Goal: Task Accomplishment & Management: Complete application form

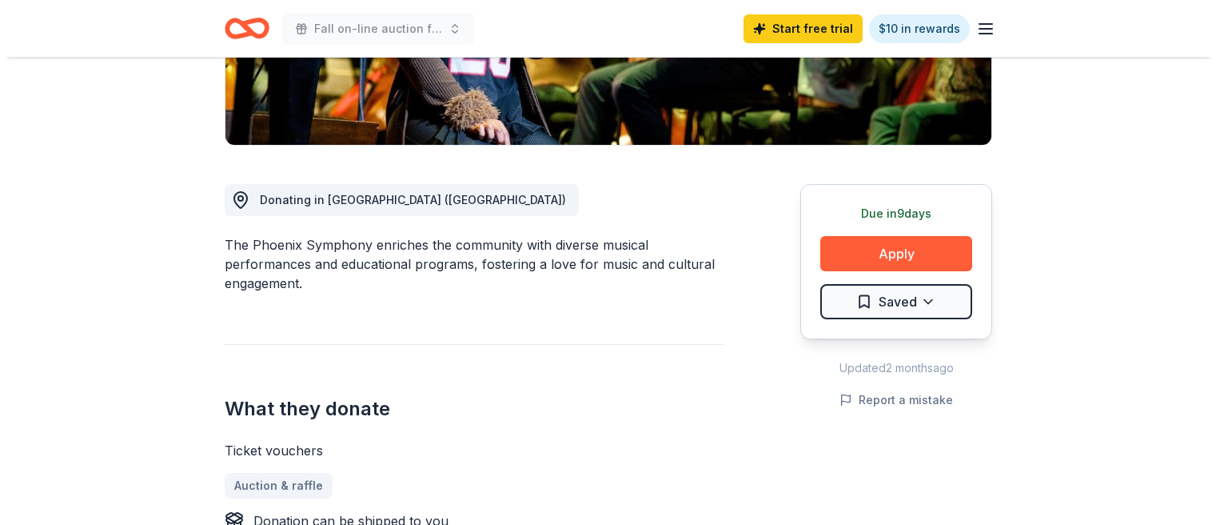
scroll to position [342, 0]
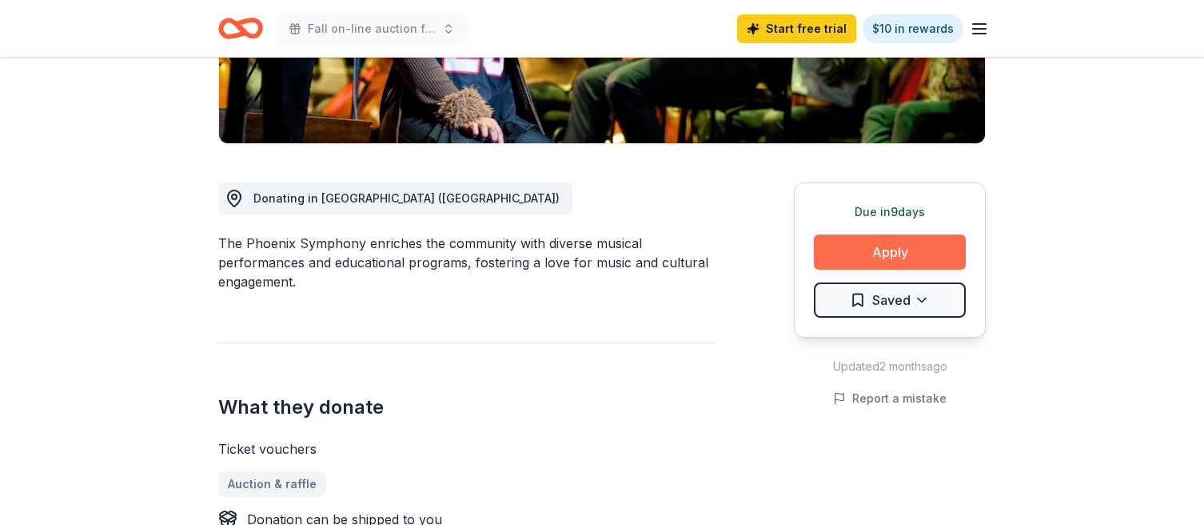
click at [903, 247] on button "Apply" at bounding box center [890, 251] width 152 height 35
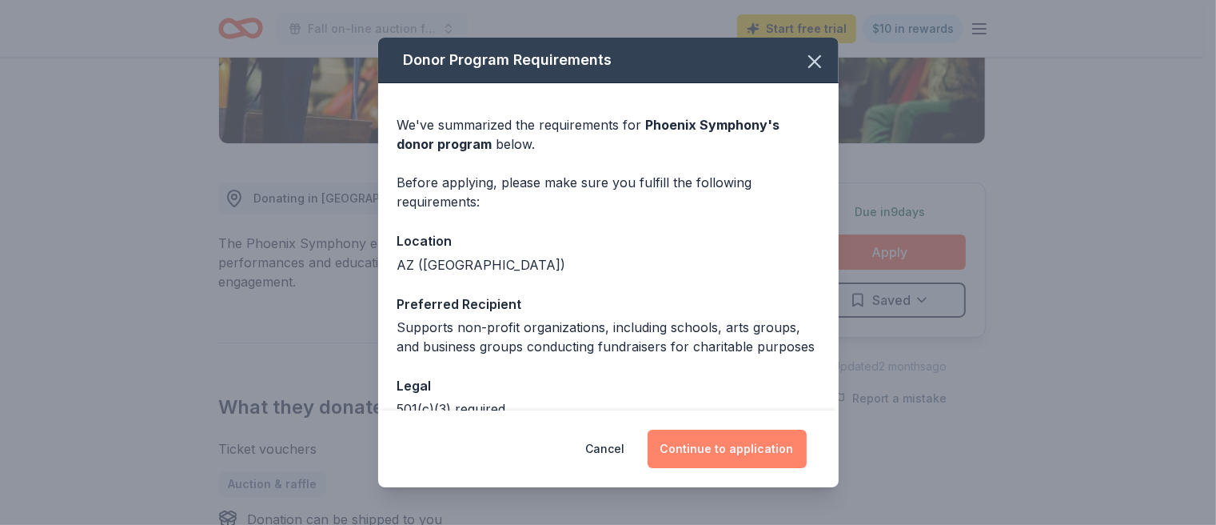
click at [740, 455] on button "Continue to application" at bounding box center [727, 448] width 159 height 38
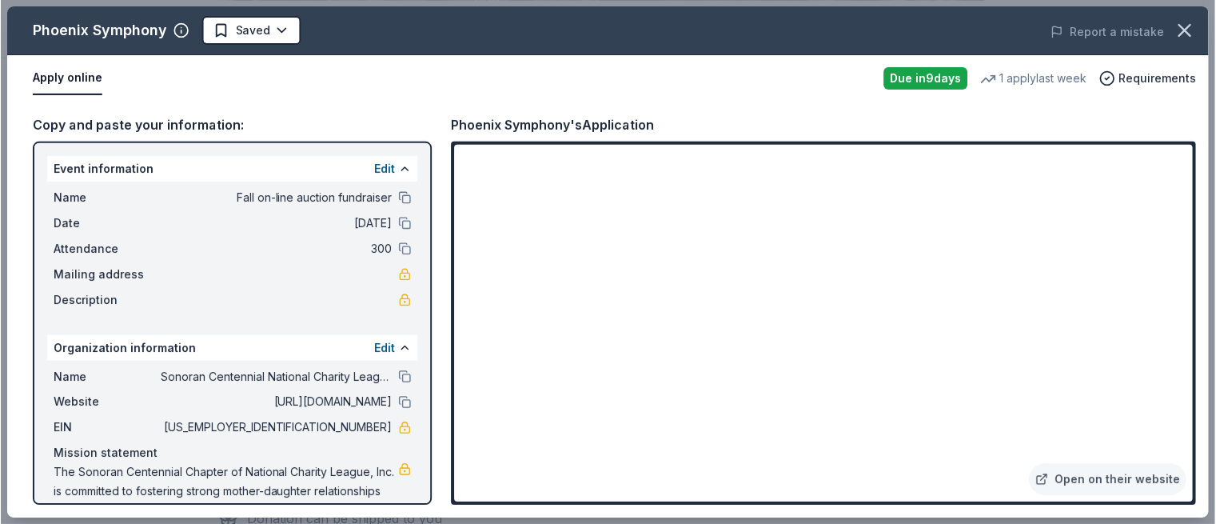
scroll to position [36, 0]
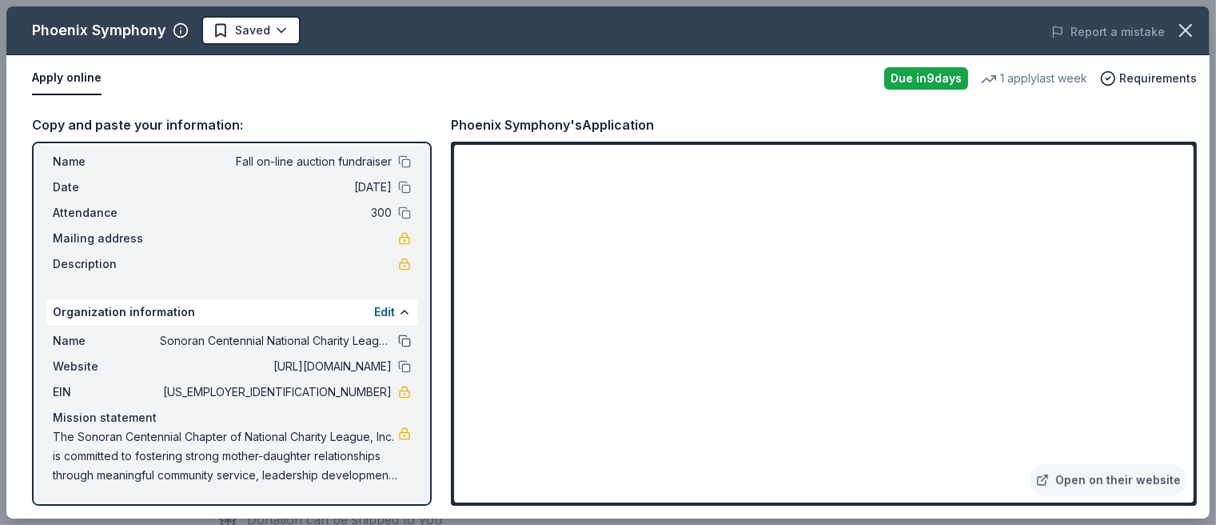
click at [398, 338] on button at bounding box center [404, 340] width 13 height 13
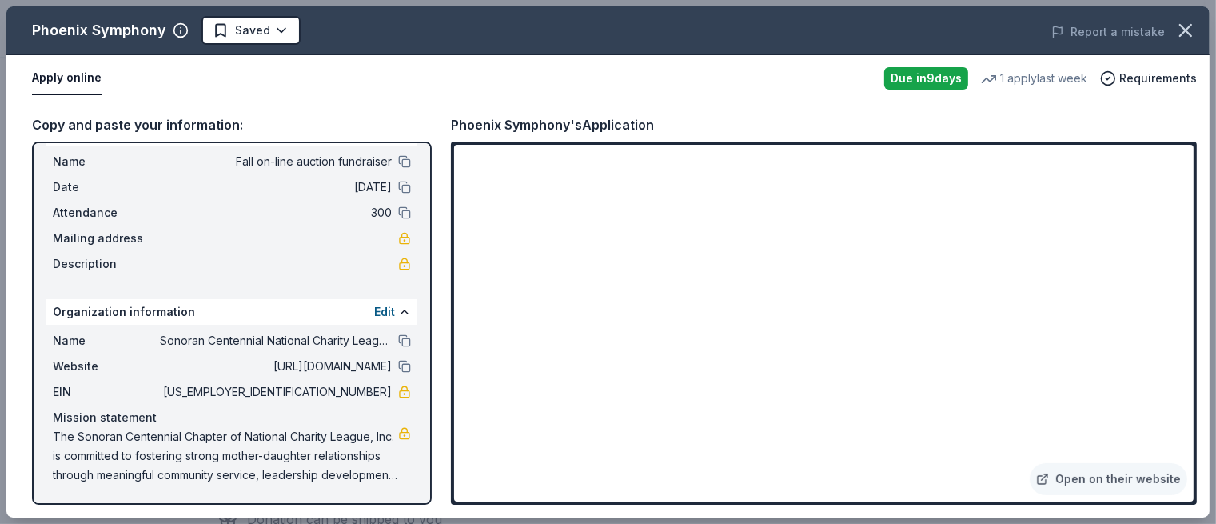
drag, startPoint x: 389, startPoint y: 345, endPoint x: 405, endPoint y: 344, distance: 15.2
click at [398, 345] on button at bounding box center [404, 340] width 13 height 13
click at [71, 78] on button "Apply online" at bounding box center [67, 79] width 70 height 34
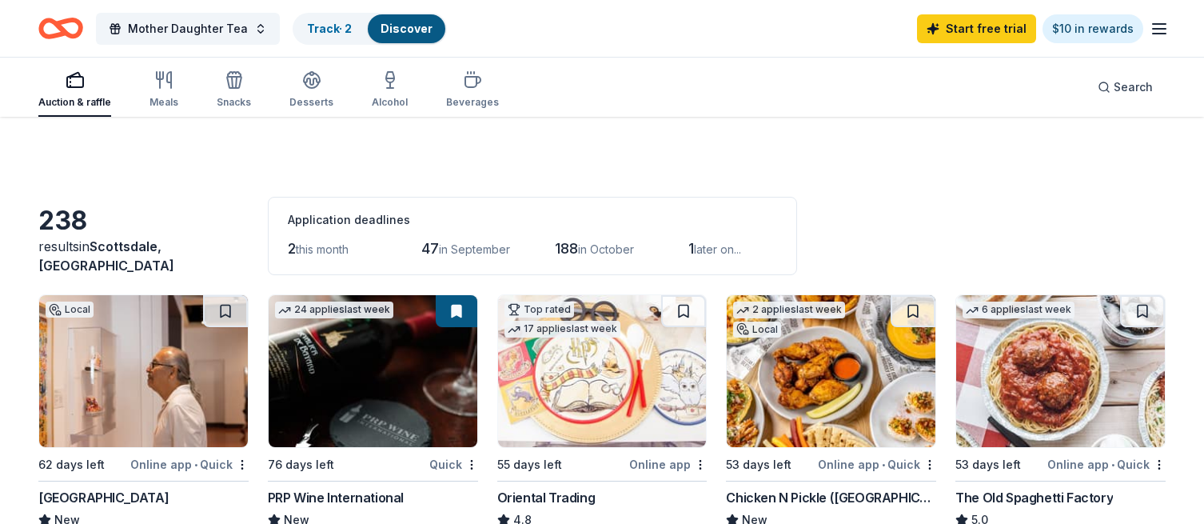
scroll to position [1047, 0]
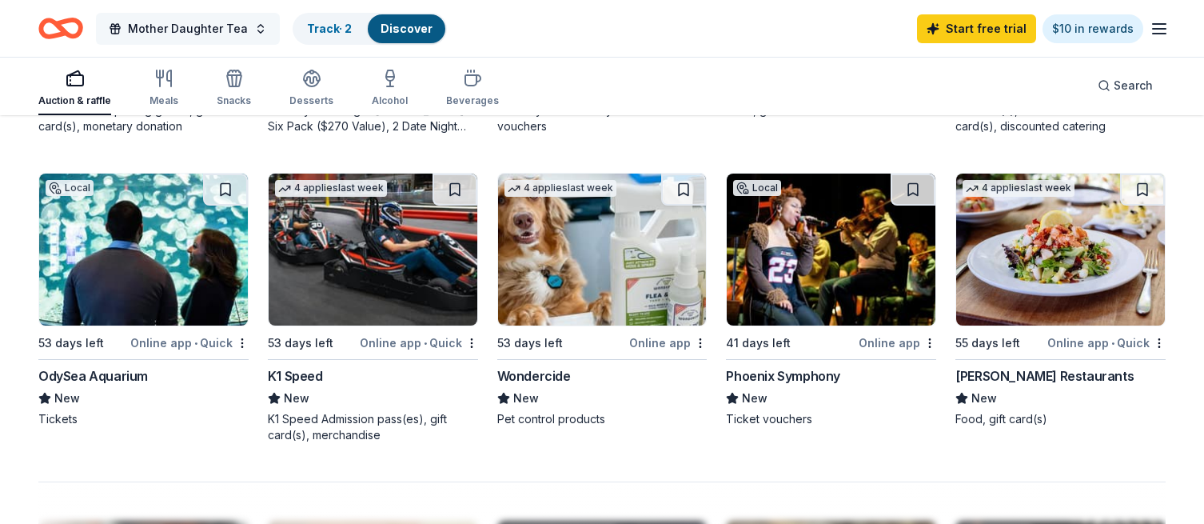
click at [249, 30] on button "Mother Daughter Tea" at bounding box center [188, 29] width 184 height 32
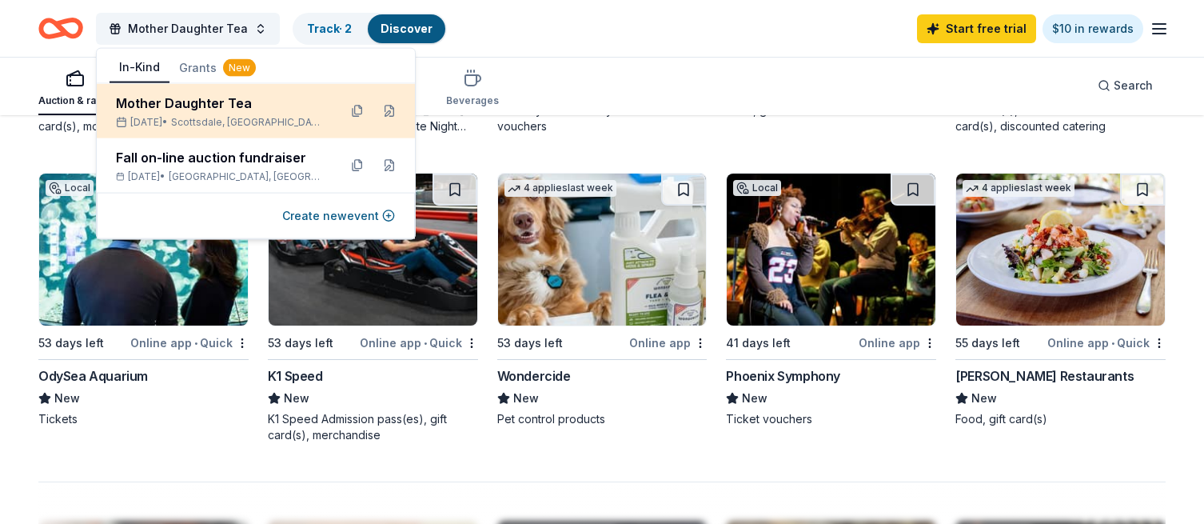
click at [265, 106] on div "Mother Daughter Tea" at bounding box center [220, 103] width 209 height 19
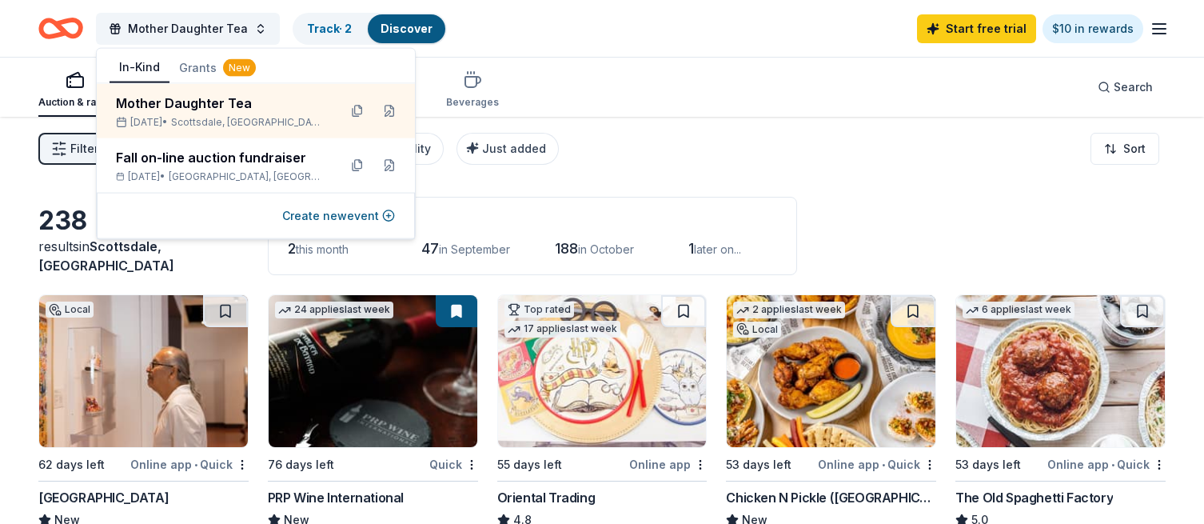
click at [733, 69] on div "Auction & raffle Meals Snacks Desserts Alcohol Beverages Search" at bounding box center [601, 87] width 1127 height 59
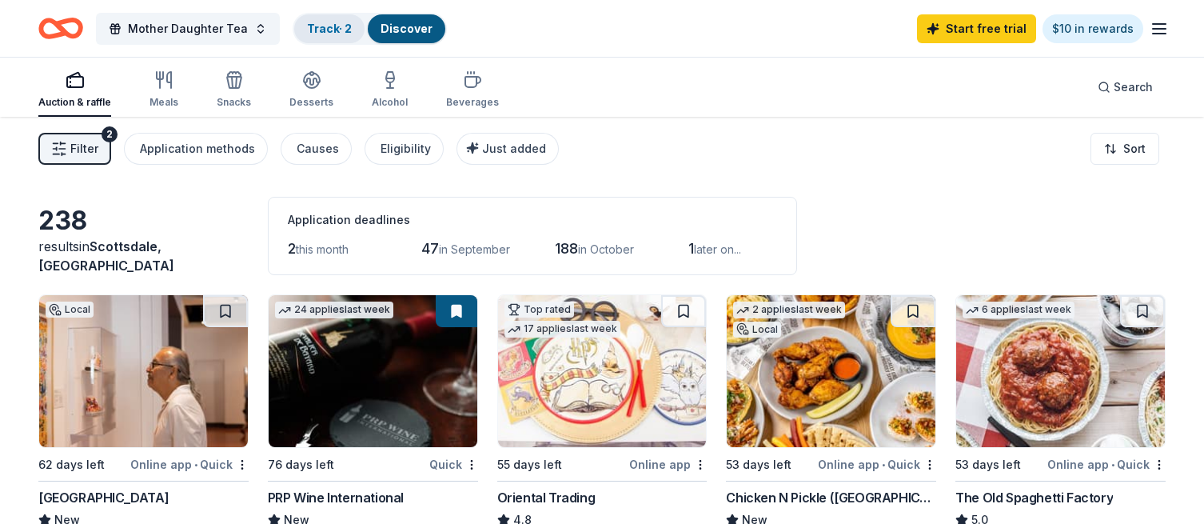
click at [325, 30] on link "Track · 2" at bounding box center [329, 29] width 45 height 14
click at [325, 29] on link "Track · 2" at bounding box center [329, 29] width 45 height 14
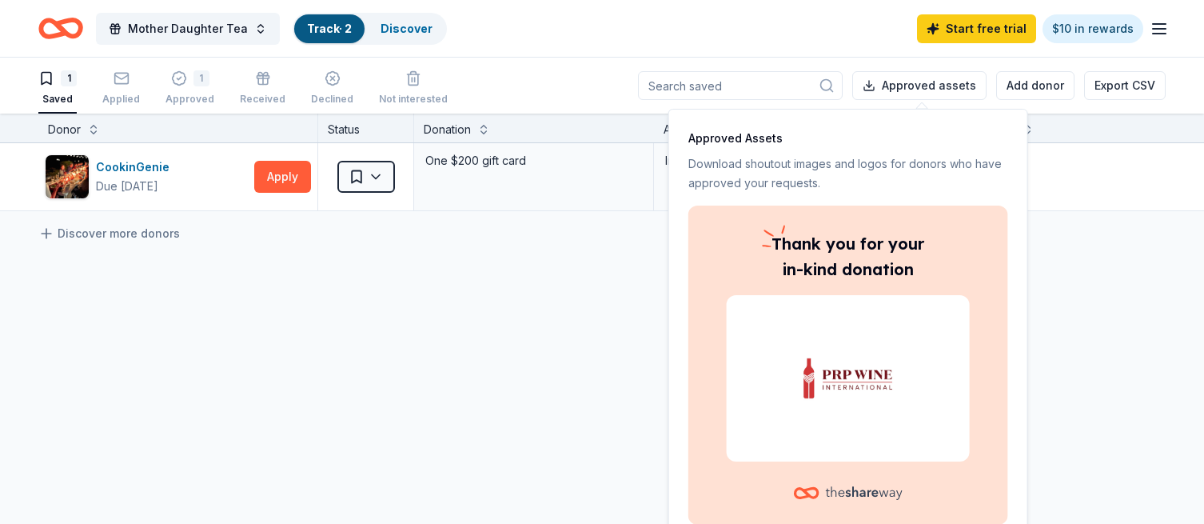
click at [878, 122] on div "Approved Assets Download shoutout images and logos for donors who have approved…" at bounding box center [848, 327] width 360 height 436
click at [1097, 309] on div "CookinGenie Due in 76 days Apply Saved One $200 gift card In app Discover more …" at bounding box center [626, 327] width 1252 height 369
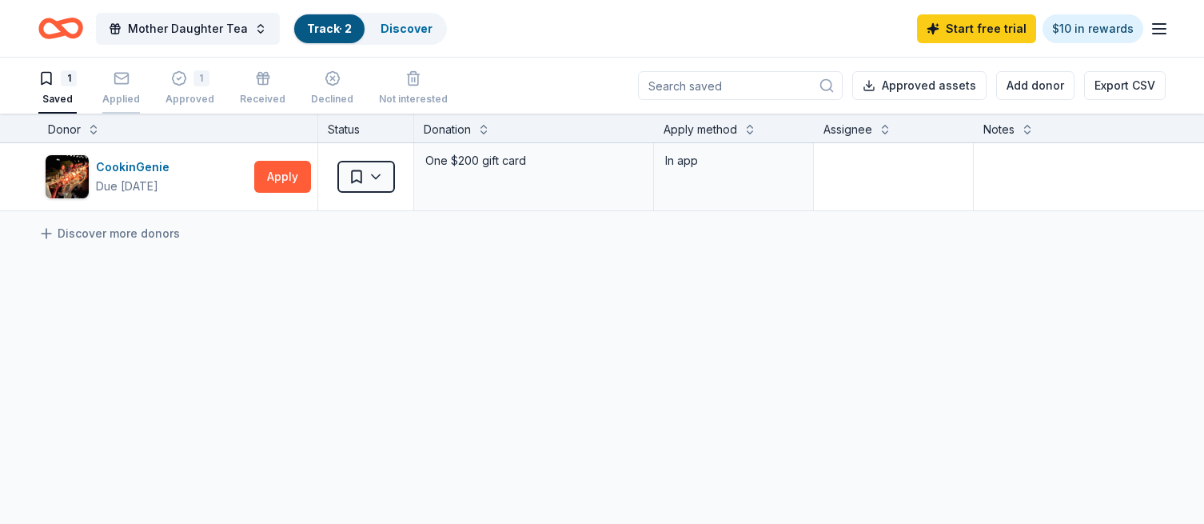
click at [119, 86] on div "Applied" at bounding box center [121, 87] width 38 height 35
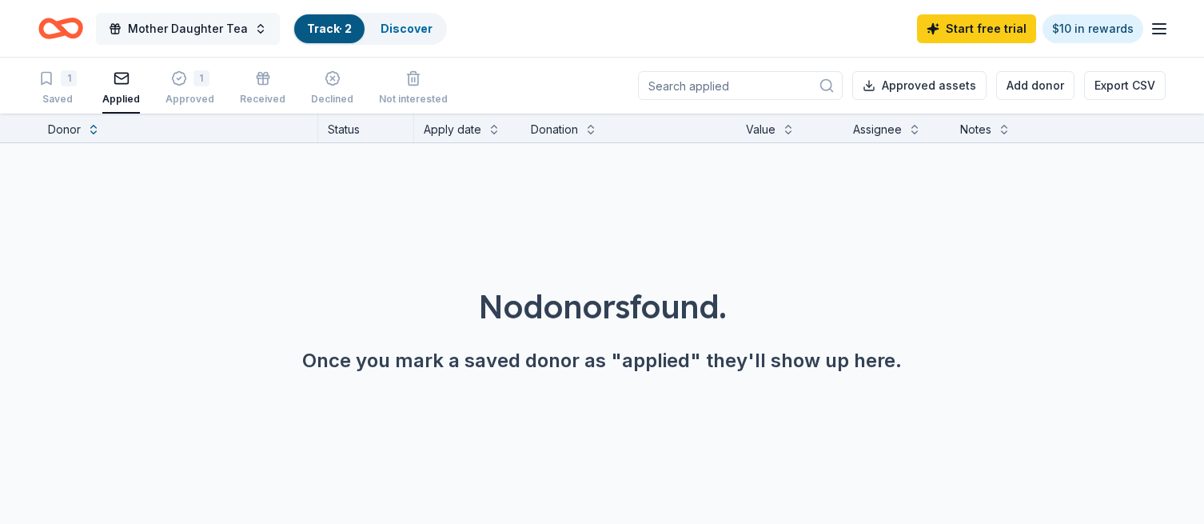
click at [251, 27] on button "Mother Daughter Tea" at bounding box center [188, 29] width 184 height 32
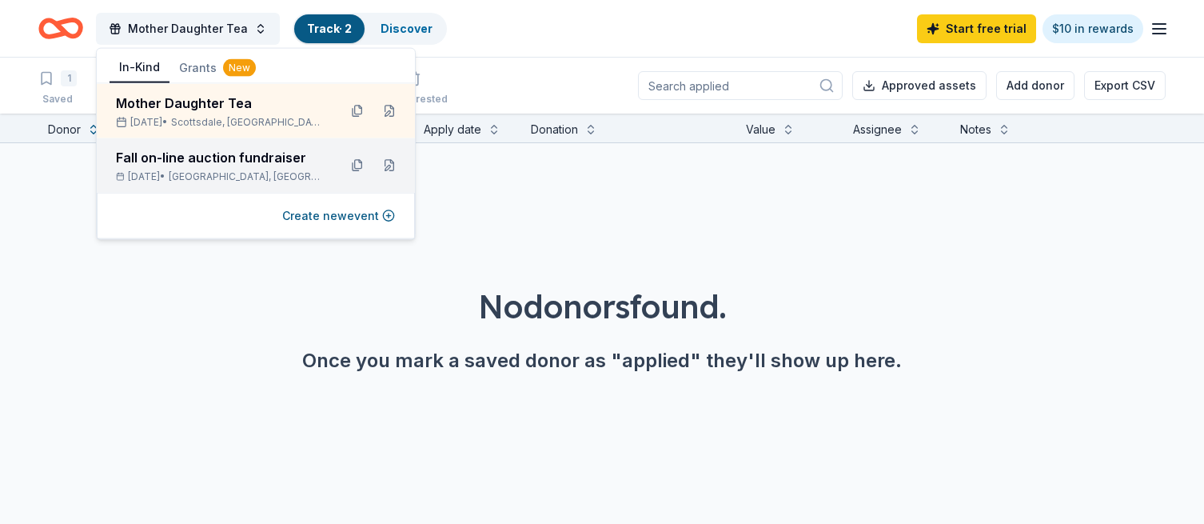
click at [223, 162] on div "Fall on-line auction fundraiser" at bounding box center [220, 157] width 209 height 19
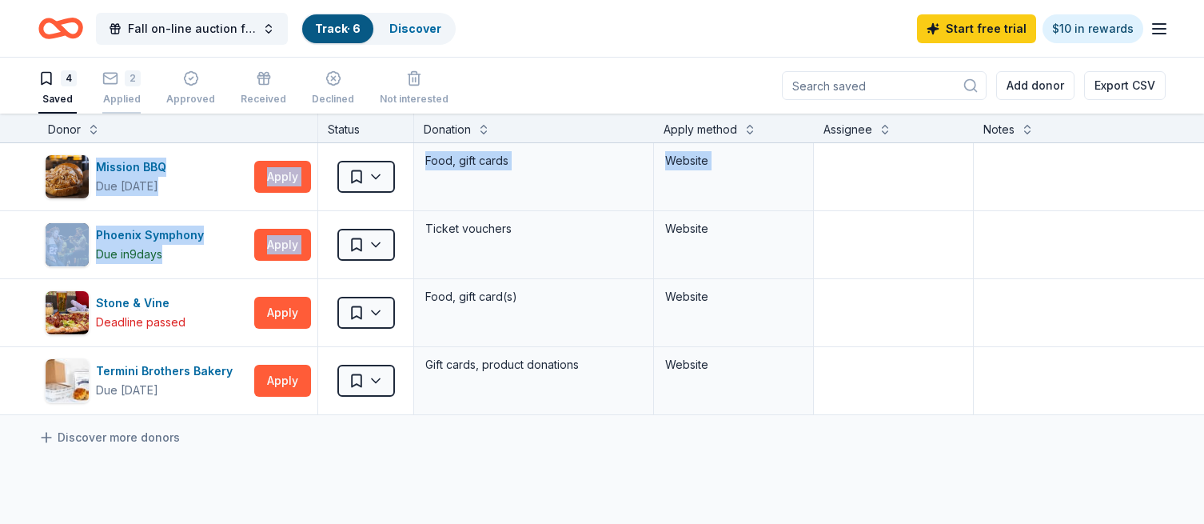
click at [114, 85] on icon "button" at bounding box center [110, 78] width 16 height 16
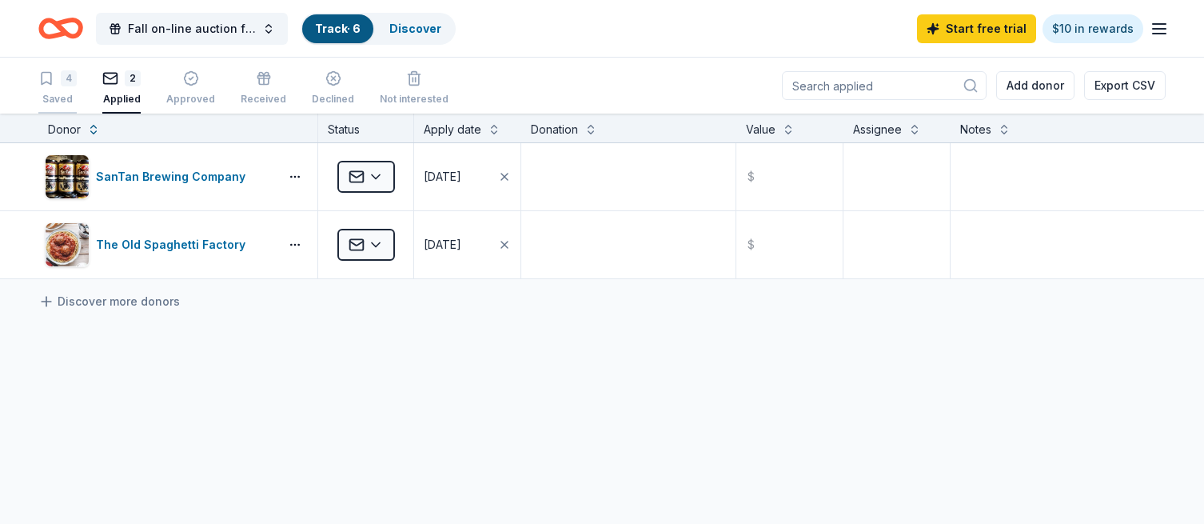
click at [64, 95] on div "Saved" at bounding box center [57, 99] width 38 height 13
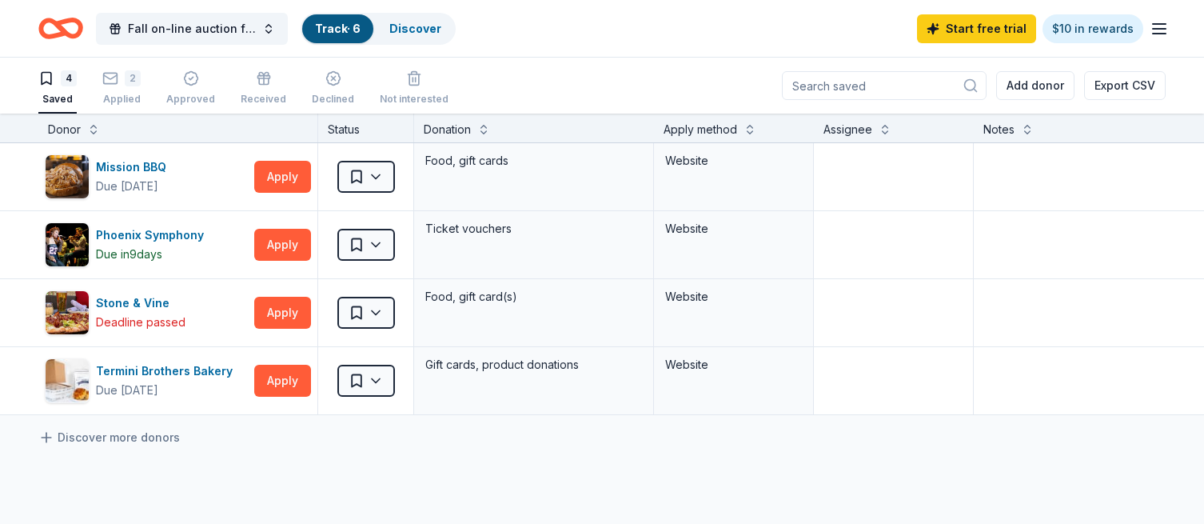
click at [256, 457] on div "Discover more donors" at bounding box center [626, 437] width 1252 height 45
click at [151, 368] on div "Termini Brothers Bakery" at bounding box center [167, 370] width 143 height 19
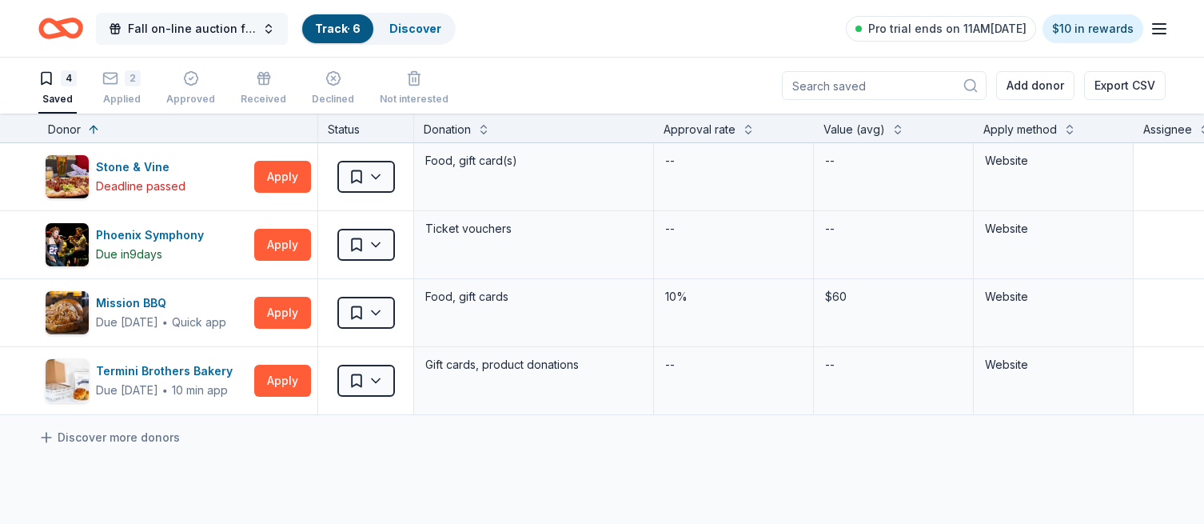
click at [269, 26] on button "Fall on-line auction fundraiser" at bounding box center [192, 29] width 192 height 32
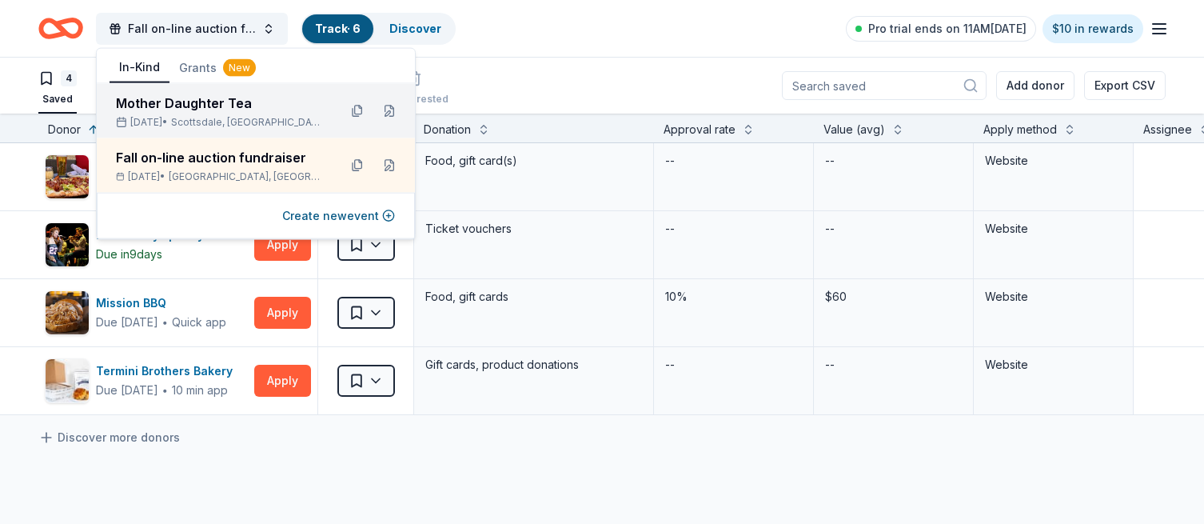
click at [190, 103] on div "Mother Daughter Tea" at bounding box center [220, 103] width 209 height 19
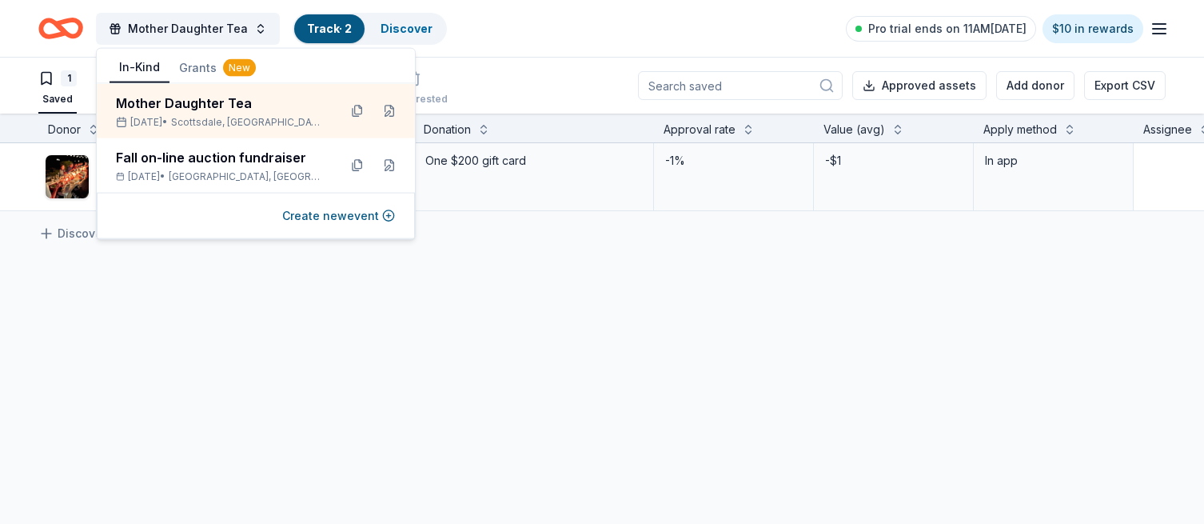
click at [393, 297] on div "CookinGenie Due in 76 days Apply Saved One $200 gift card -1% -$1 In app Discov…" at bounding box center [786, 327] width 1572 height 369
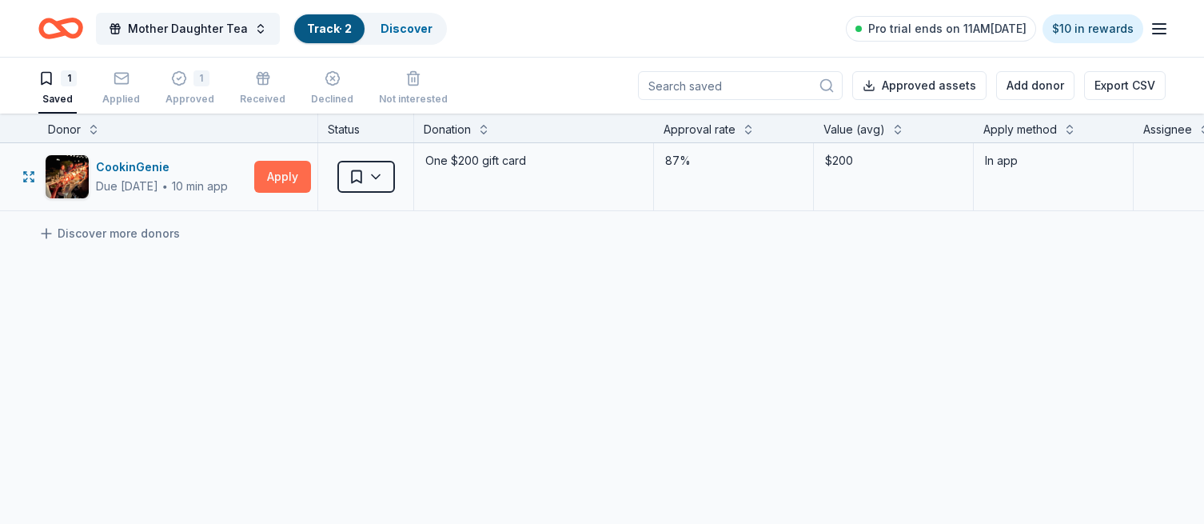
click at [278, 174] on button "Apply" at bounding box center [282, 177] width 57 height 32
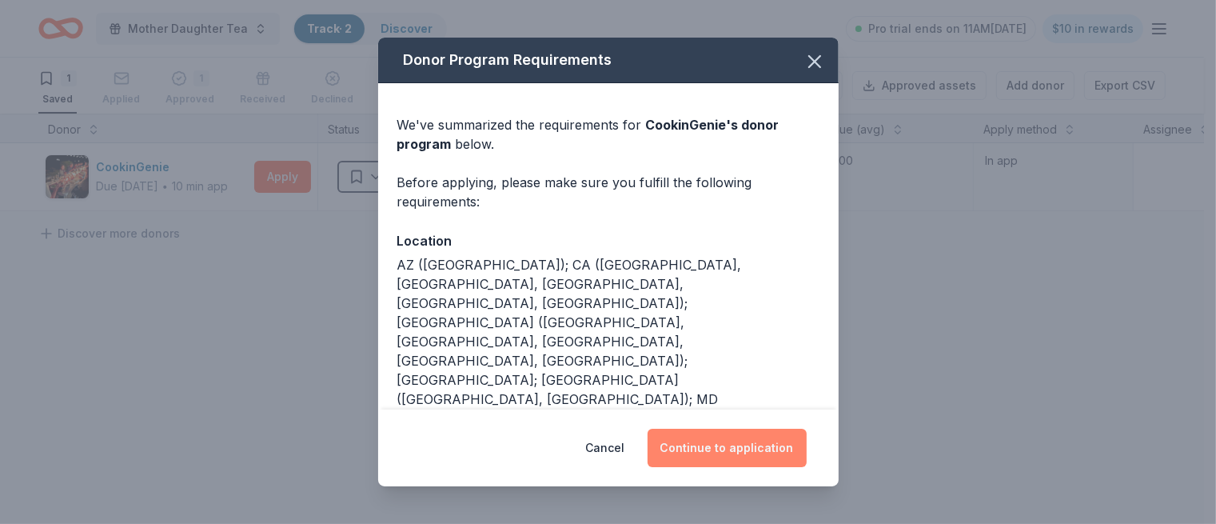
click at [748, 442] on button "Continue to application" at bounding box center [727, 448] width 159 height 38
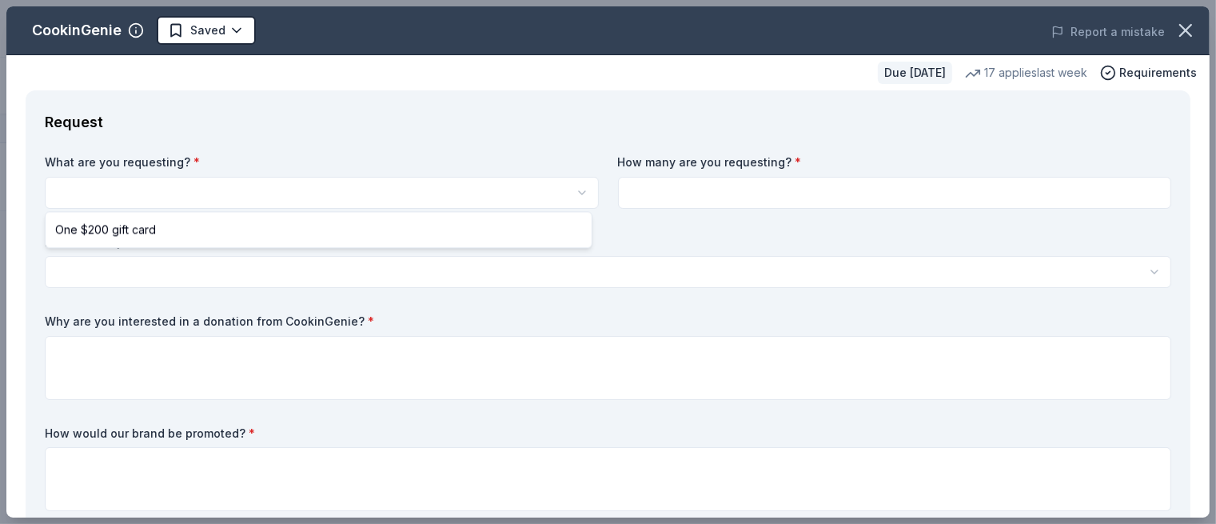
click at [446, 198] on html "Mother Daughter Tea Track · 2 Discover Pro trial ends on 11AM, 8/18 $10 in rewa…" at bounding box center [608, 262] width 1216 height 524
select select "One $200 gift card"
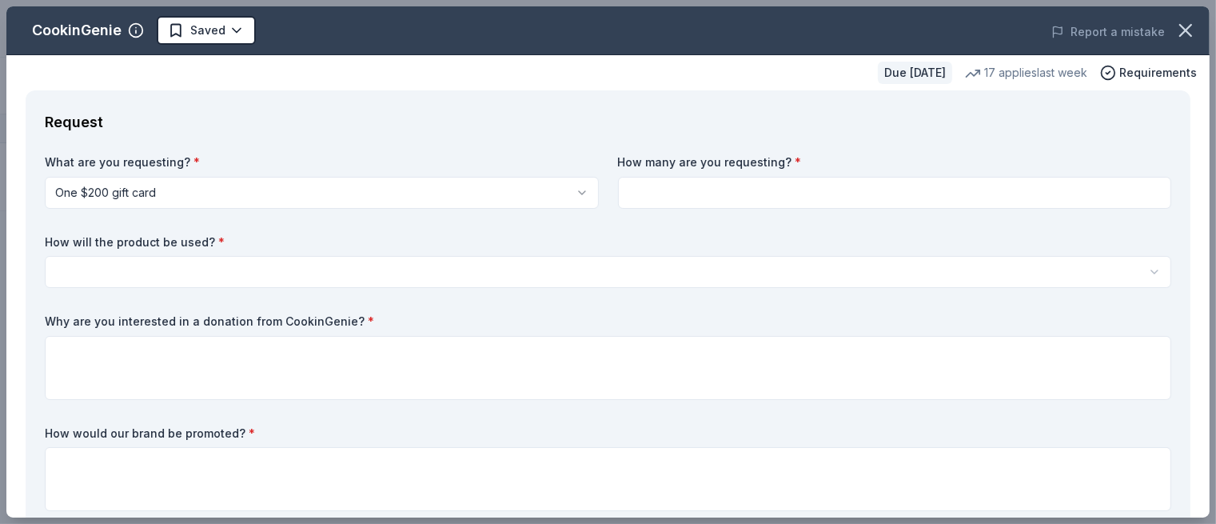
click at [788, 198] on input at bounding box center [895, 193] width 554 height 32
type input "1"
click at [663, 281] on html "Mother Daughter Tea Track · 2 Discover Pro trial ends on 11AM, 8/18 $10 in rewa…" at bounding box center [608, 262] width 1216 height 524
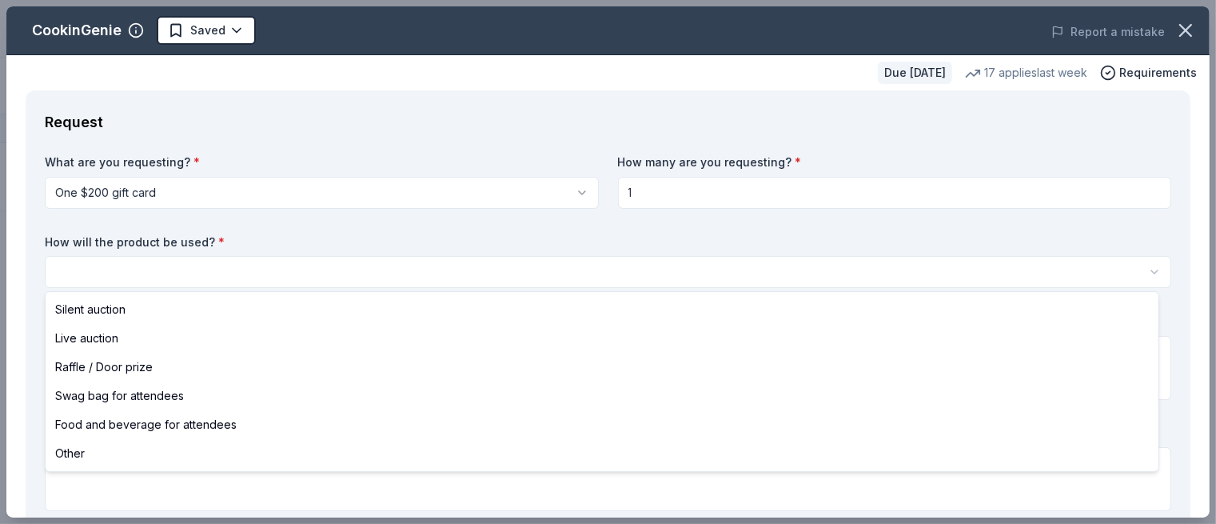
select select "raffleDoorPrize"
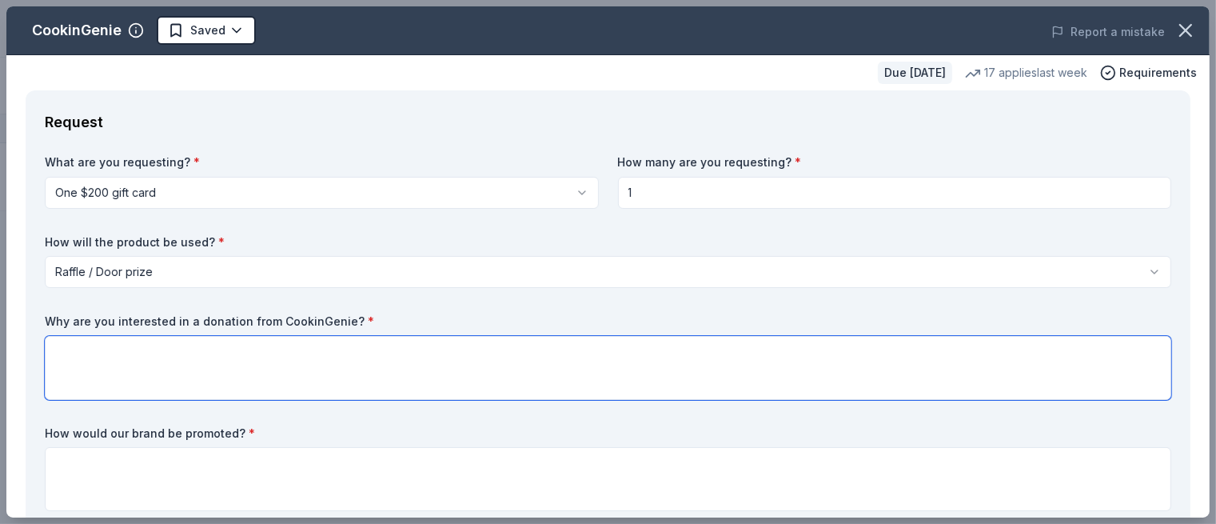
click at [166, 375] on textarea at bounding box center [608, 368] width 1127 height 64
click at [180, 358] on textarea "To enrich screen reader interactions, please activate Accessibility in Grammarl…" at bounding box center [608, 368] width 1127 height 64
paste textarea "The Sonoran Centennial Chapter of National Charity League, Inc. is a mother-dau…"
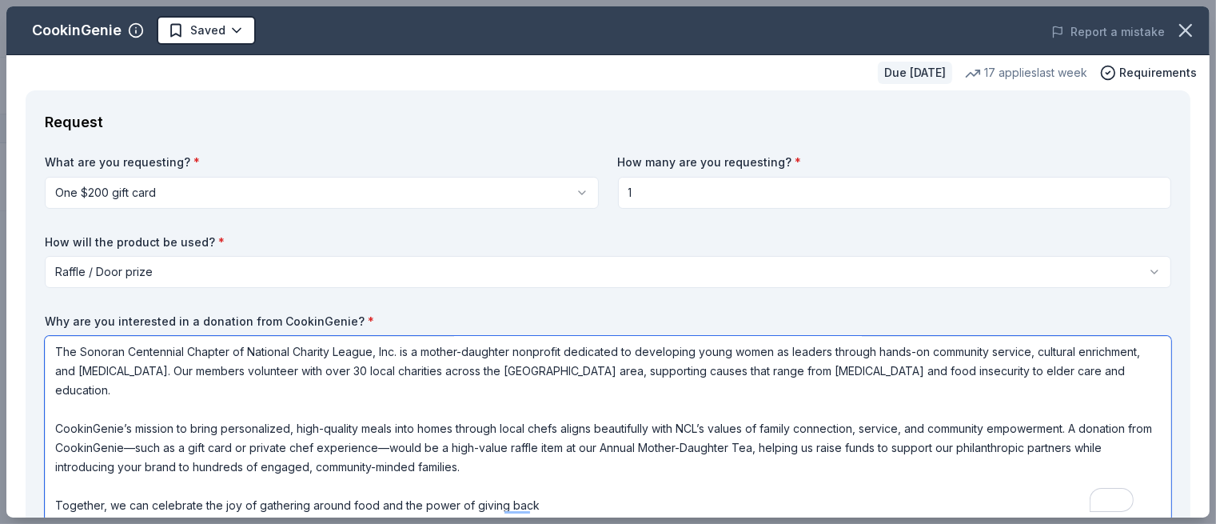
scroll to position [1, 0]
type textarea "The Sonoran Centennial Chapter of National Charity League, Inc. is a mother-dau…"
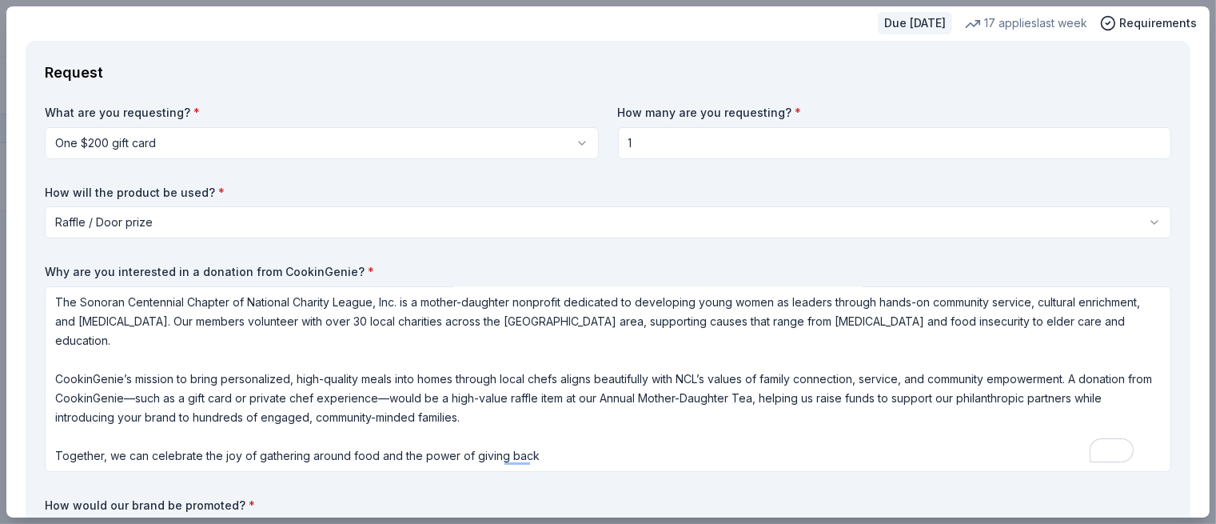
scroll to position [51, 0]
drag, startPoint x: 536, startPoint y: 453, endPoint x: 38, endPoint y: 445, distance: 497.4
click at [38, 445] on div "Request What are you requesting? * One $200 gift card One $200 gift card How ma…" at bounding box center [608, 323] width 1165 height 568
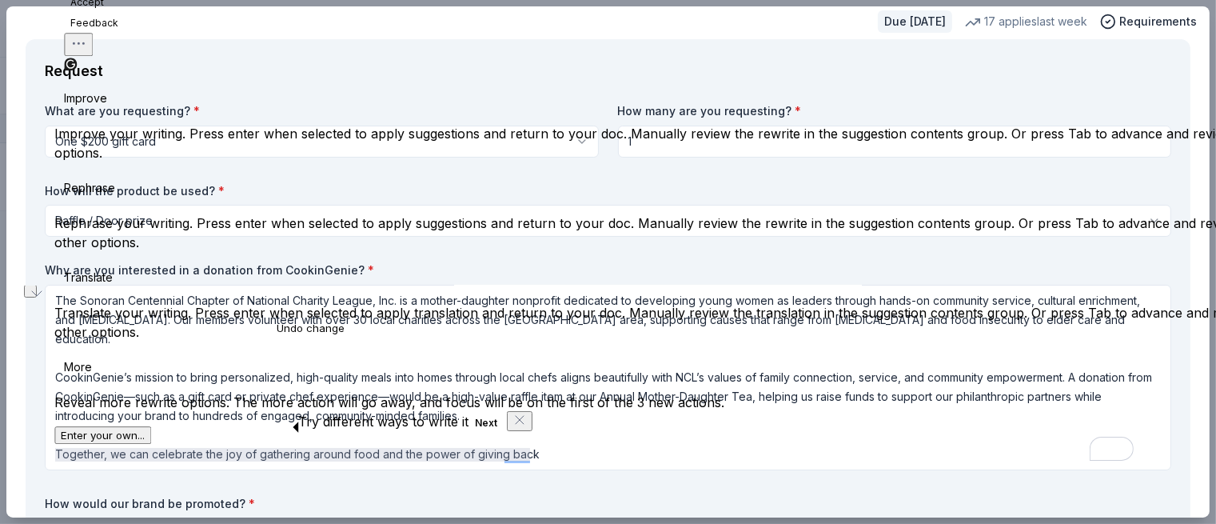
click at [644, 401] on textarea "The Sonoran Centennial Chapter of National Charity League, Inc. is a mother-dau…" at bounding box center [608, 378] width 1127 height 186
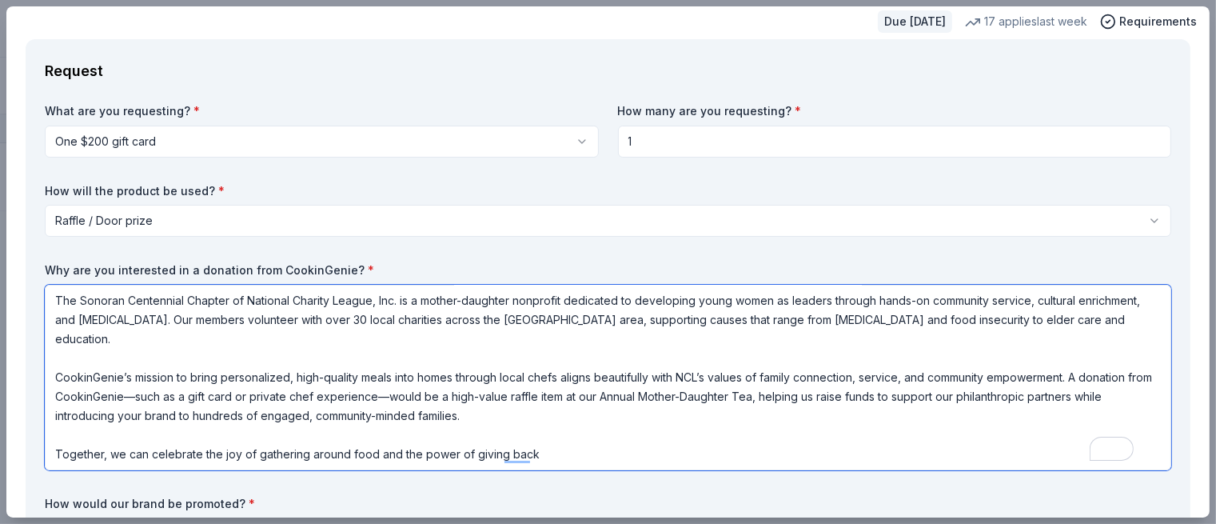
click at [526, 447] on textarea "The Sonoran Centennial Chapter of National Charity League, Inc. is a mother-dau…" at bounding box center [608, 378] width 1127 height 186
drag, startPoint x: 537, startPoint y: 454, endPoint x: 227, endPoint y: 489, distance: 312.1
click at [227, 489] on div "What are you requesting? * One $200 gift card One $200 gift card How many are y…" at bounding box center [608, 345] width 1127 height 485
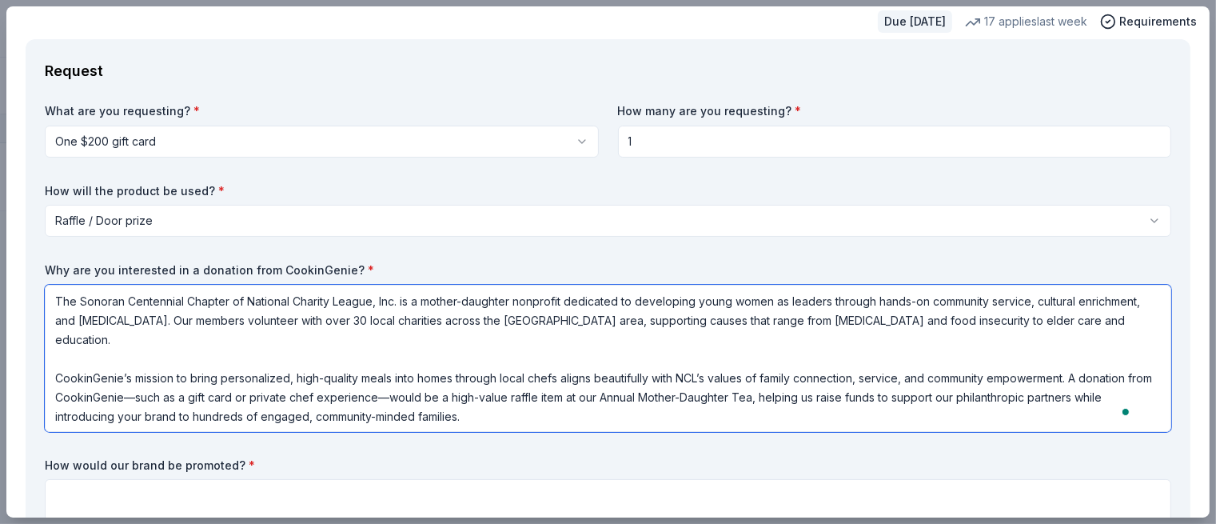
drag, startPoint x: 432, startPoint y: 362, endPoint x: 477, endPoint y: 356, distance: 46.0
click at [447, 361] on textarea "The Sonoran Centennial Chapter of National Charity League, Inc. is a mother-dau…" at bounding box center [608, 358] width 1127 height 147
type textarea "The Sonoran Centennial Chapter of National Charity League, Inc. is a mother-dau…"
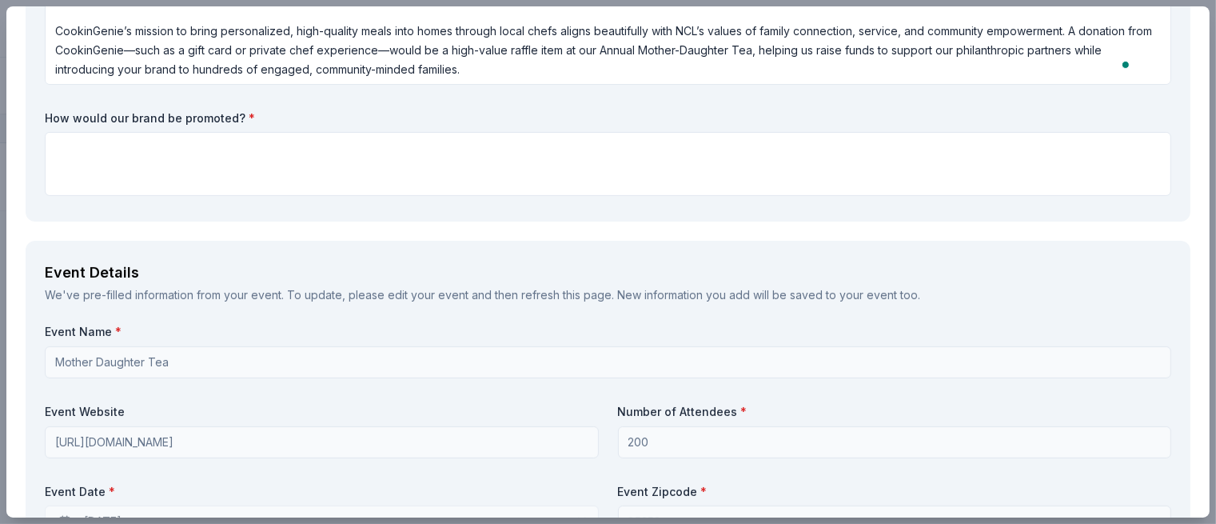
scroll to position [414, 0]
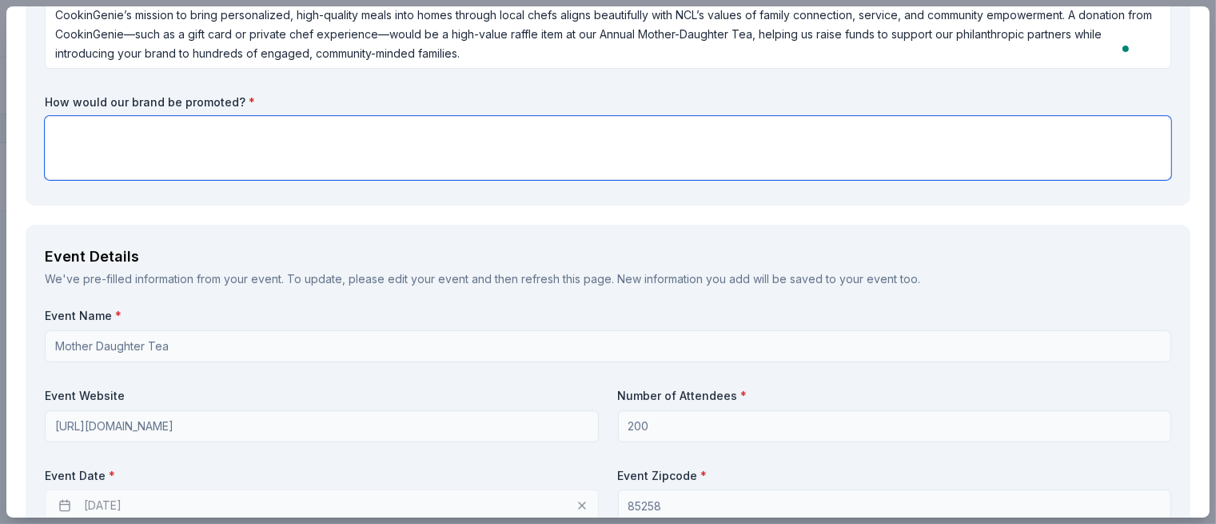
click at [274, 146] on textarea at bounding box center [608, 148] width 1127 height 64
paste textarea "CookinGenie’s brand would be promoted through multiple high-visibility channels…"
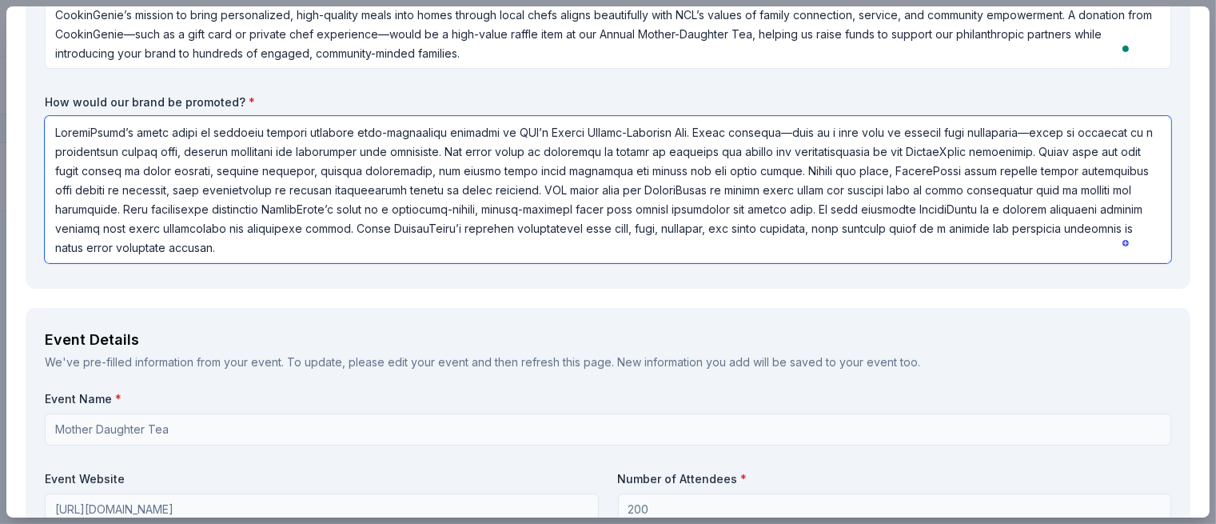
drag, startPoint x: 704, startPoint y: 134, endPoint x: 722, endPoint y: 136, distance: 18.5
click at [722, 136] on textarea "To enrich screen reader interactions, please activate Accessibility in Grammarl…" at bounding box center [608, 189] width 1127 height 147
click at [1102, 154] on textarea "To enrich screen reader interactions, please activate Accessibility in Grammarl…" at bounding box center [608, 189] width 1127 height 147
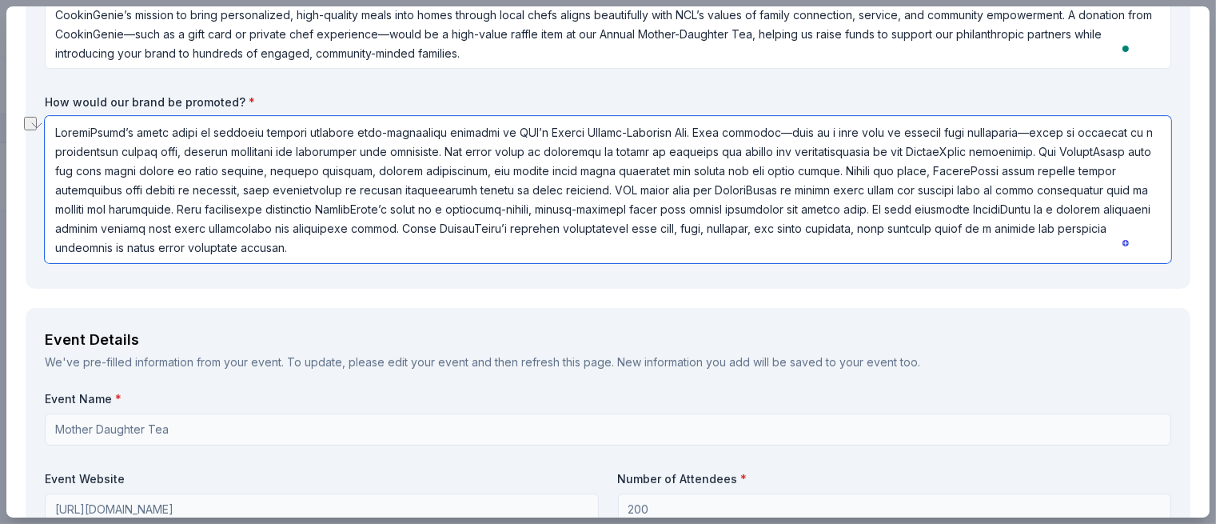
drag, startPoint x: 282, startPoint y: 170, endPoint x: 593, endPoint y: 177, distance: 311.1
click at [593, 177] on textarea "To enrich screen reader interactions, please activate Accessibility in Grammarl…" at bounding box center [608, 189] width 1127 height 147
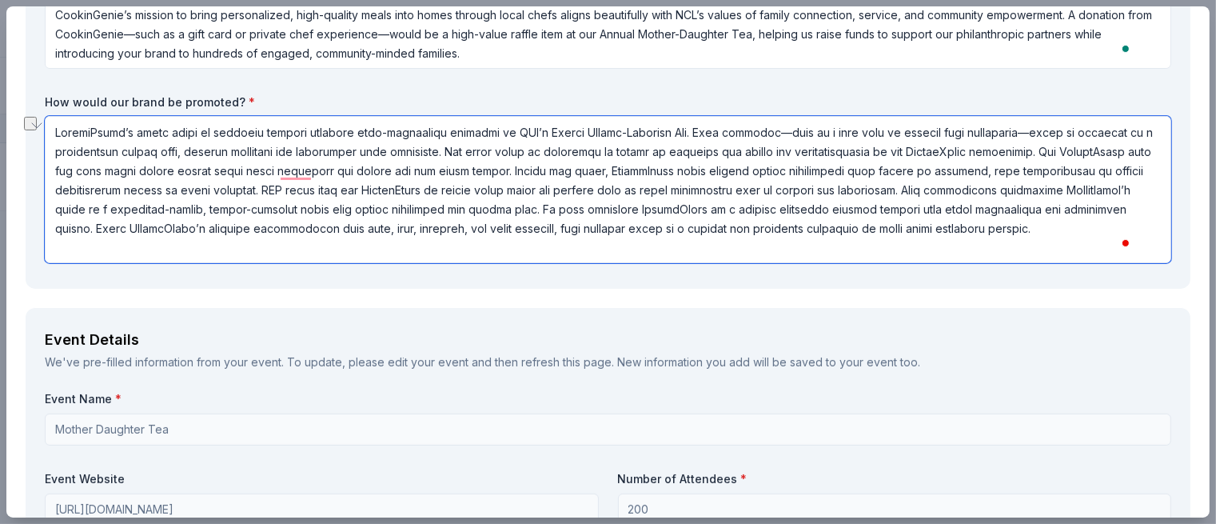
drag, startPoint x: 968, startPoint y: 172, endPoint x: 1056, endPoint y: 182, distance: 89.3
click at [1059, 182] on textarea "To enrich screen reader interactions, please activate Accessibility in Grammarl…" at bounding box center [608, 189] width 1127 height 147
click at [937, 177] on textarea "To enrich screen reader interactions, please activate Accessibility in Grammarl…" at bounding box center [608, 189] width 1127 height 147
drag, startPoint x: 957, startPoint y: 170, endPoint x: 285, endPoint y: 190, distance: 672.8
click at [285, 190] on textarea "To enrich screen reader interactions, please activate Accessibility in Grammarl…" at bounding box center [608, 189] width 1127 height 147
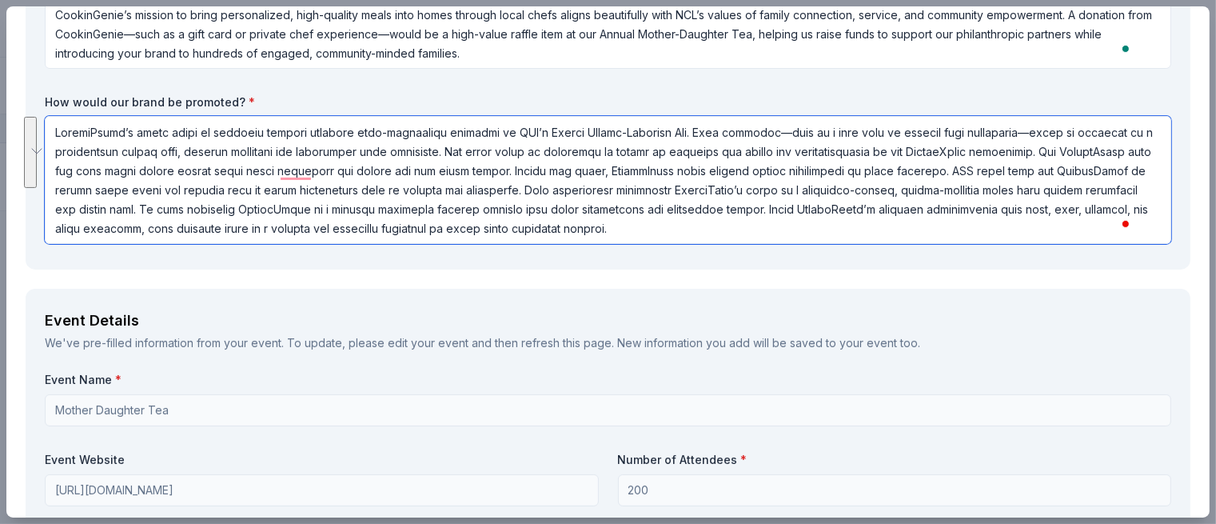
drag, startPoint x: 1024, startPoint y: 170, endPoint x: 877, endPoint y: 220, distance: 155.3
click at [877, 220] on textarea "To enrich screen reader interactions, please activate Accessibility in Grammarl…" at bounding box center [608, 180] width 1127 height 128
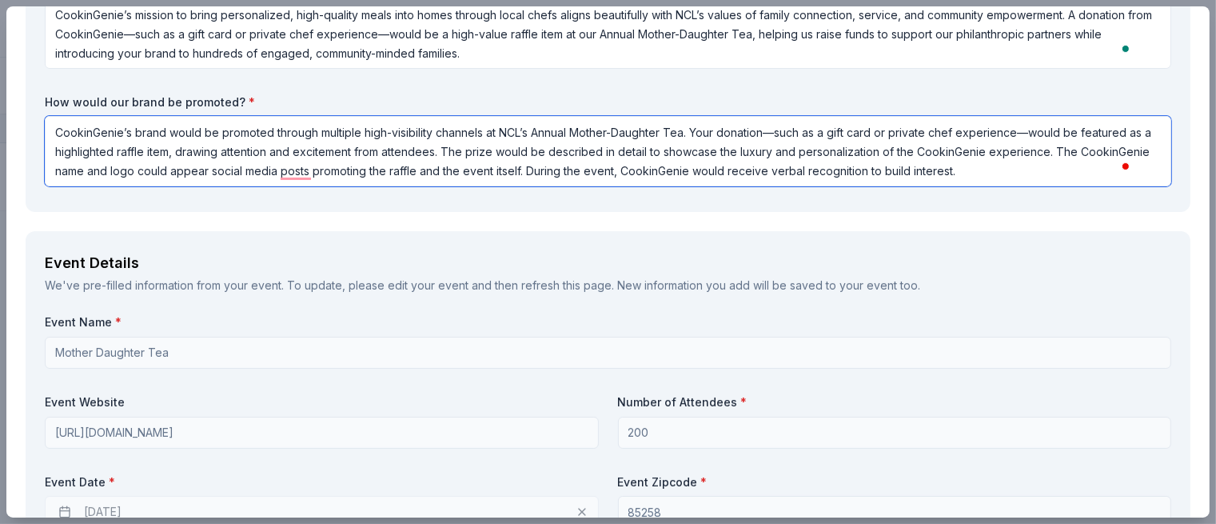
type textarea "CookinGenie’s brand would be promoted through multiple high-visibility channels…"
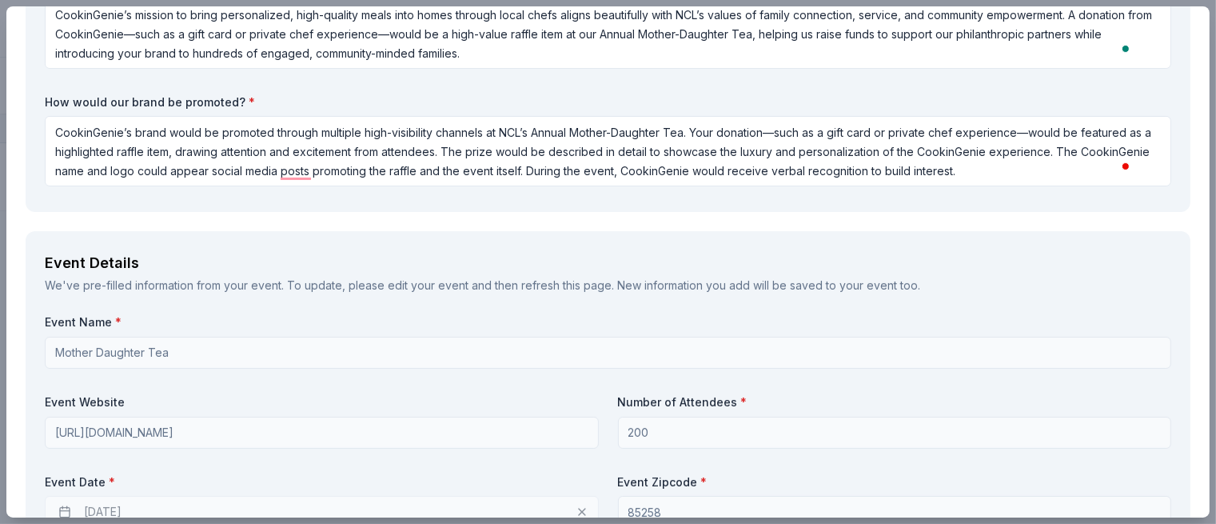
drag, startPoint x: 896, startPoint y: 325, endPoint x: 906, endPoint y: 321, distance: 11.1
click at [900, 324] on label "Event Name *" at bounding box center [608, 322] width 1127 height 16
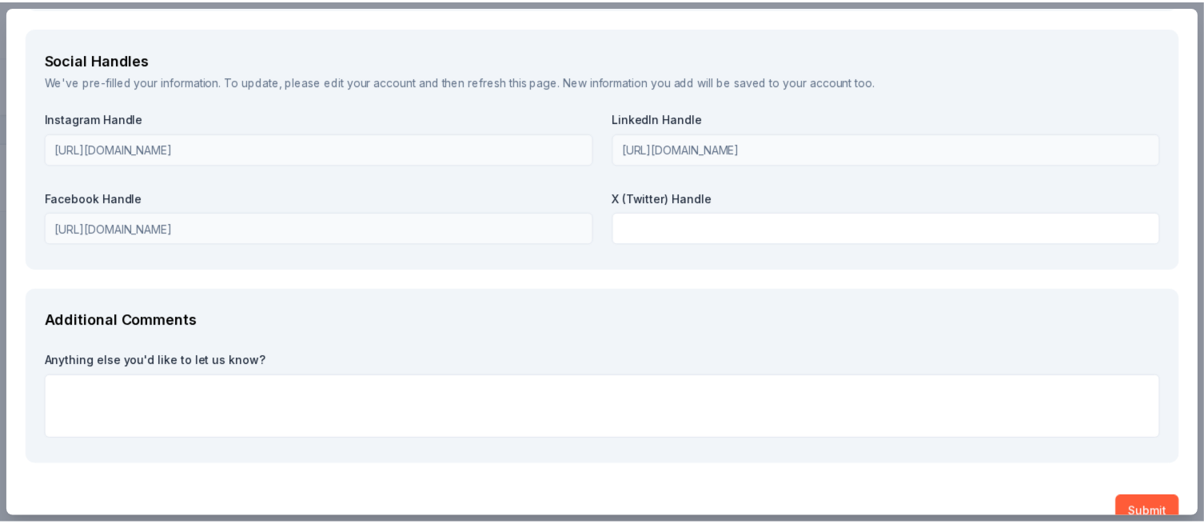
scroll to position [2002, 0]
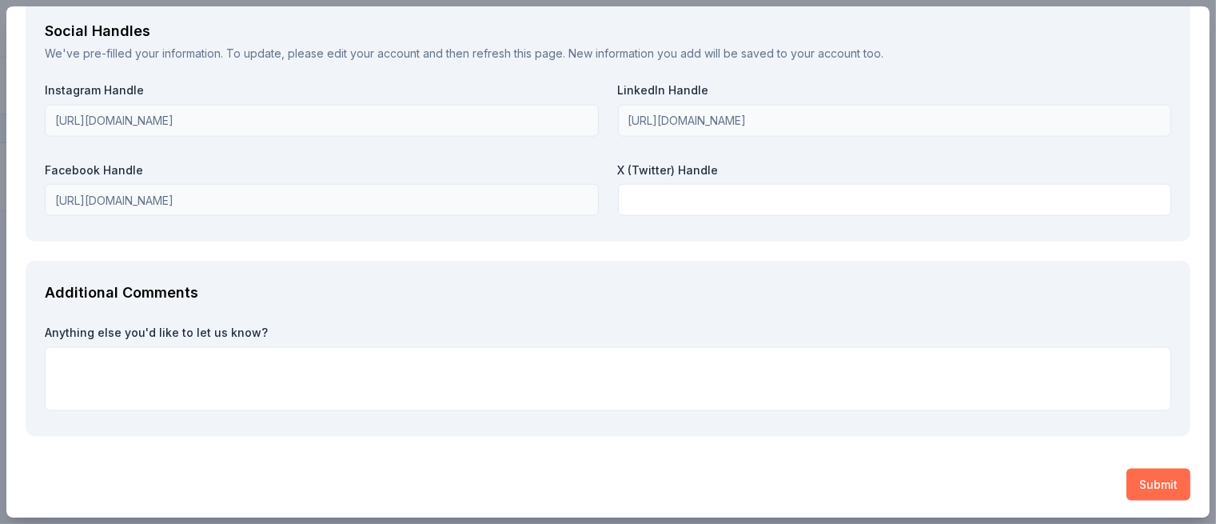
click at [1158, 477] on button "Submit" at bounding box center [1159, 485] width 64 height 32
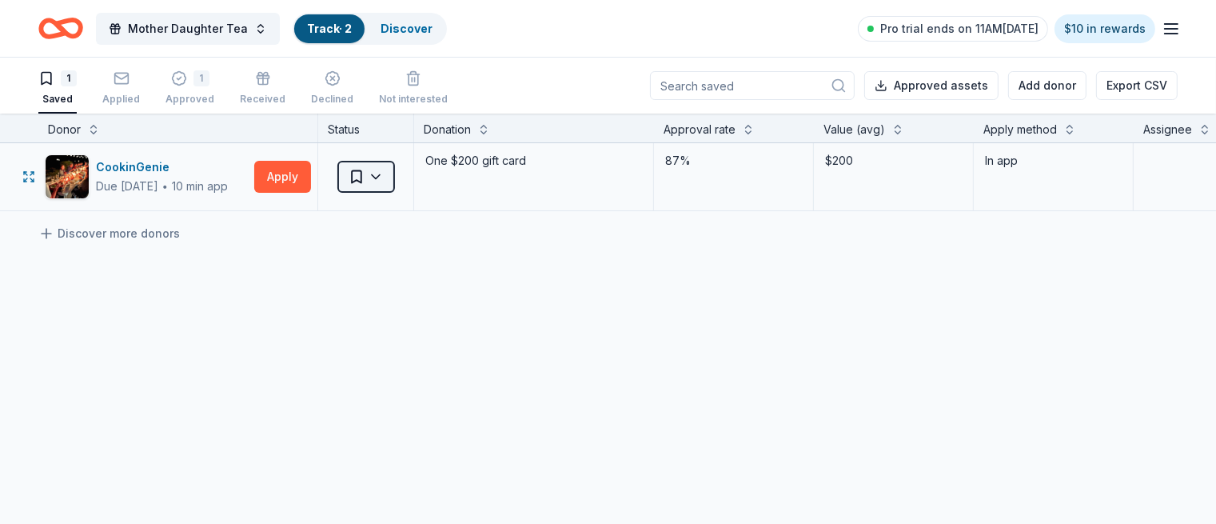
click at [374, 173] on html "Mother Daughter Tea Track · 2 Discover Pro trial ends on 11AM, 8/18 $10 in rewa…" at bounding box center [608, 262] width 1216 height 524
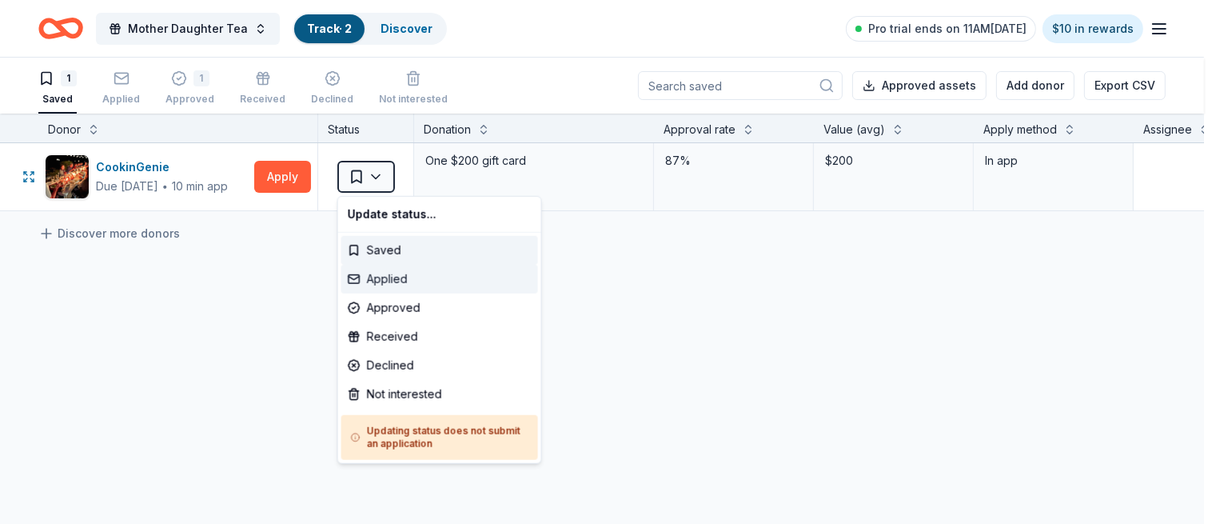
click at [385, 284] on div "Applied" at bounding box center [439, 279] width 197 height 29
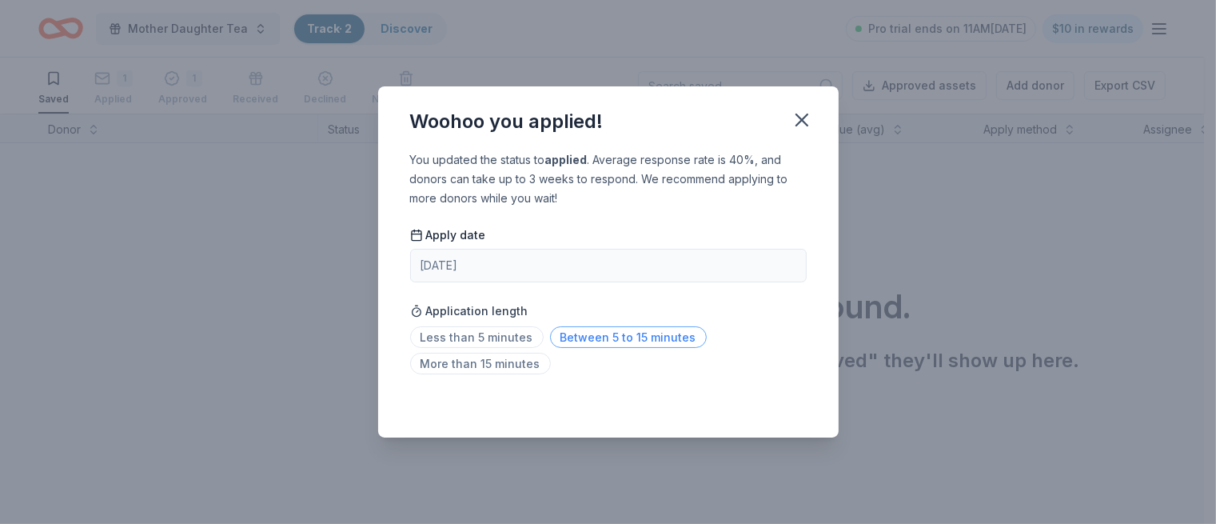
click at [589, 338] on span "Between 5 to 15 minutes" at bounding box center [628, 337] width 157 height 22
click at [803, 123] on icon "button" at bounding box center [802, 120] width 22 height 22
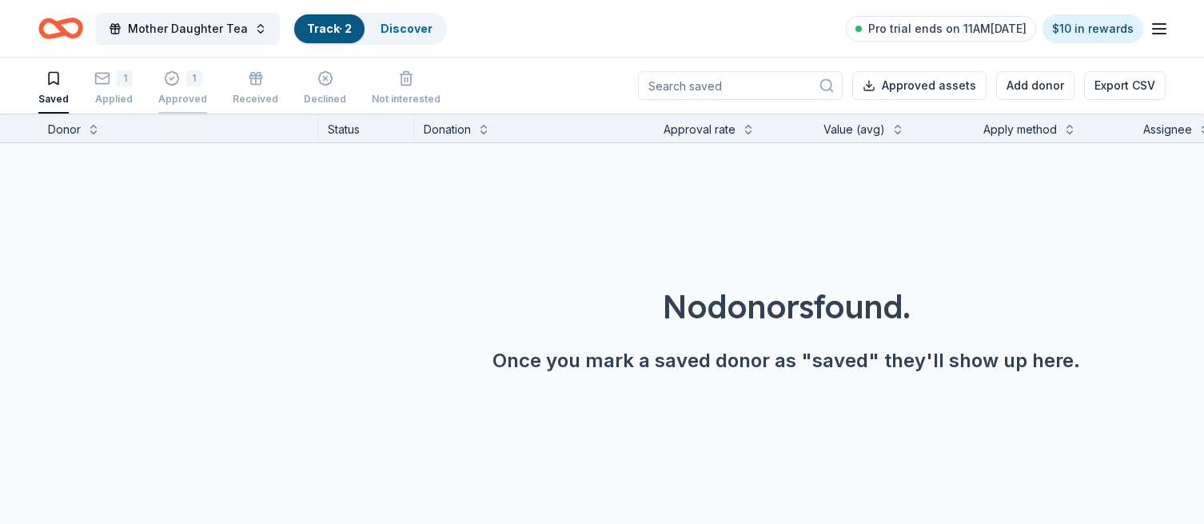
click at [179, 84] on div "1" at bounding box center [182, 78] width 49 height 16
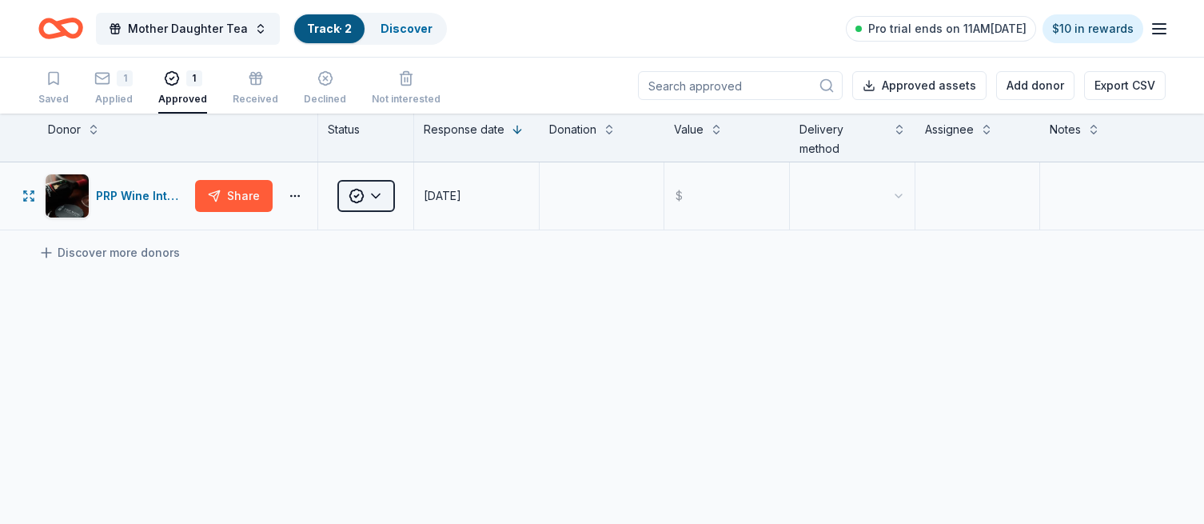
click at [382, 177] on html "Mother Daughter Tea Track · 2 Discover Pro trial ends on 11AM, 8/18 $10 in rewa…" at bounding box center [602, 262] width 1204 height 524
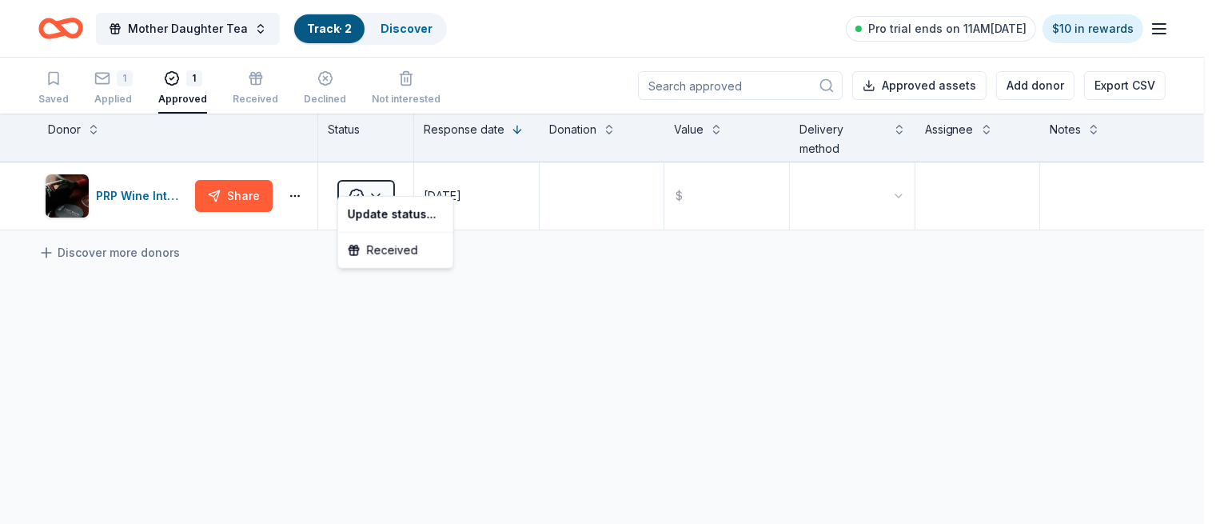
click at [582, 265] on html "Mother Daughter Tea Track · 2 Discover Pro trial ends on 11AM, 8/18 $10 in rewa…" at bounding box center [608, 262] width 1216 height 524
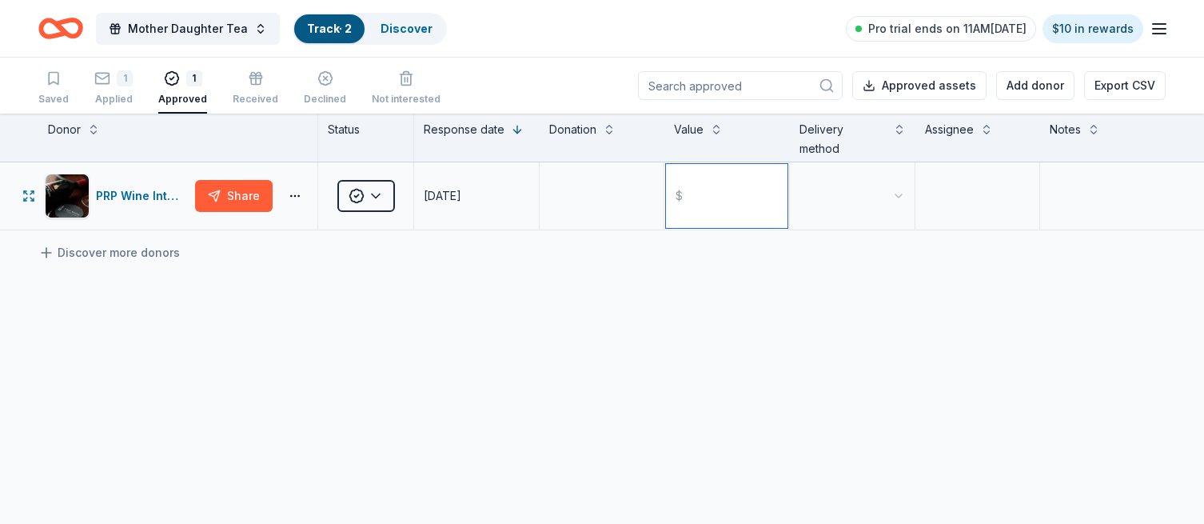
click at [676, 182] on input "text" at bounding box center [727, 196] width 122 height 64
type input "1660.00"
click at [907, 172] on html "Mother Daughter Tea Track · 2 Discover Pro trial ends on 11AM, 8/18 $10 in rewa…" at bounding box center [602, 262] width 1204 height 524
click at [1063, 178] on textarea at bounding box center [1103, 196] width 122 height 64
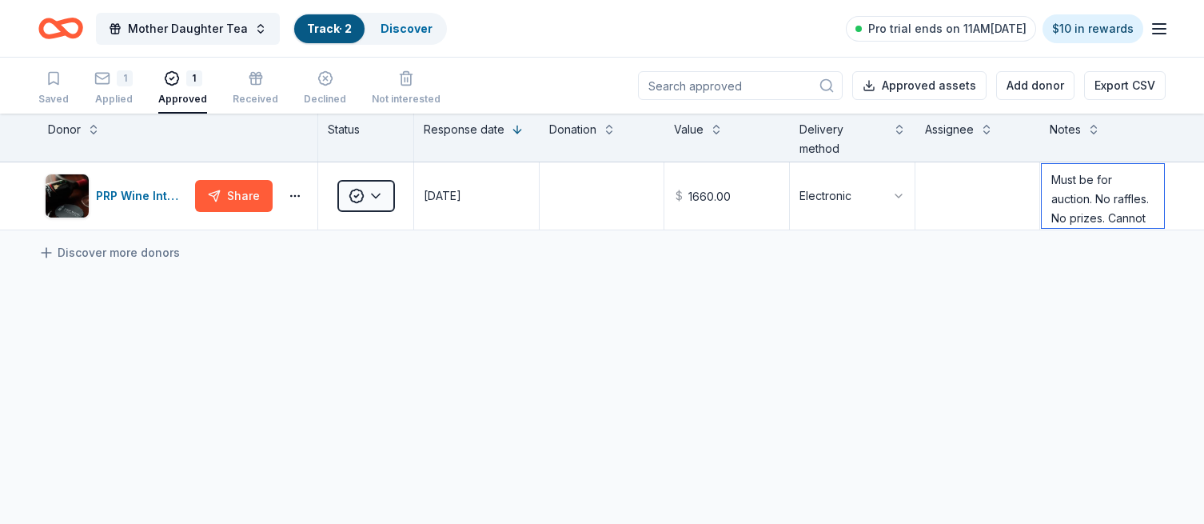
type textarea "Must be for auction. No raffles. No prizes. Cannot be combined with any other i…"
drag, startPoint x: 598, startPoint y: 354, endPoint x: 550, endPoint y: 319, distance: 59.5
click at [598, 352] on div "PRP Wine International Share Approved 08/07/2025 $ 1660.00 Electronic Must be f…" at bounding box center [602, 346] width 1204 height 369
click at [134, 243] on link "Discover more donors" at bounding box center [109, 252] width 142 height 19
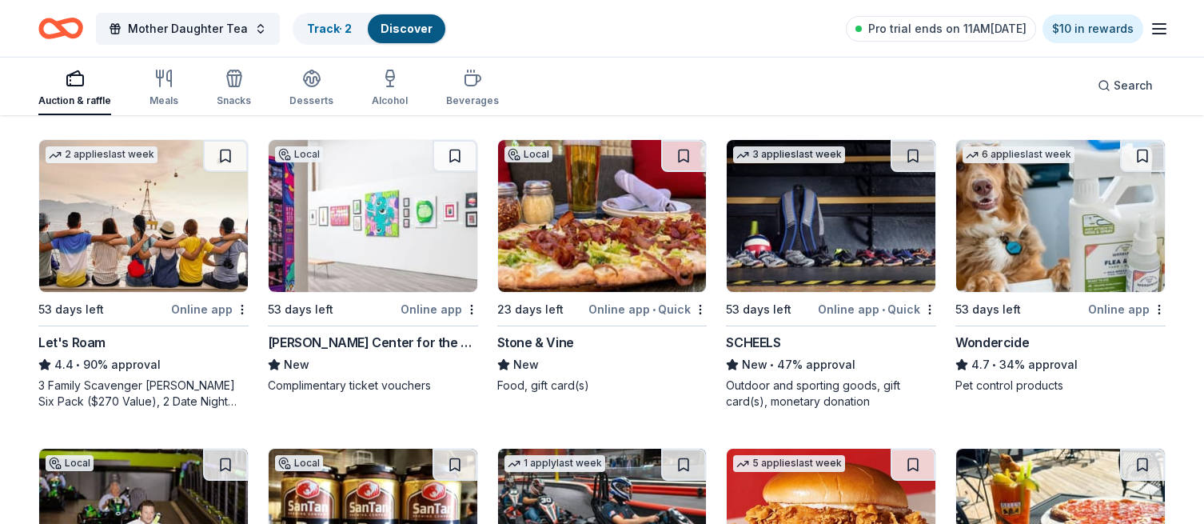
scroll to position [778, 0]
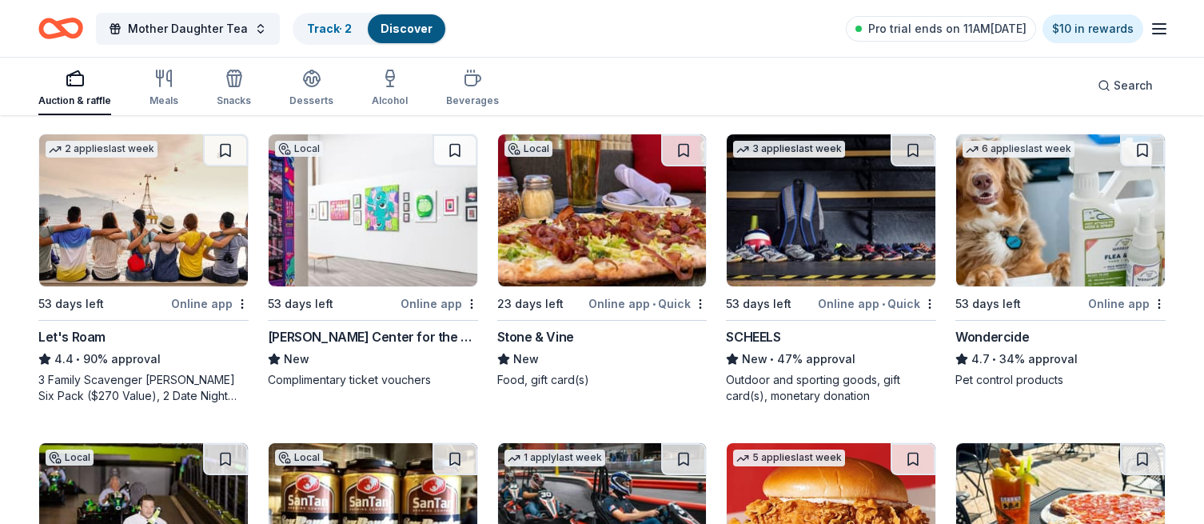
click at [349, 329] on div "Chandler Center for the Arts" at bounding box center [373, 336] width 210 height 19
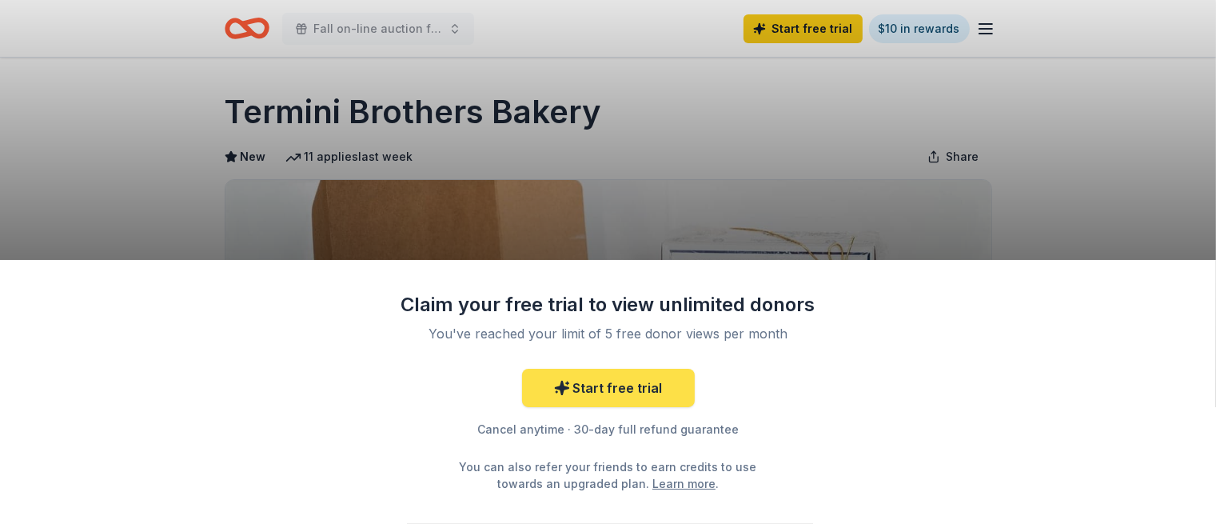
click at [609, 384] on link "Start free trial" at bounding box center [608, 388] width 173 height 38
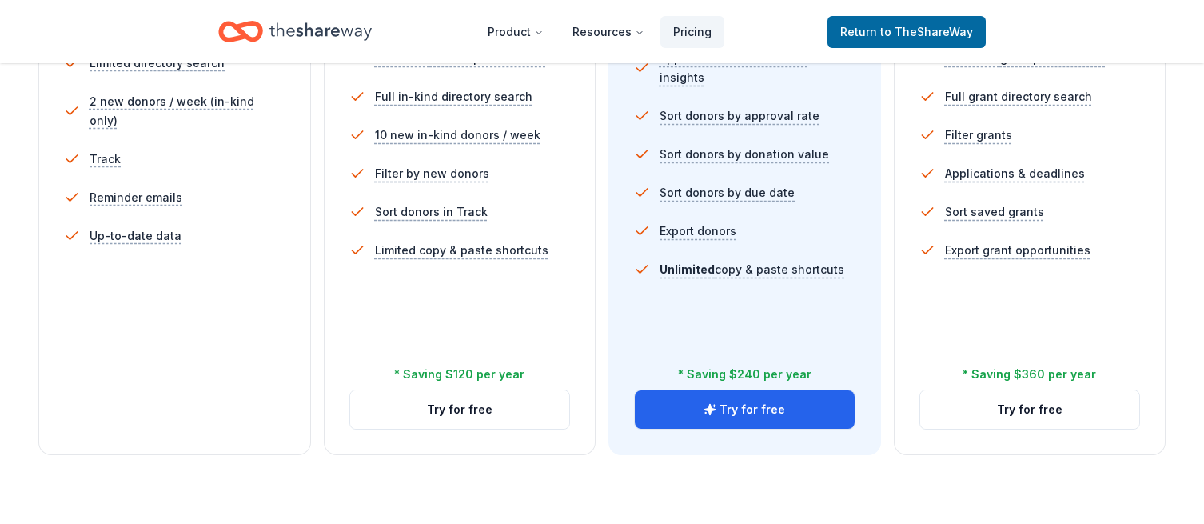
scroll to position [547, 0]
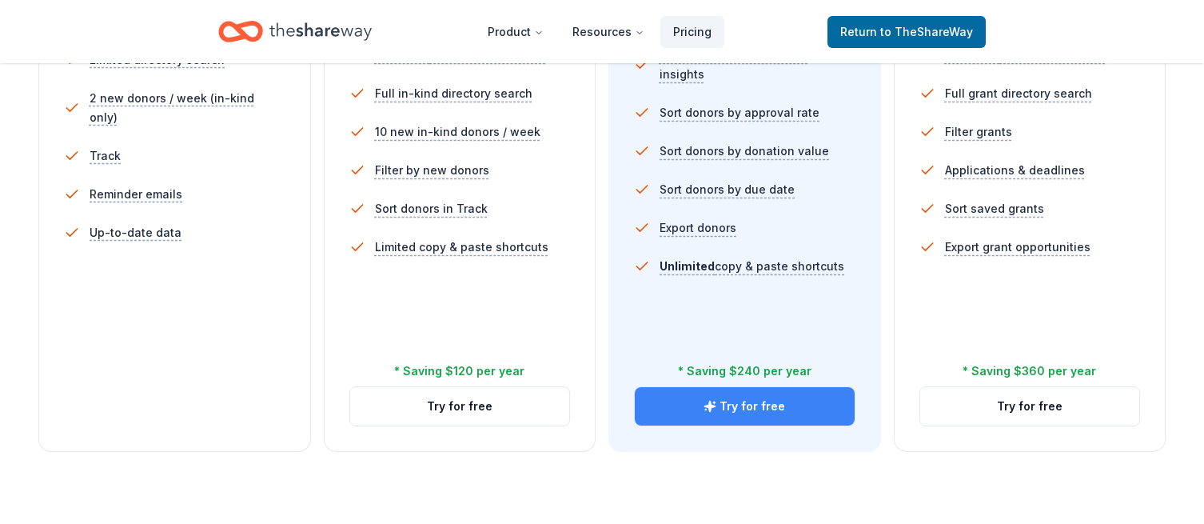
click at [748, 419] on button "Try for free" at bounding box center [745, 406] width 220 height 38
click at [749, 413] on button "Try for free" at bounding box center [745, 406] width 220 height 38
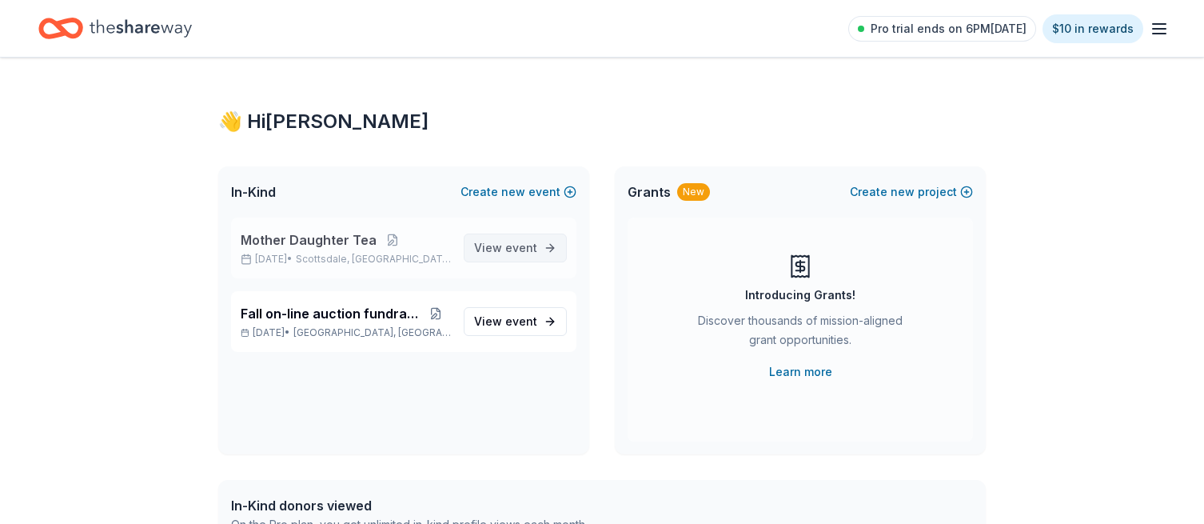
click at [505, 243] on span "View event" at bounding box center [505, 247] width 63 height 19
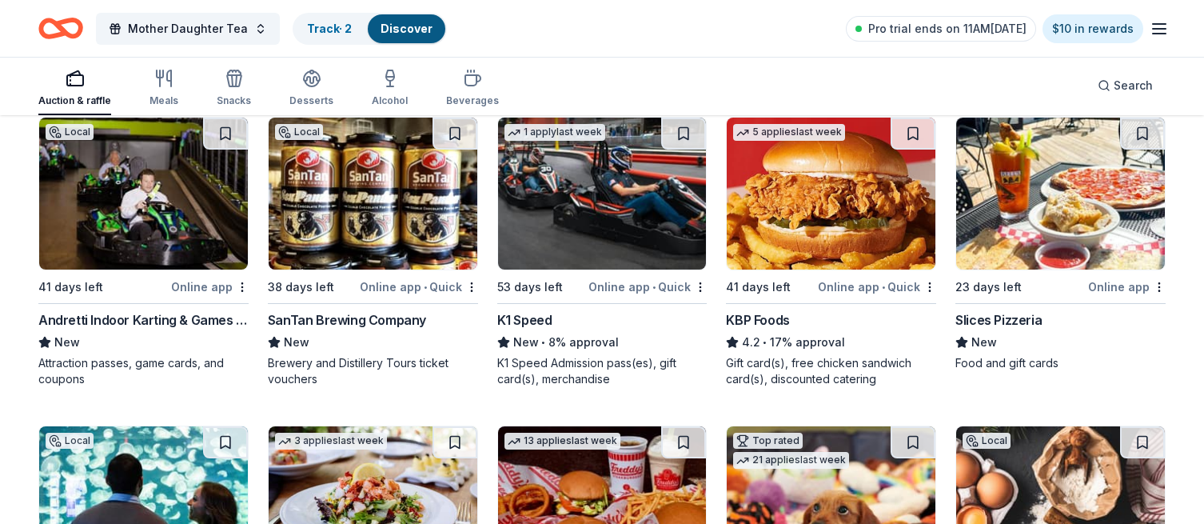
scroll to position [1105, 0]
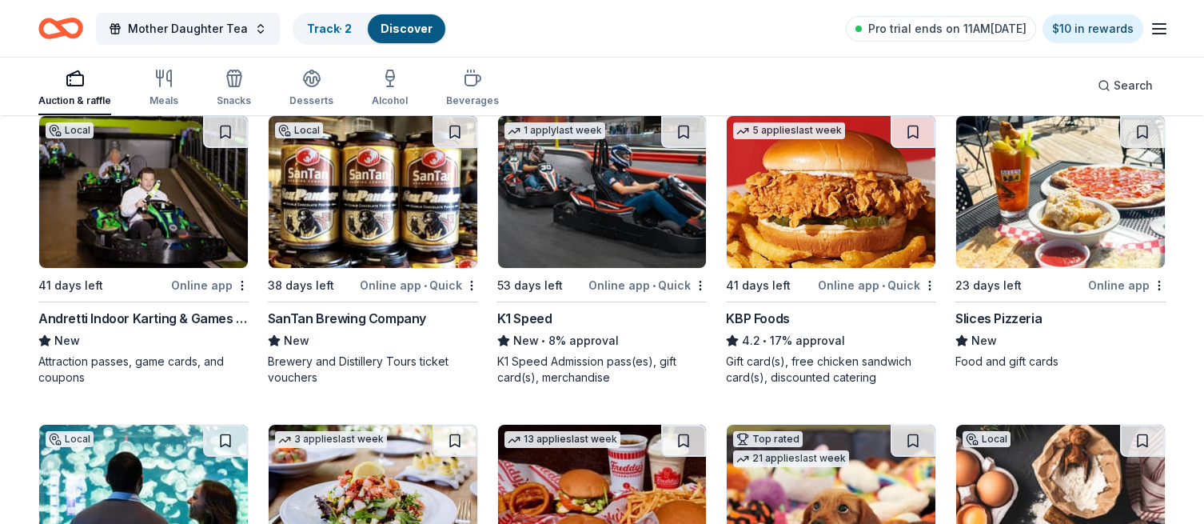
click at [988, 318] on div "Slices Pizzeria" at bounding box center [999, 318] width 86 height 19
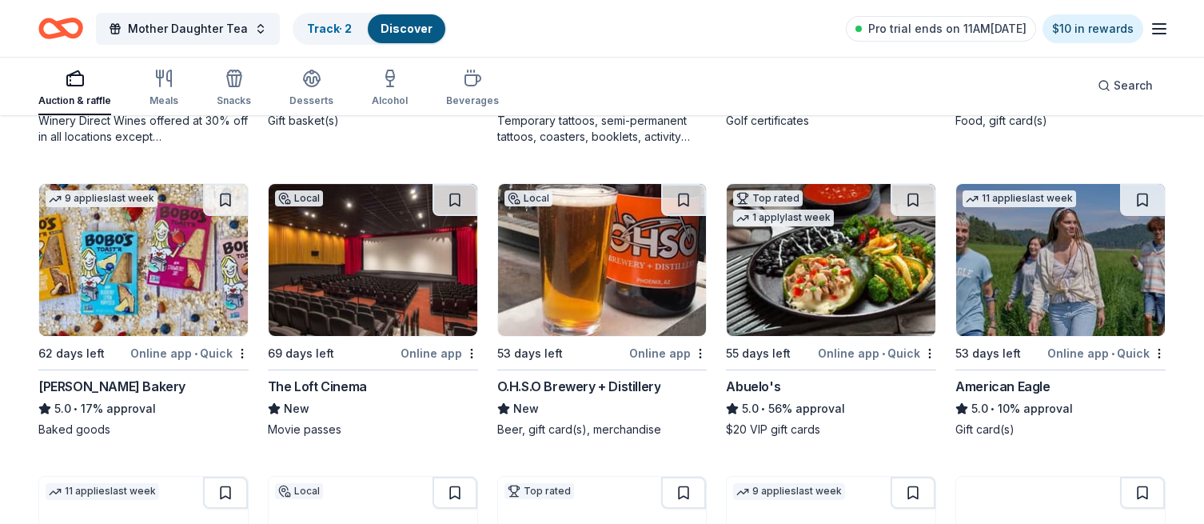
scroll to position [1961, 0]
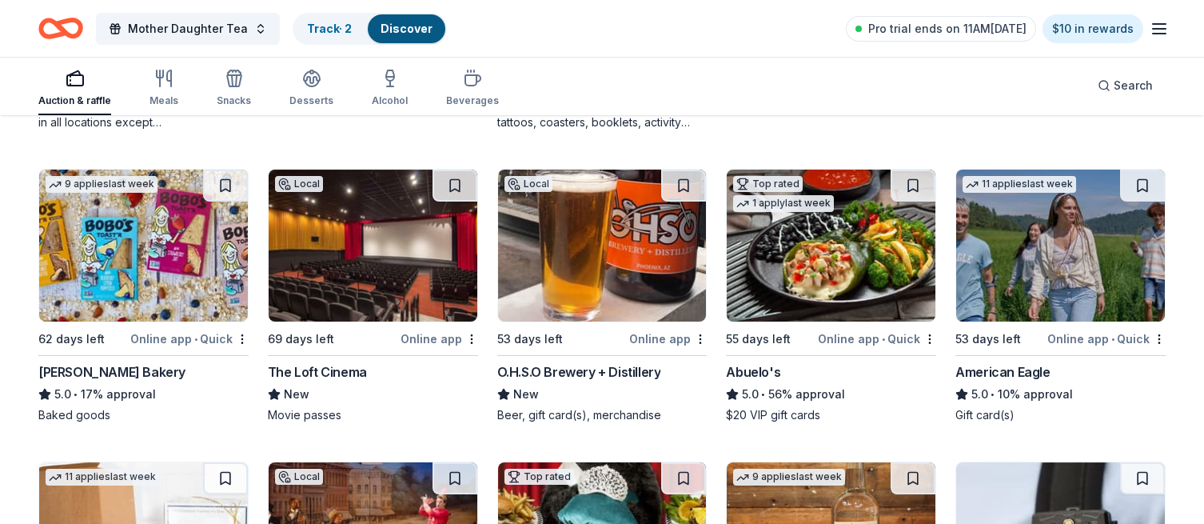
click at [1056, 248] on img at bounding box center [1060, 246] width 209 height 152
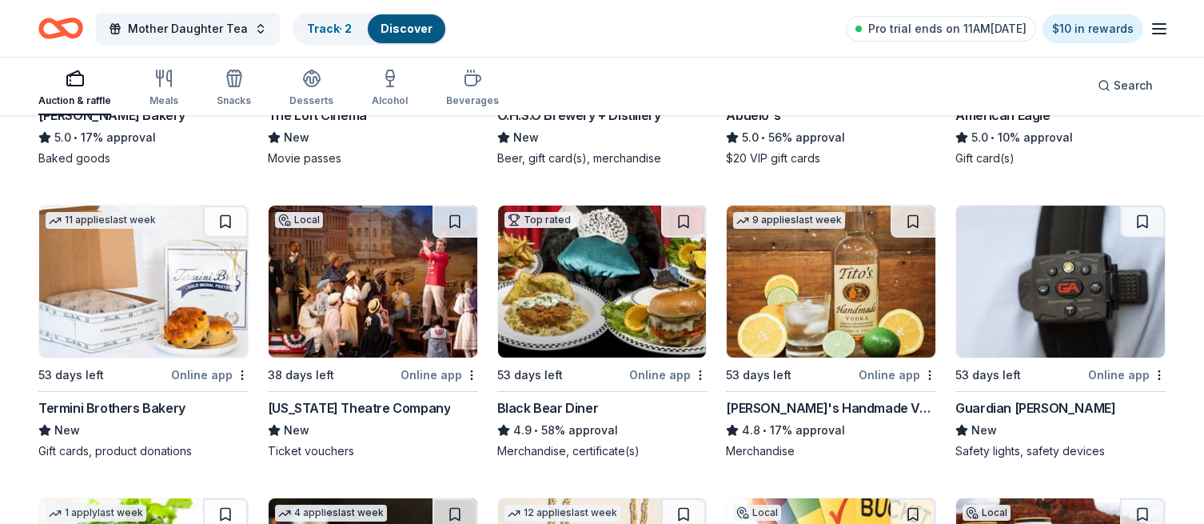
scroll to position [2222, 0]
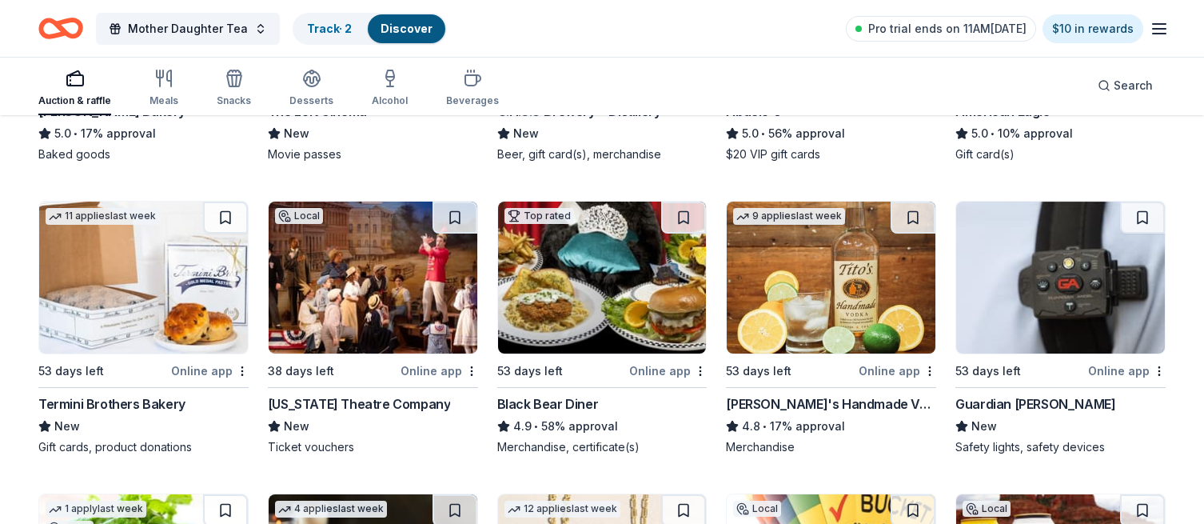
click at [833, 268] on img at bounding box center [831, 278] width 209 height 152
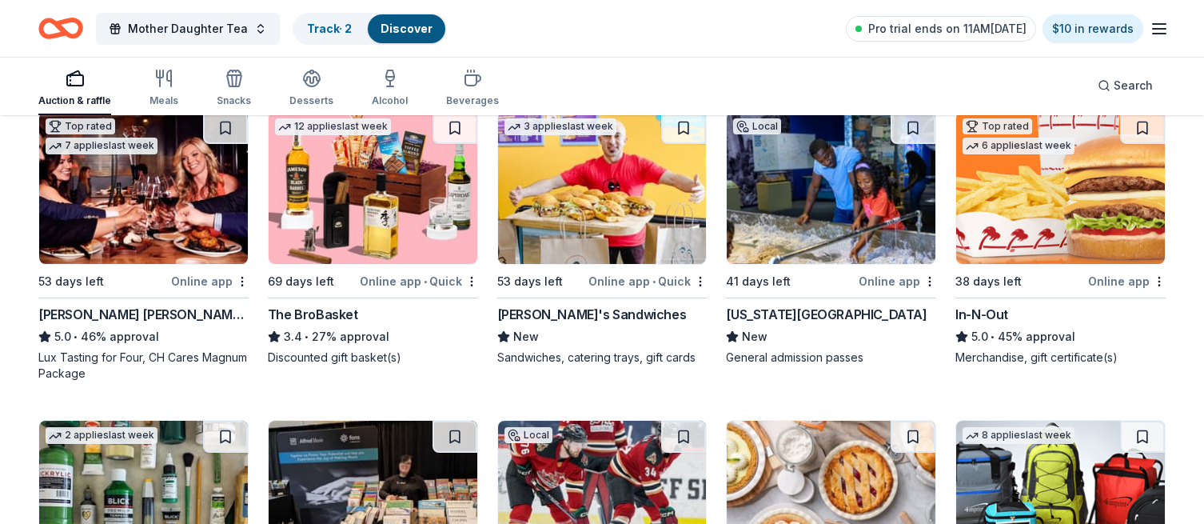
scroll to position [2903, 0]
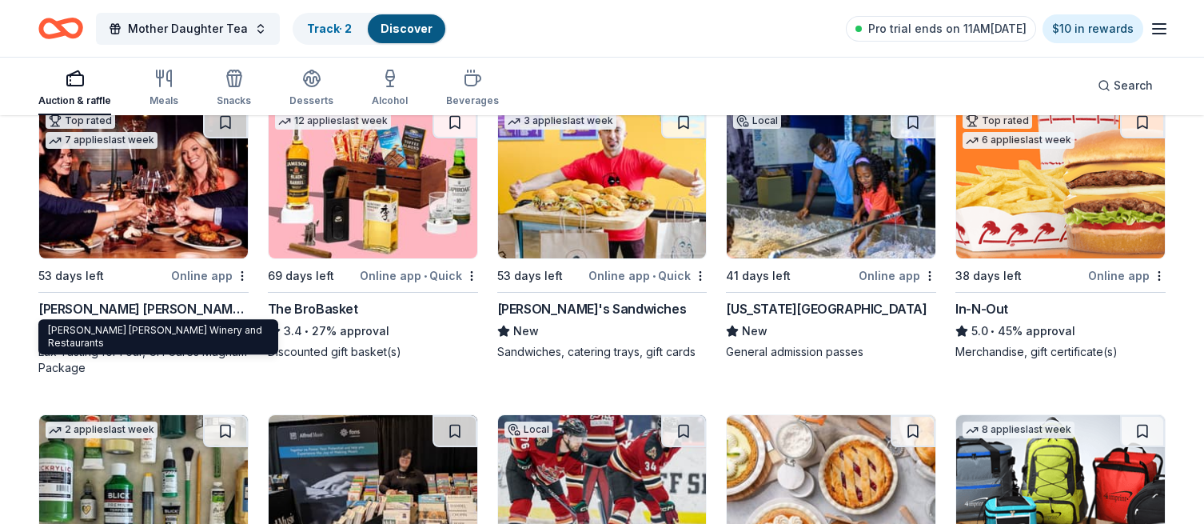
click at [138, 304] on div "Cooper's Hawk Winery and Restaurants" at bounding box center [143, 308] width 210 height 19
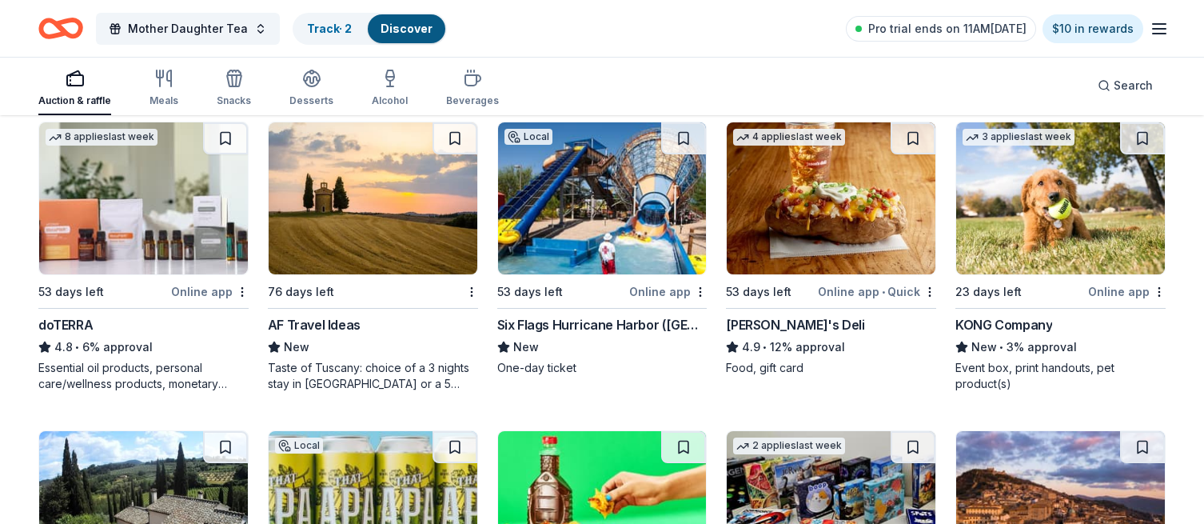
scroll to position [4407, 0]
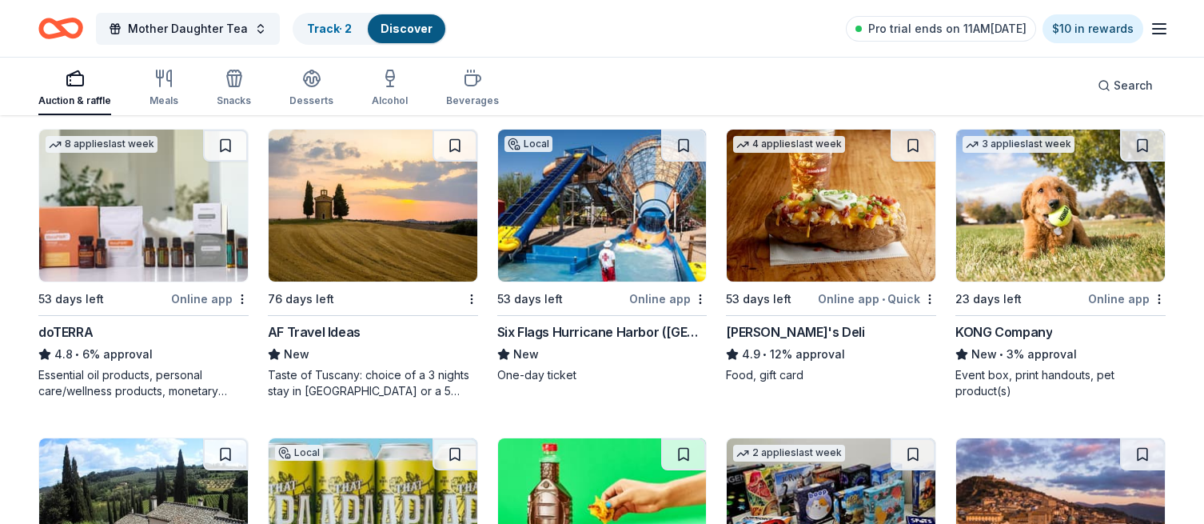
click at [1049, 231] on img at bounding box center [1060, 206] width 209 height 152
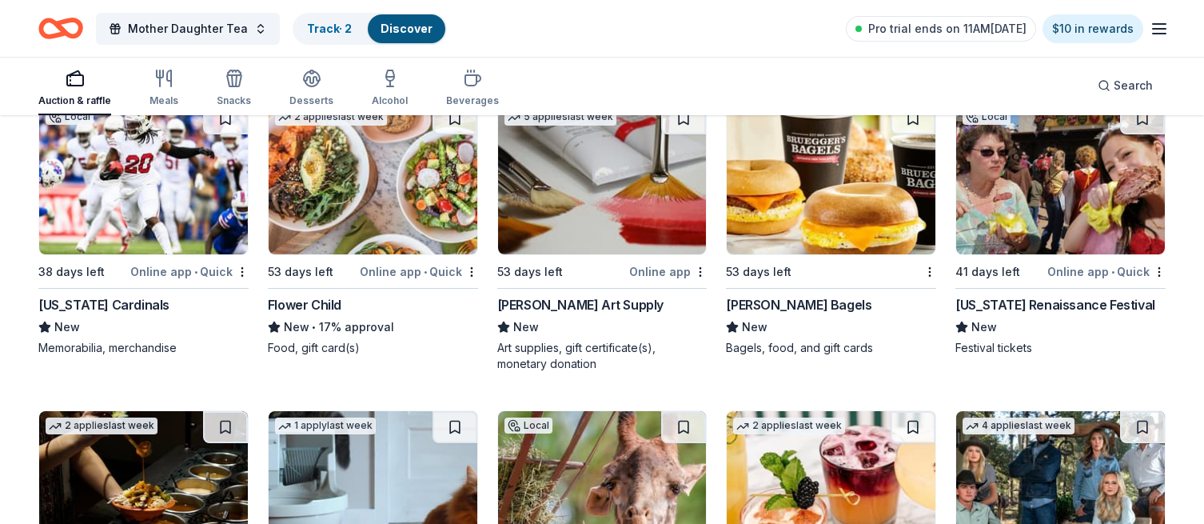
scroll to position [5054, 0]
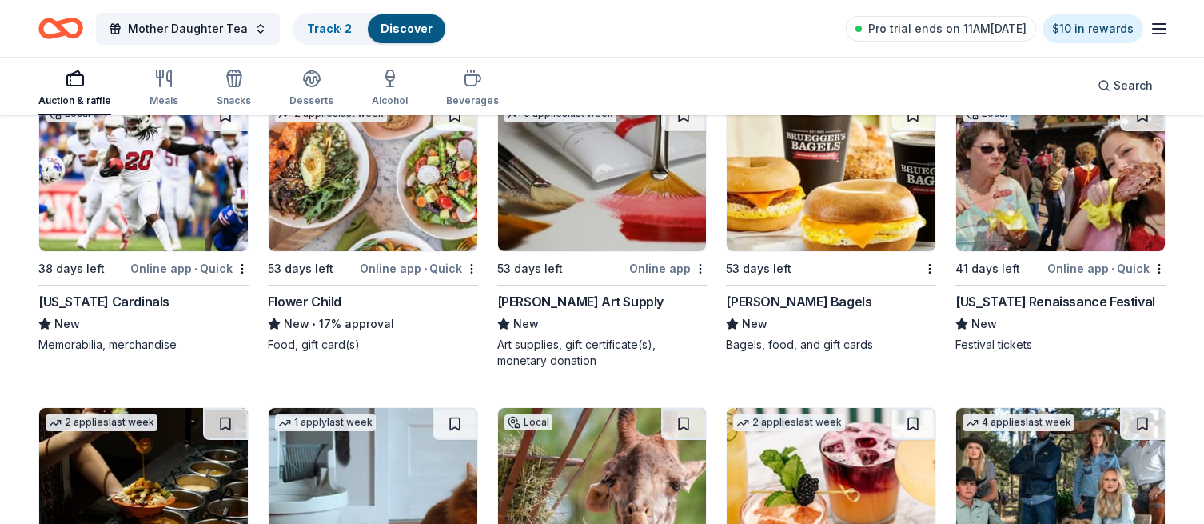
click at [138, 198] on img at bounding box center [143, 175] width 209 height 152
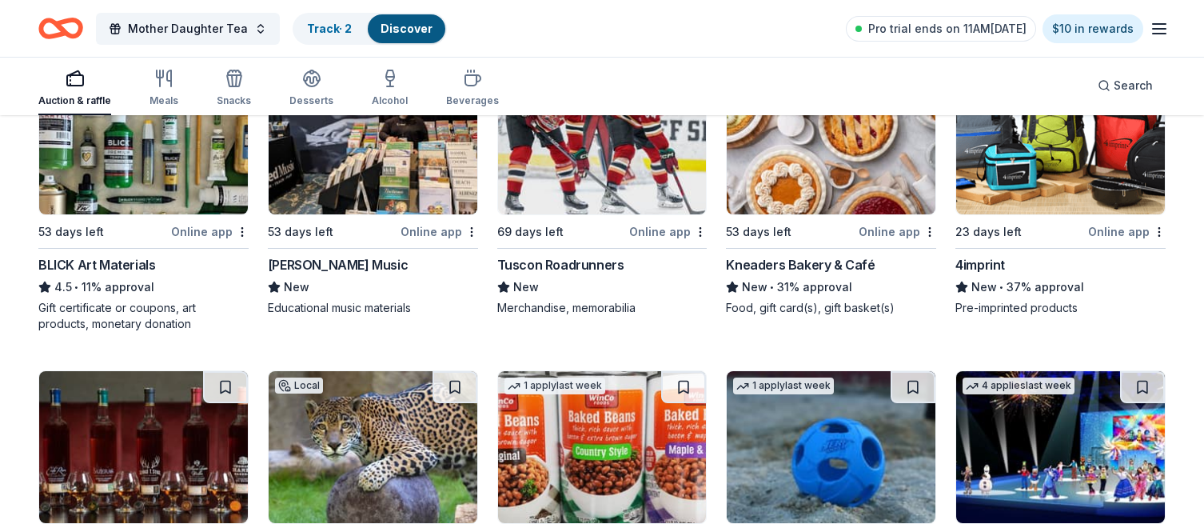
scroll to position [3246, 0]
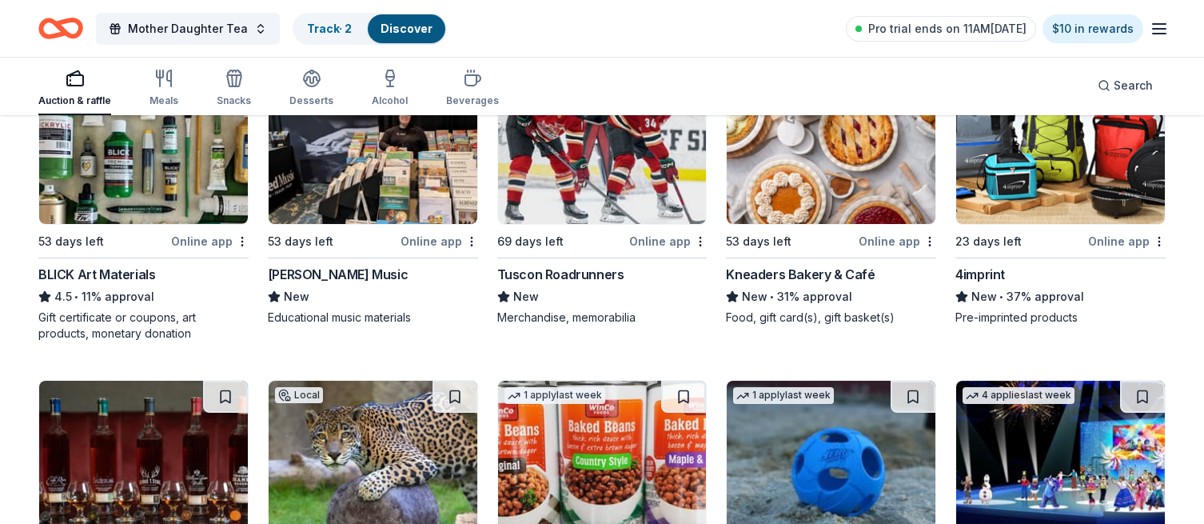
click at [597, 426] on img at bounding box center [602, 457] width 209 height 152
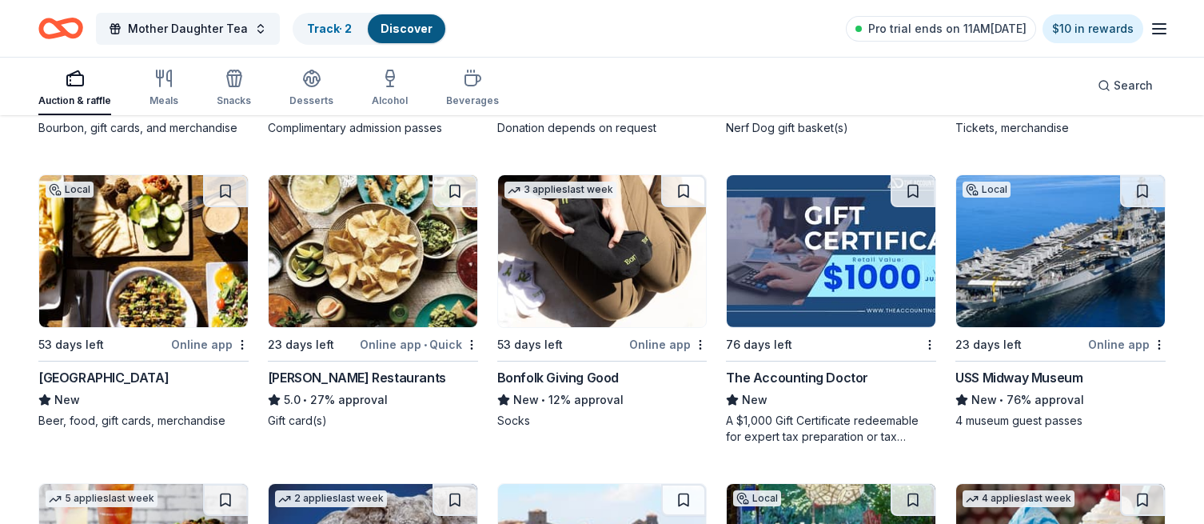
scroll to position [3749, 0]
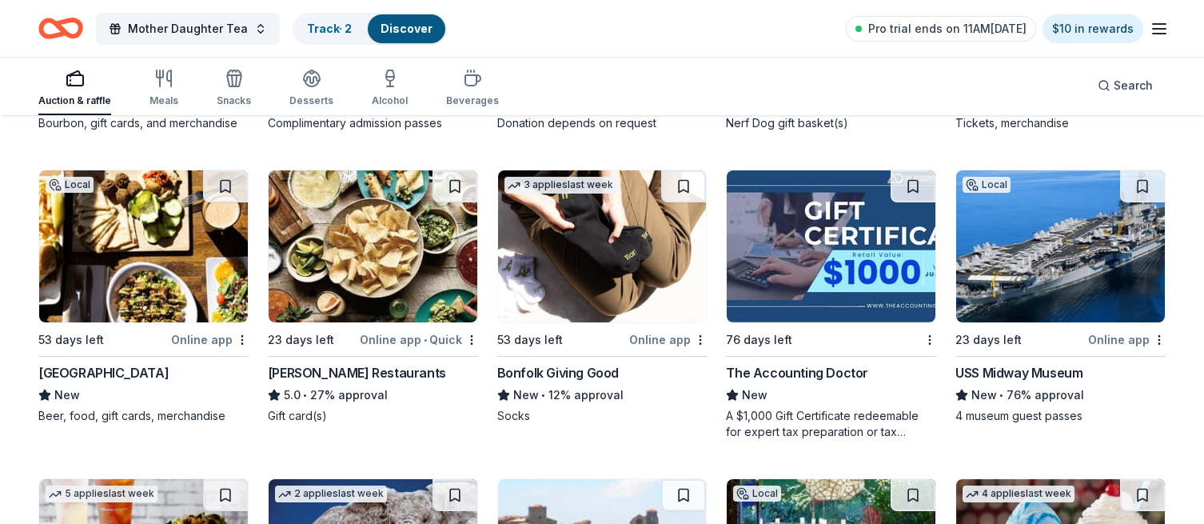
click at [1087, 275] on img at bounding box center [1060, 246] width 209 height 152
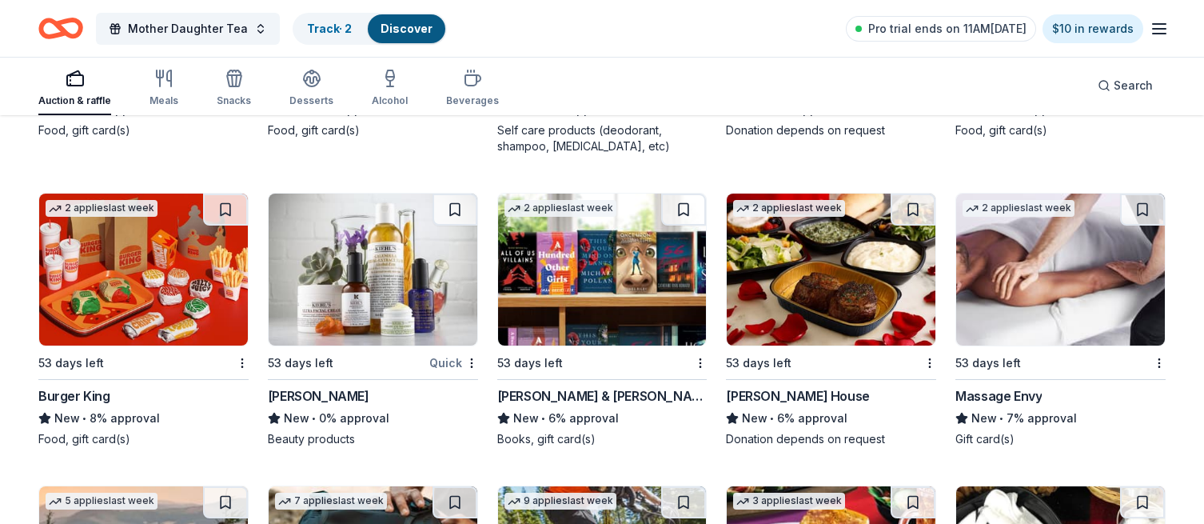
scroll to position [10400, 0]
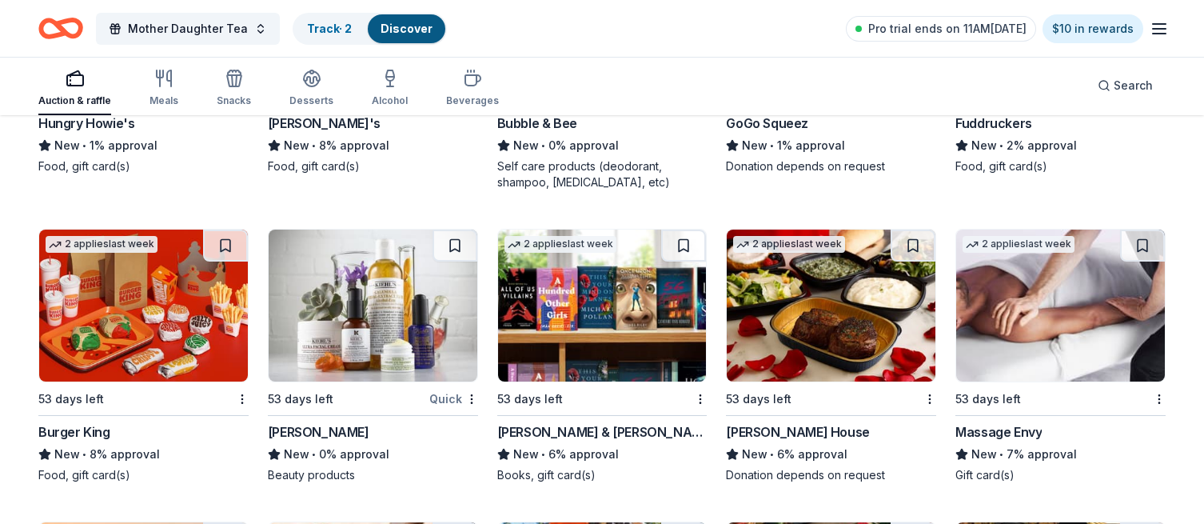
click at [620, 311] on img at bounding box center [602, 305] width 209 height 152
click at [1039, 337] on img at bounding box center [1060, 305] width 209 height 152
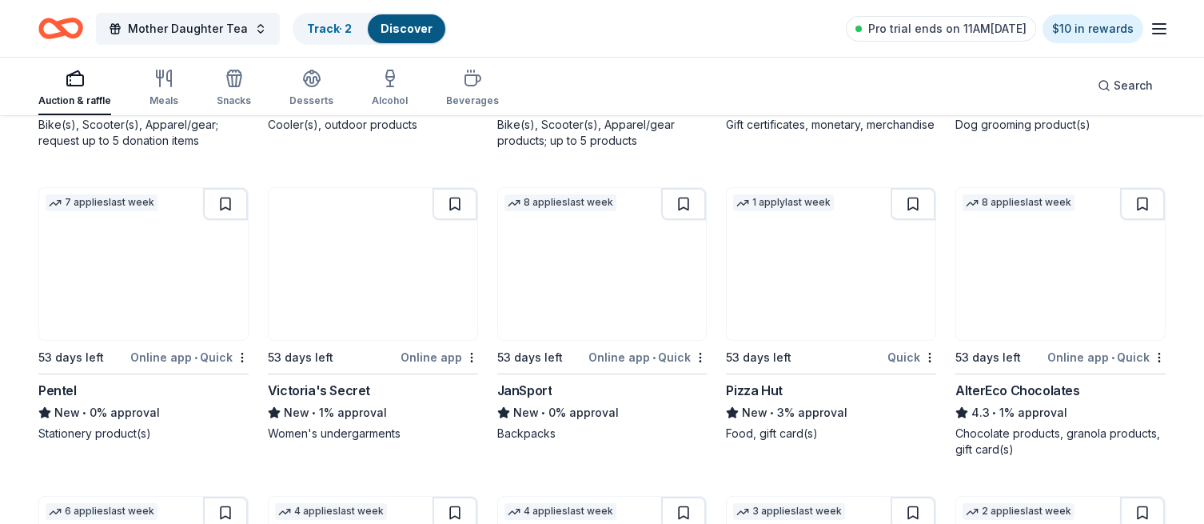
scroll to position [11059, 0]
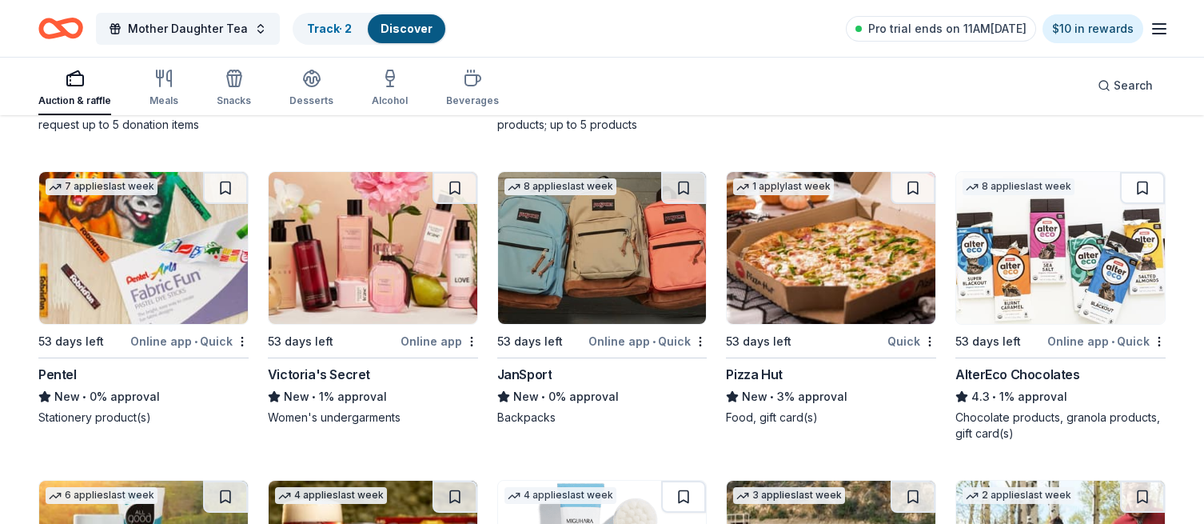
click at [598, 247] on img at bounding box center [602, 248] width 209 height 152
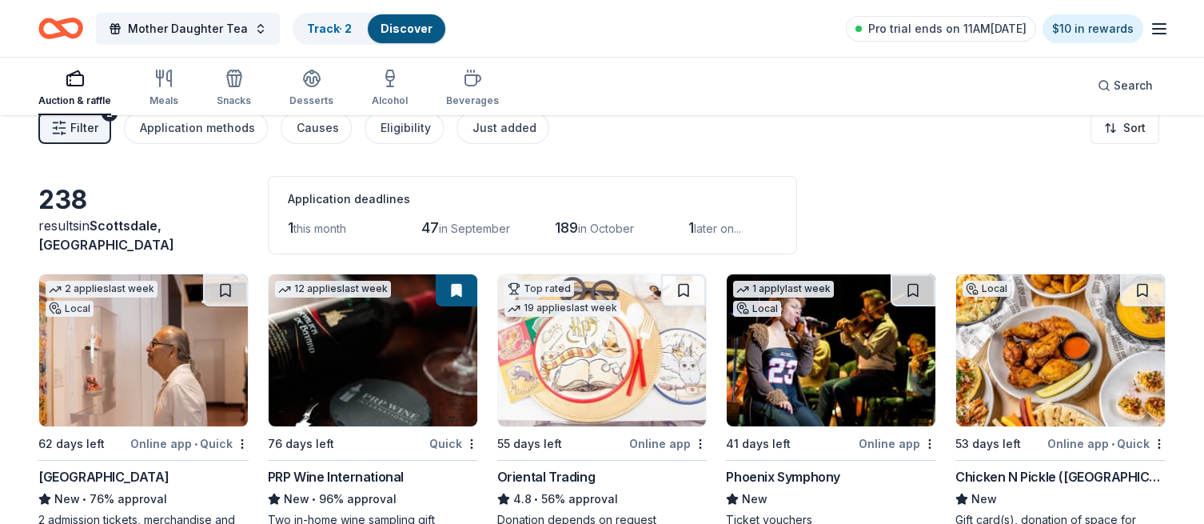
scroll to position [0, 0]
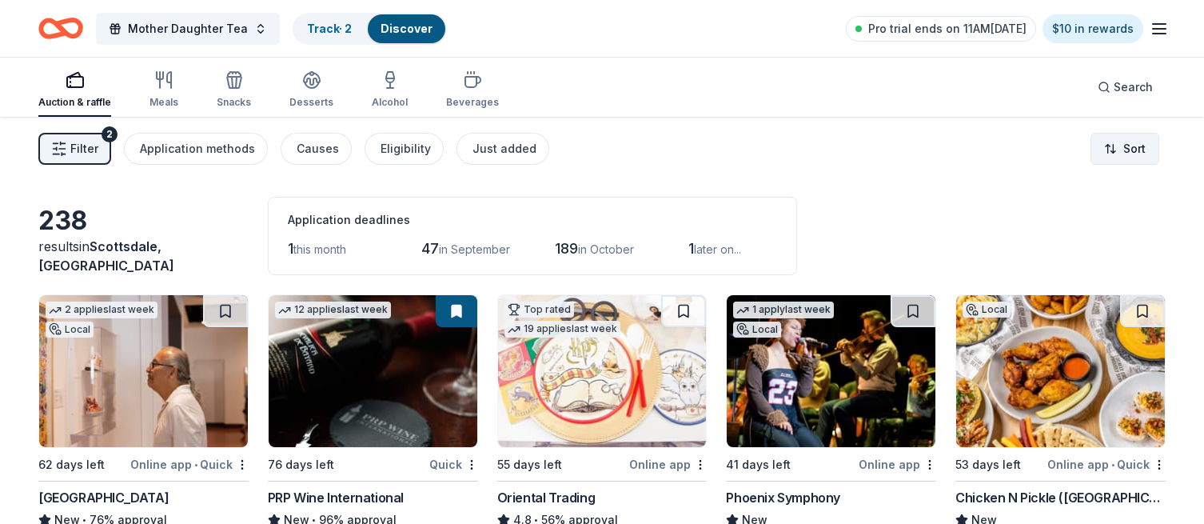
click at [1126, 142] on html "Mother Daughter Tea Track · 2 Discover Pro trial ends on 11AM, 8/18 $10 in rewa…" at bounding box center [602, 262] width 1204 height 524
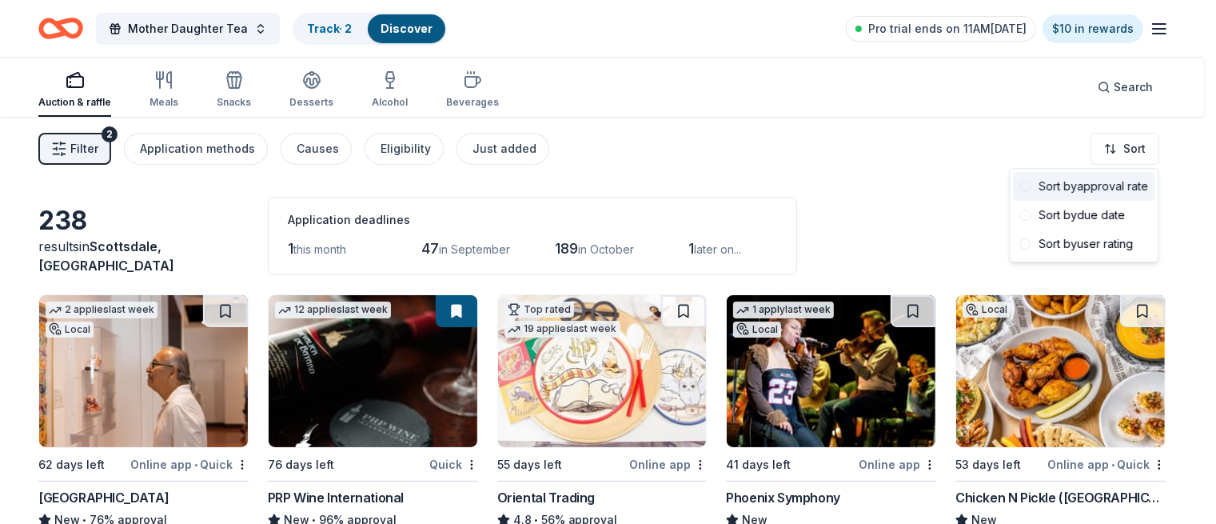
click at [1104, 183] on div "Sort by approval rate" at bounding box center [1084, 186] width 142 height 29
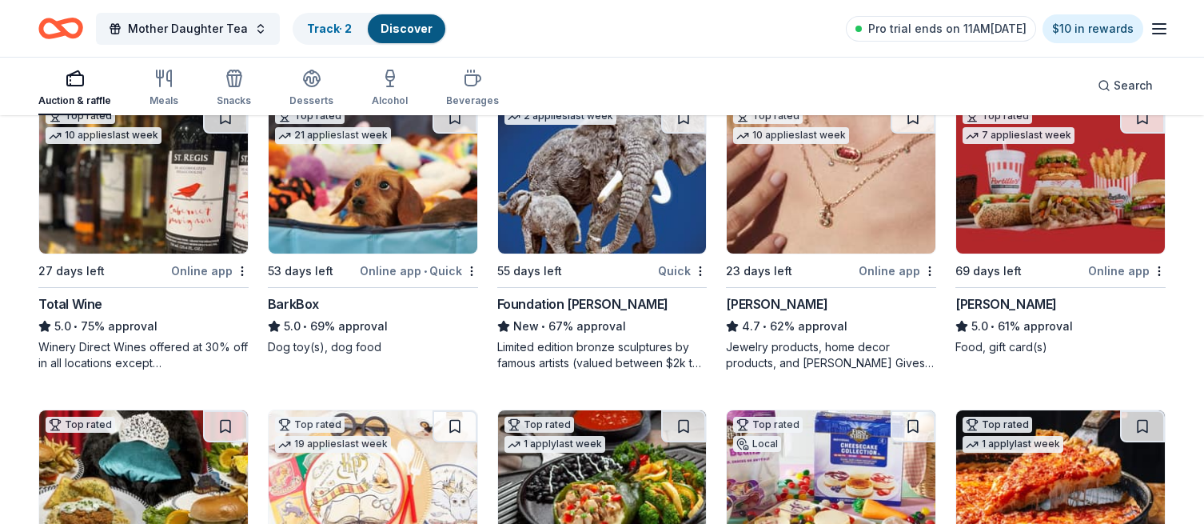
scroll to position [497, 0]
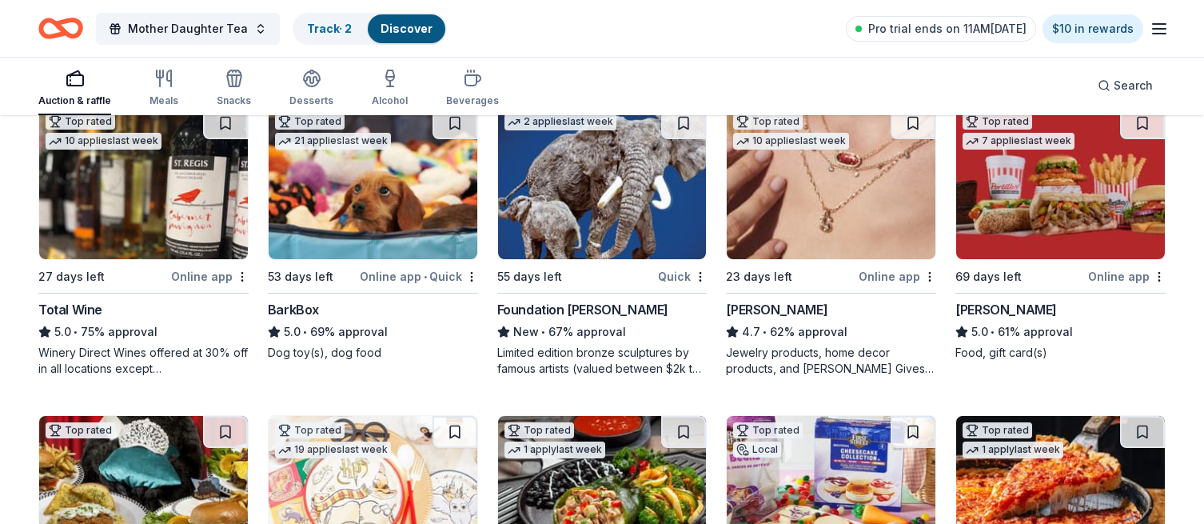
click at [600, 216] on img at bounding box center [602, 183] width 209 height 152
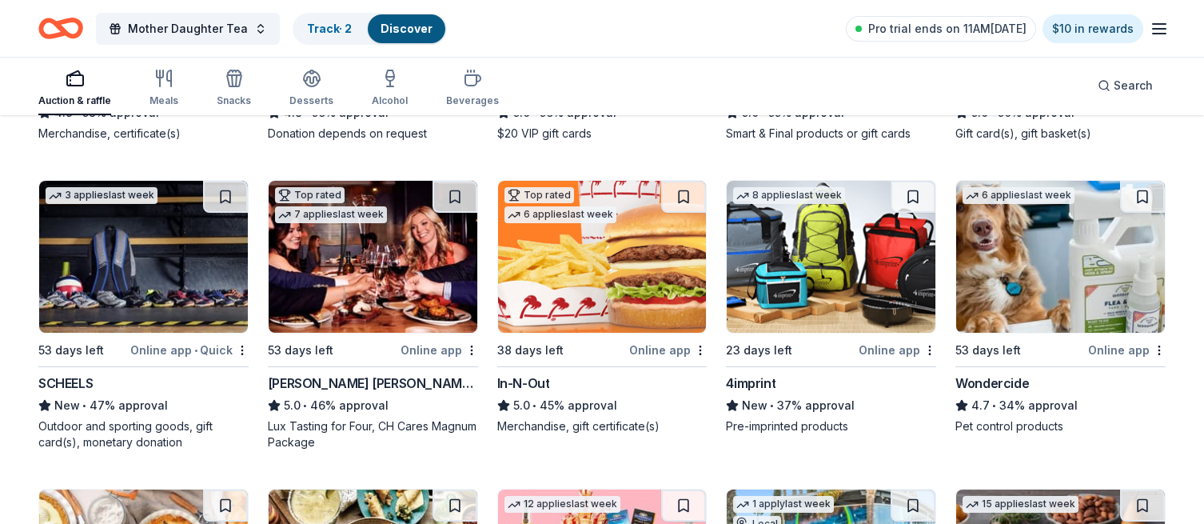
scroll to position [1028, 0]
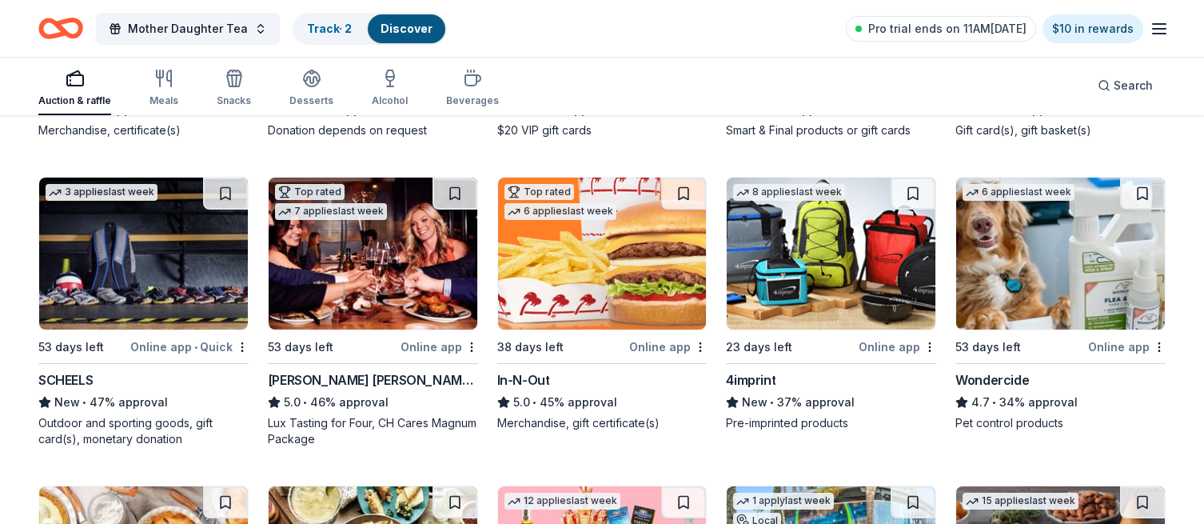
click at [601, 267] on img at bounding box center [602, 254] width 209 height 152
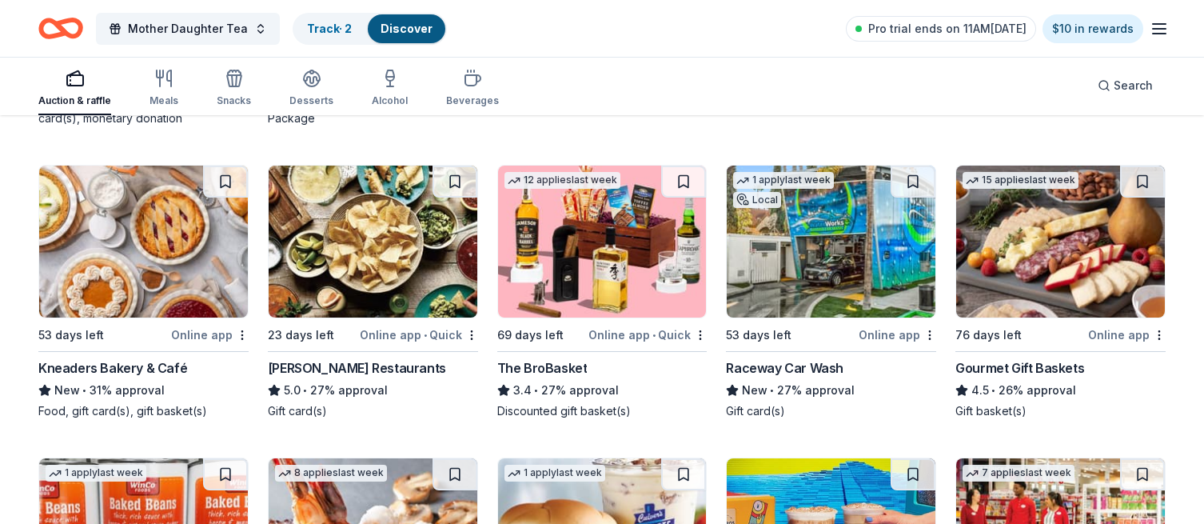
scroll to position [1344, 0]
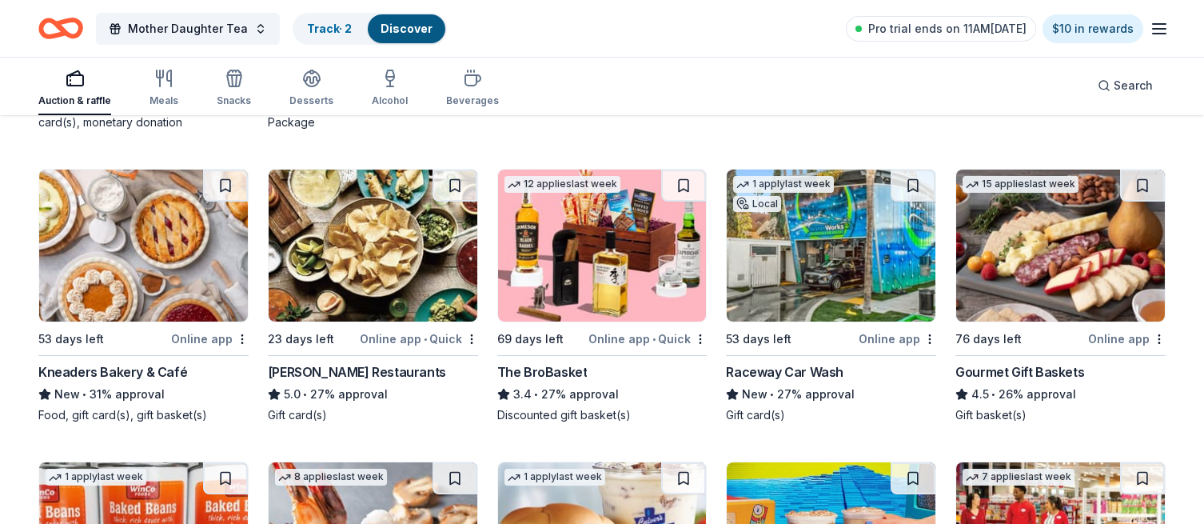
click at [1047, 261] on img at bounding box center [1060, 246] width 209 height 152
click at [809, 254] on img at bounding box center [831, 246] width 209 height 152
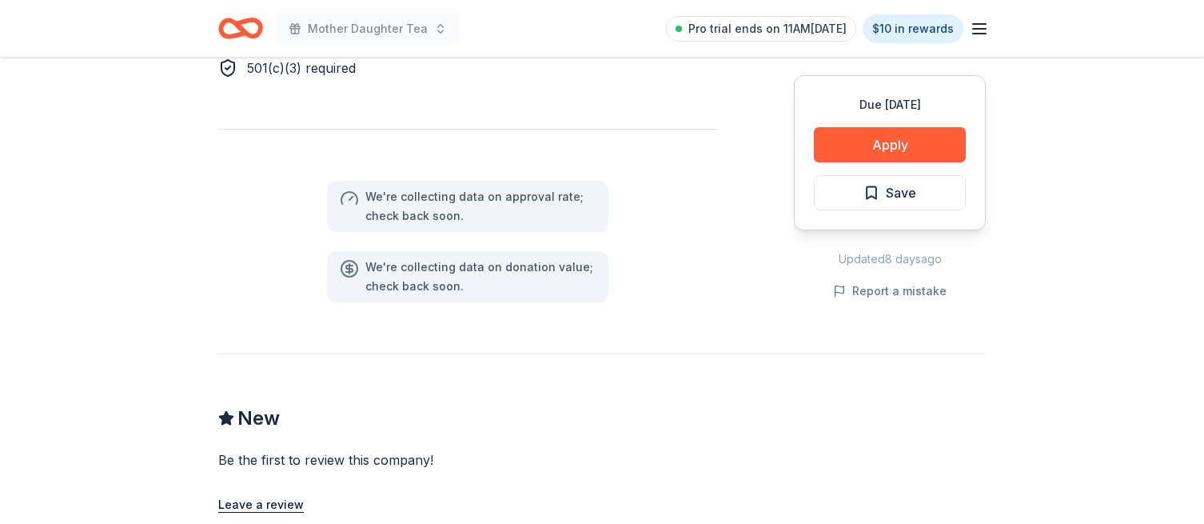
scroll to position [1151, 0]
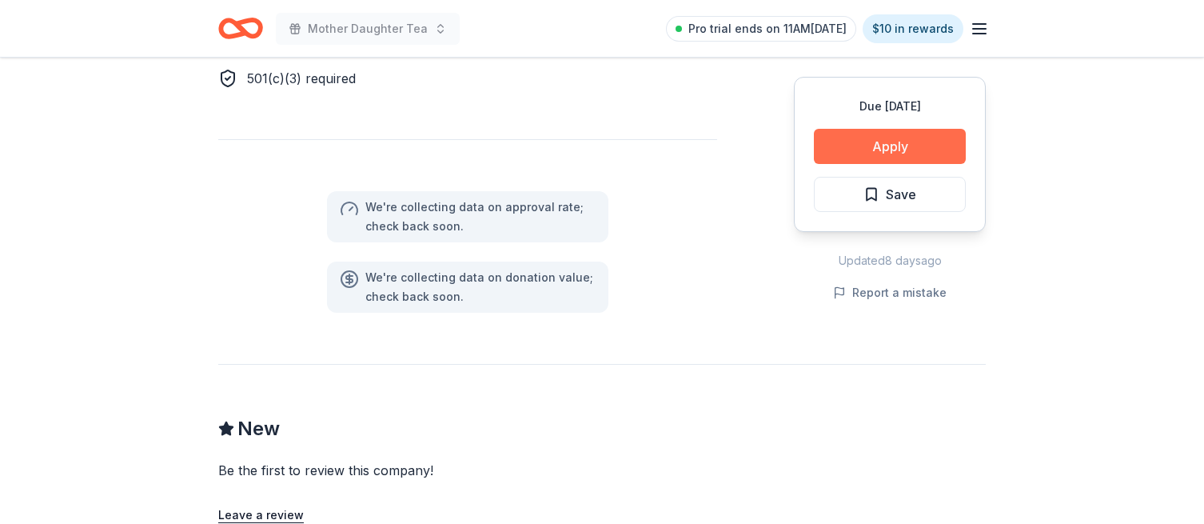
click at [893, 139] on button "Apply" at bounding box center [890, 146] width 152 height 35
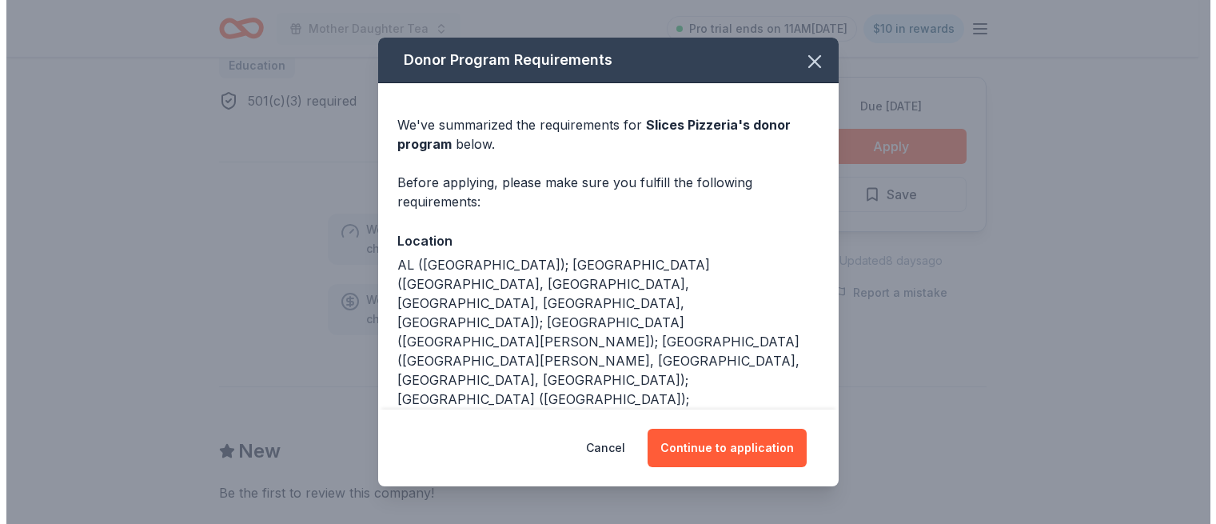
scroll to position [1174, 0]
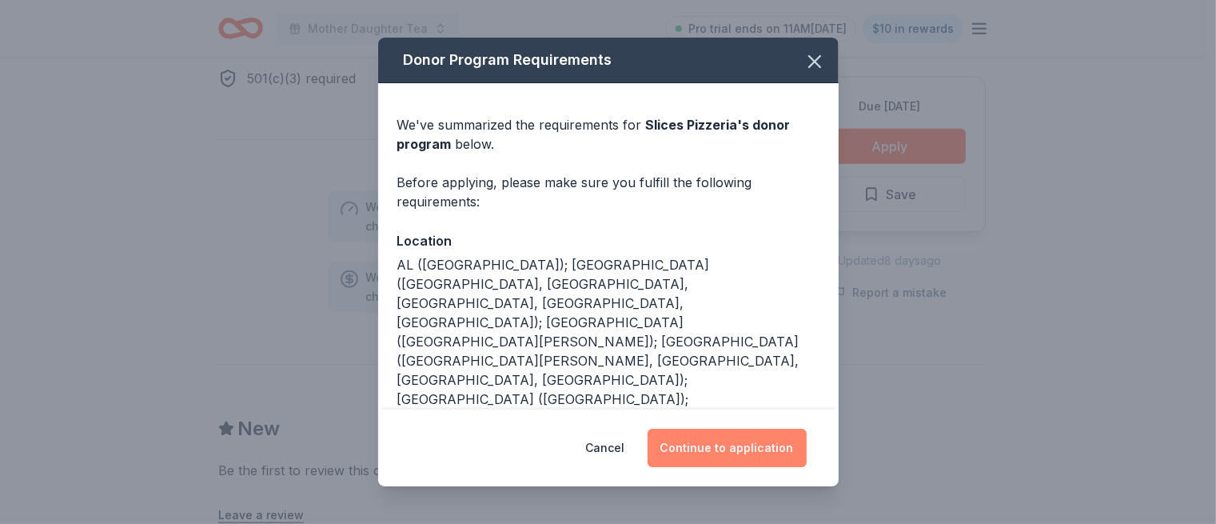
click at [734, 452] on button "Continue to application" at bounding box center [727, 448] width 159 height 38
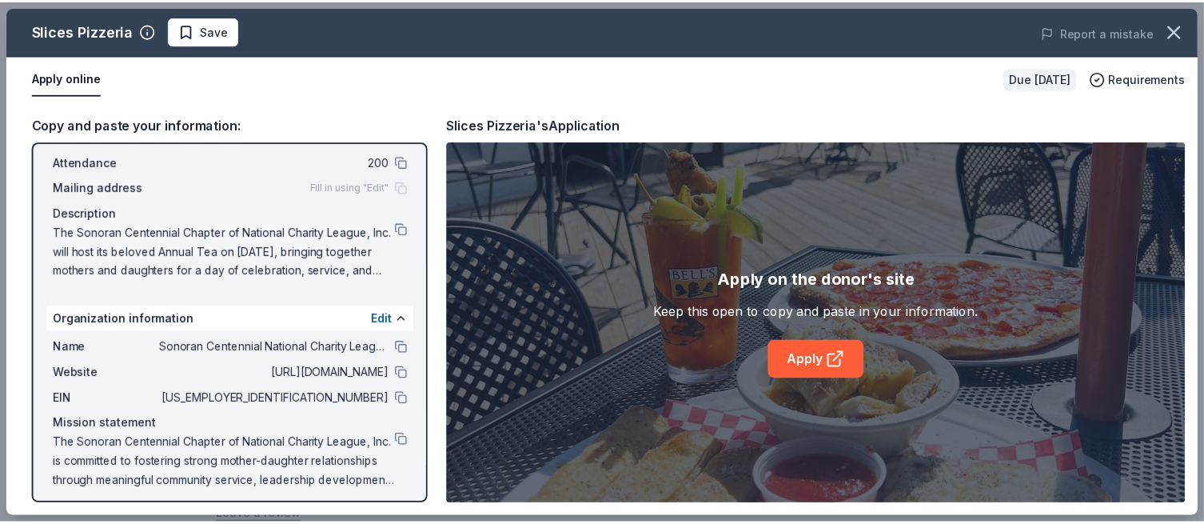
scroll to position [94, 0]
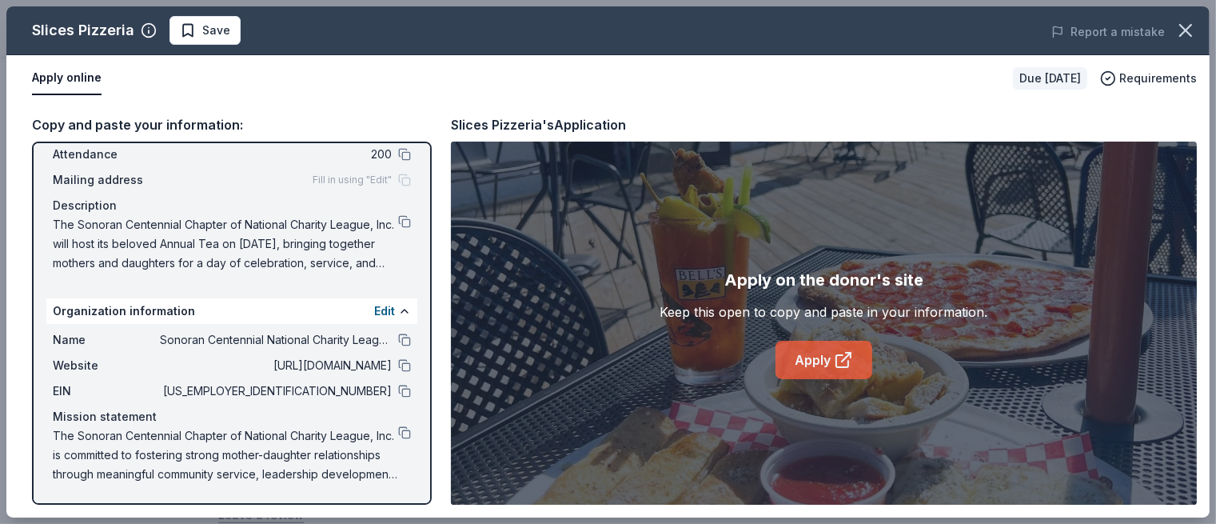
click at [824, 357] on link "Apply" at bounding box center [824, 360] width 97 height 38
click at [54, 74] on button "Apply online" at bounding box center [67, 79] width 70 height 34
drag, startPoint x: 1212, startPoint y: 249, endPoint x: 1185, endPoint y: 397, distance: 150.4
click at [1195, 404] on div "Slices Pizzeria Save Report a mistake Apply online Due in 23 days Requirements …" at bounding box center [608, 262] width 1216 height 524
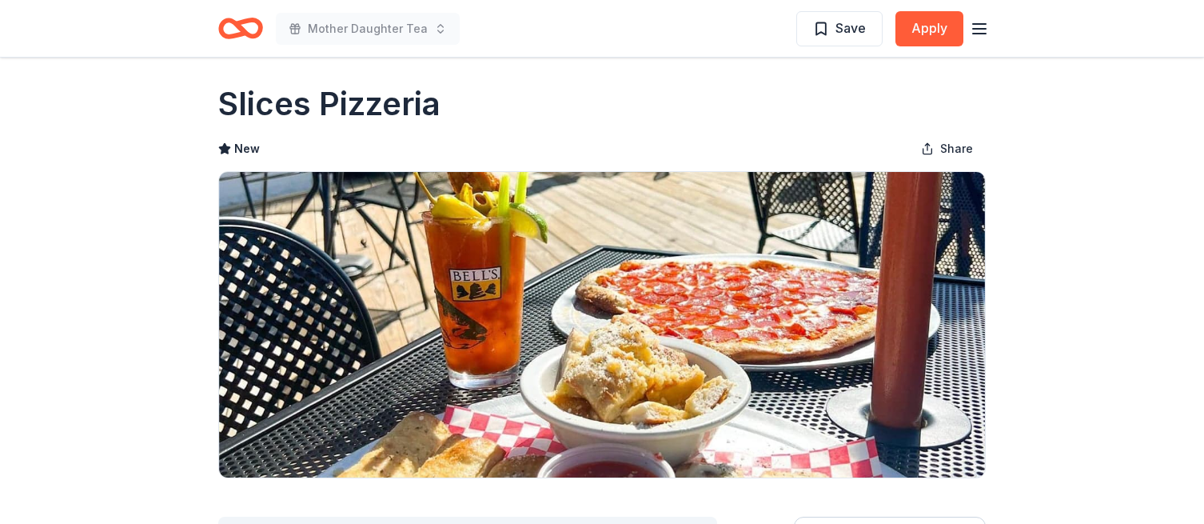
scroll to position [0, 0]
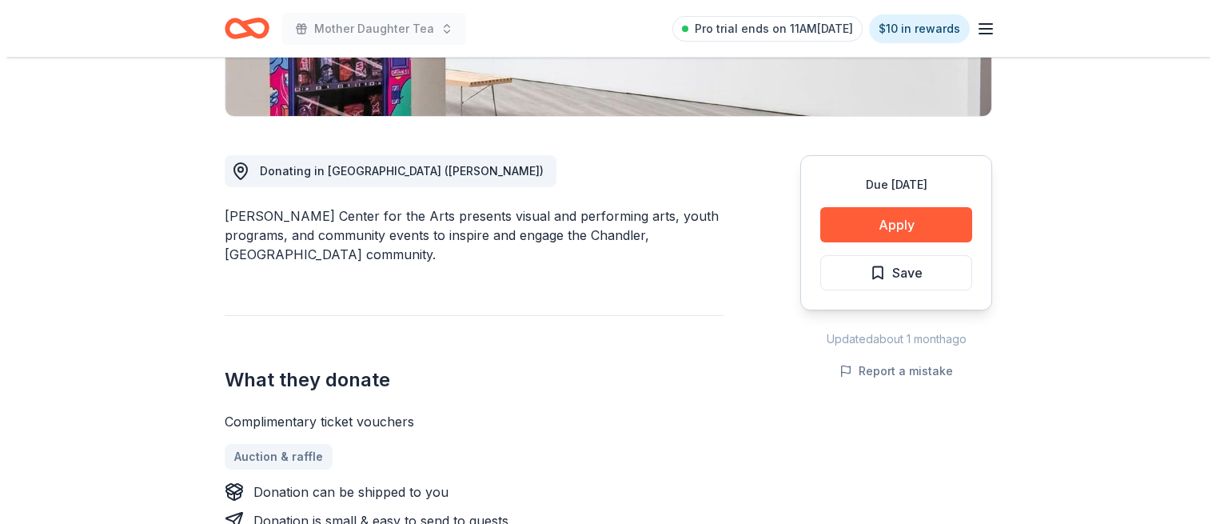
scroll to position [376, 0]
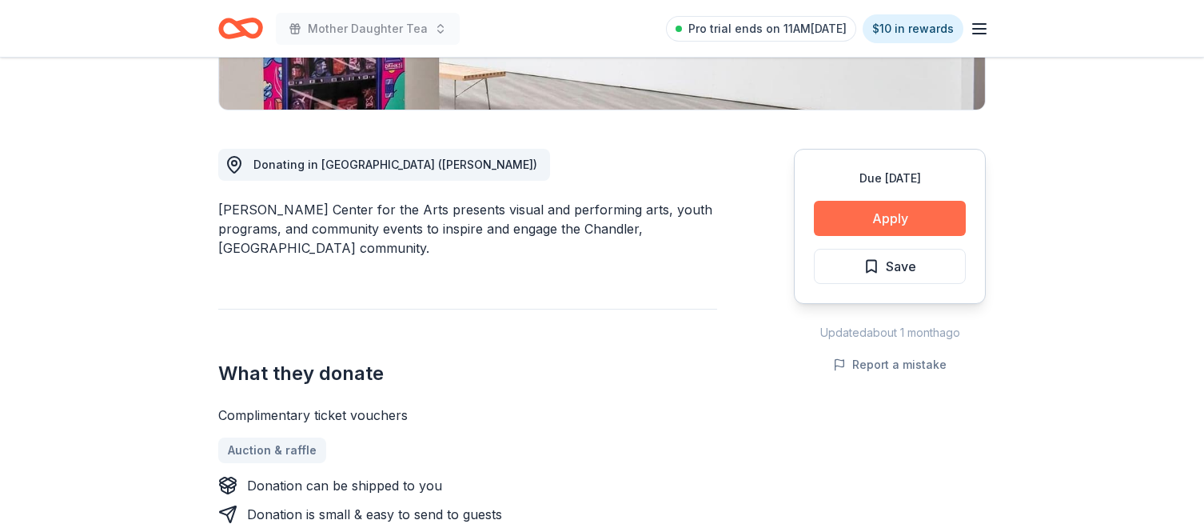
click at [907, 220] on button "Apply" at bounding box center [890, 218] width 152 height 35
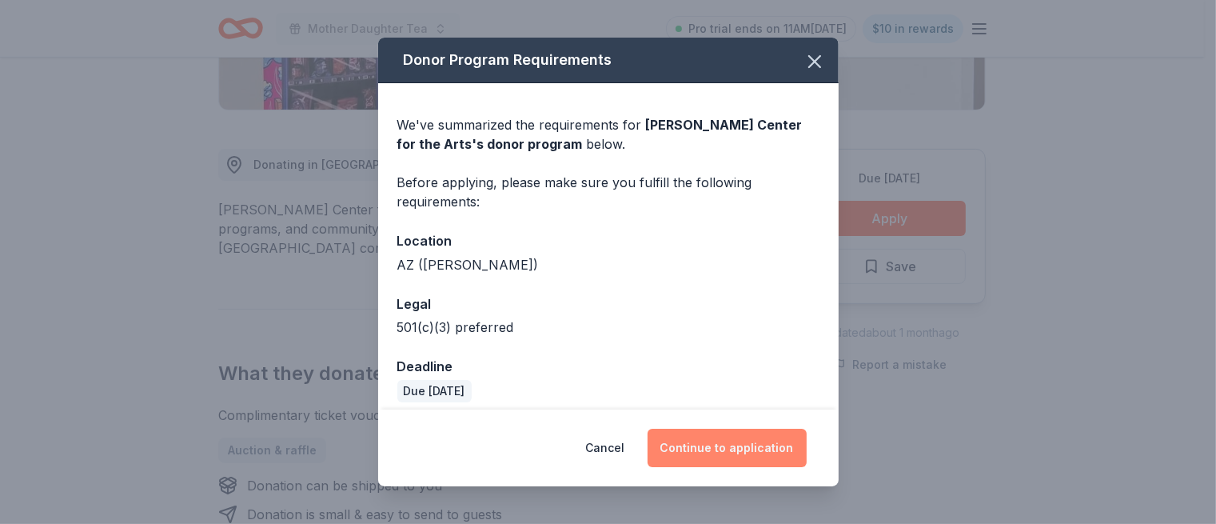
click at [721, 438] on button "Continue to application" at bounding box center [727, 448] width 159 height 38
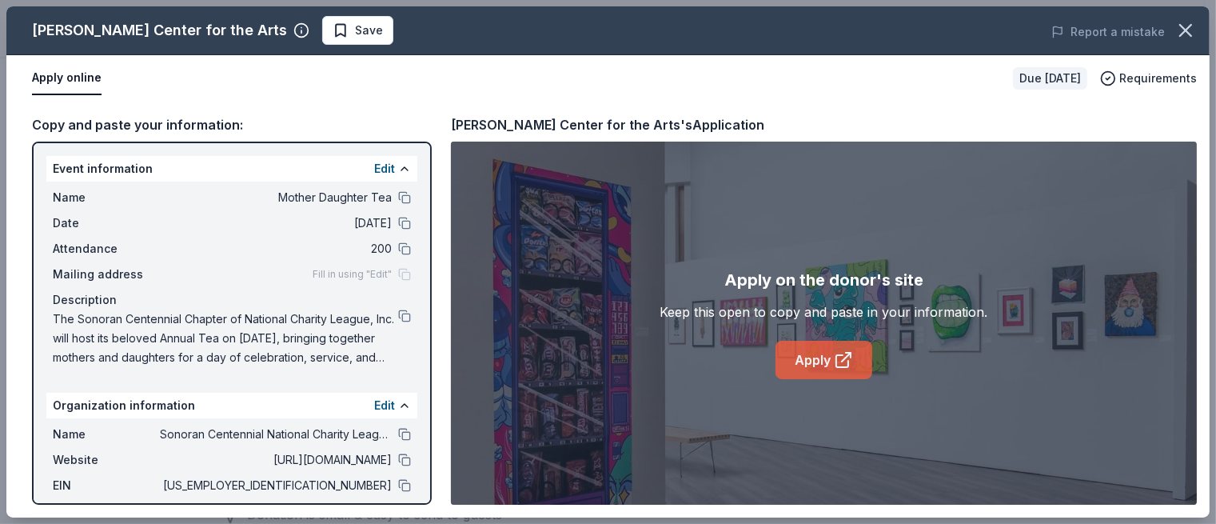
click at [820, 365] on link "Apply" at bounding box center [824, 360] width 97 height 38
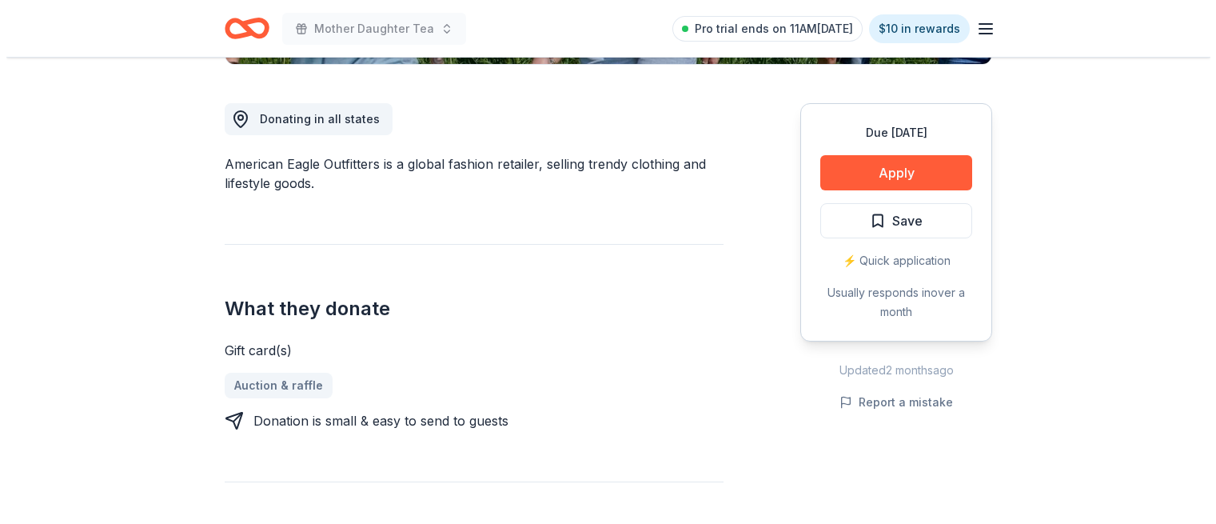
scroll to position [423, 0]
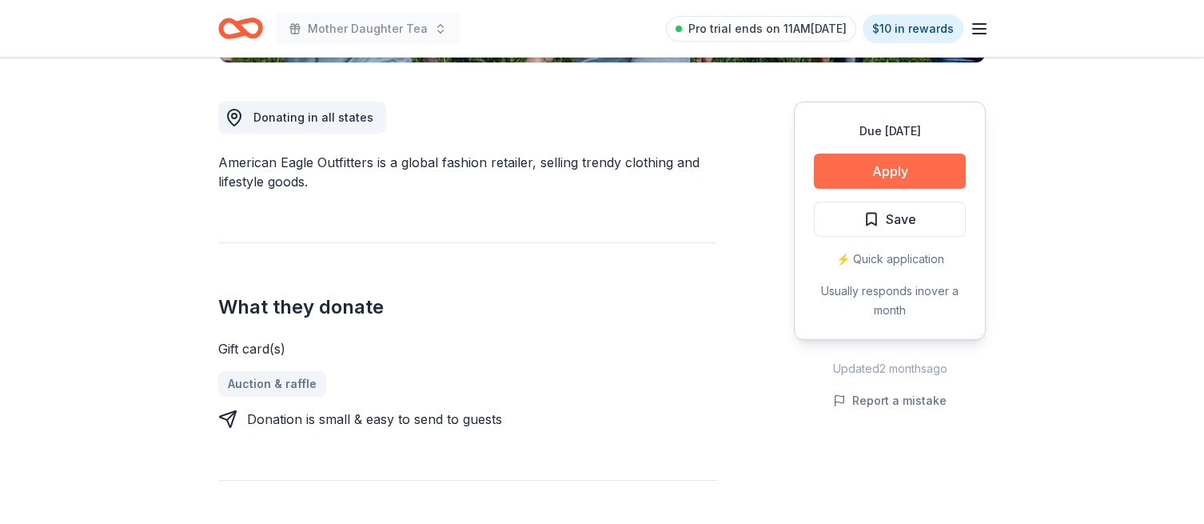
click at [865, 174] on button "Apply" at bounding box center [890, 171] width 152 height 35
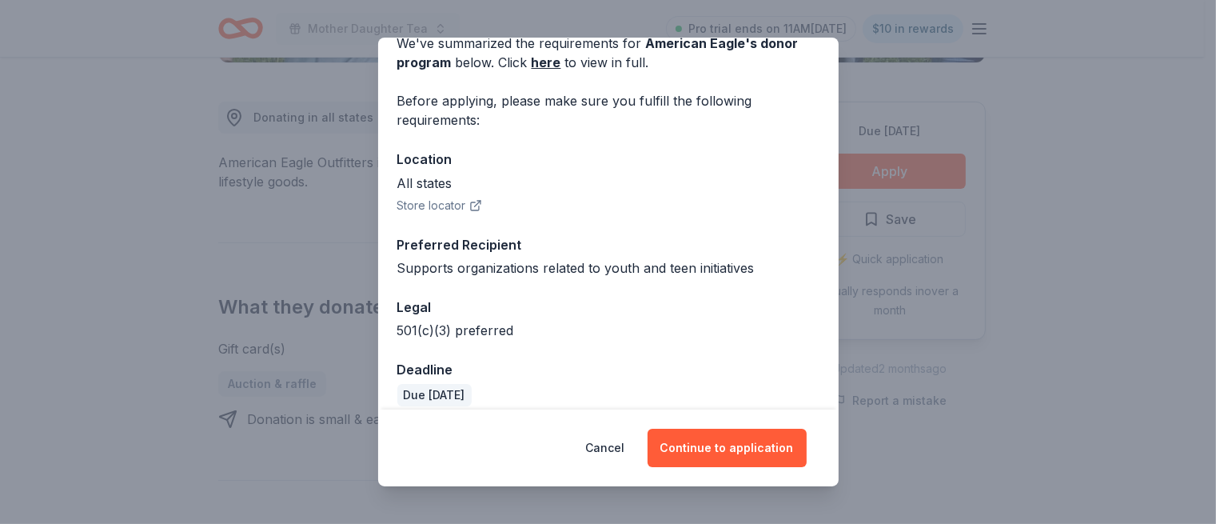
scroll to position [97, 0]
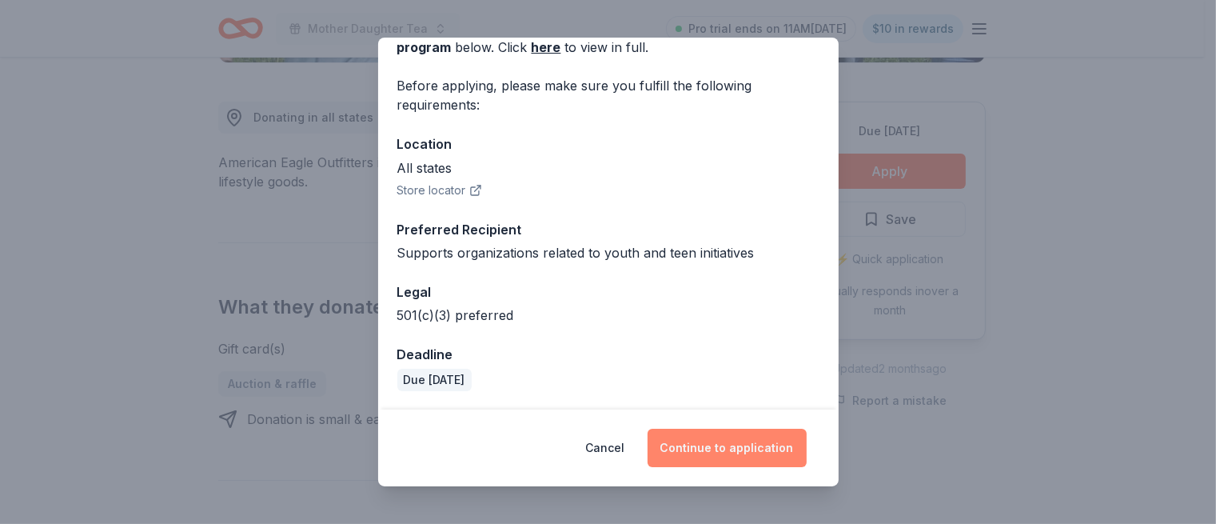
click at [737, 446] on button "Continue to application" at bounding box center [727, 448] width 159 height 38
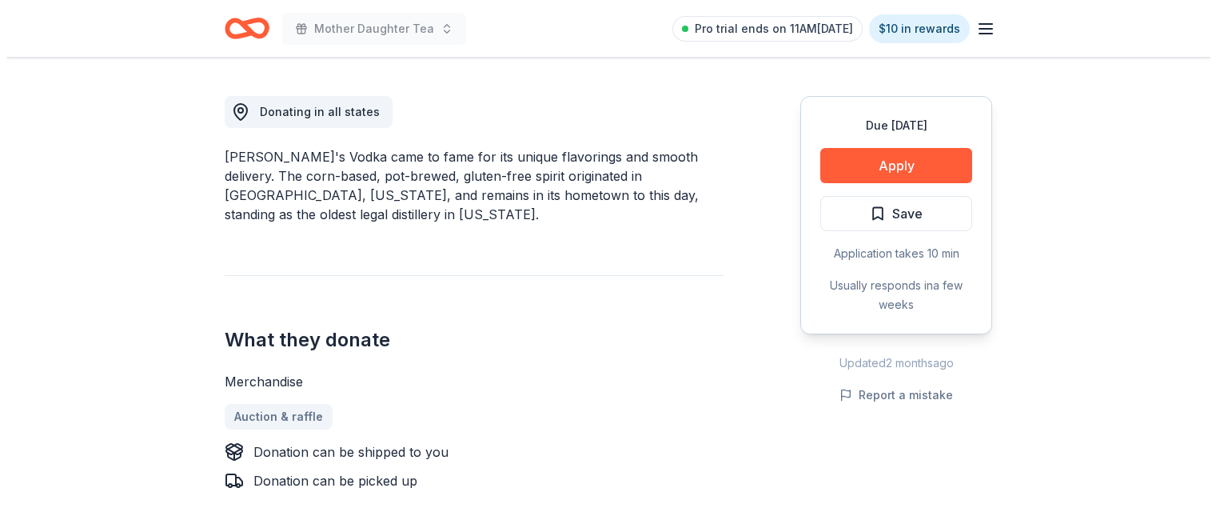
scroll to position [432, 0]
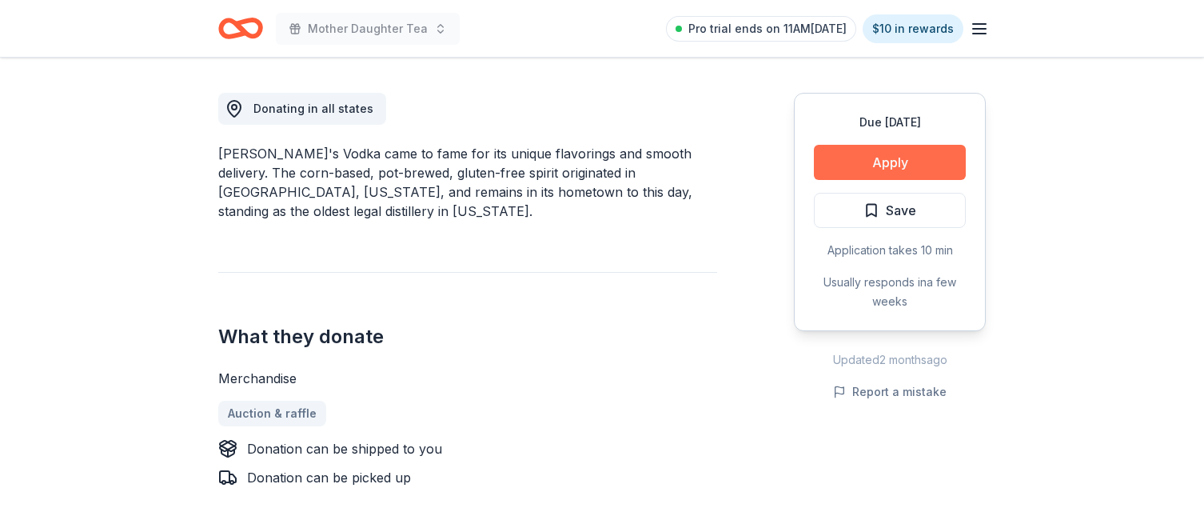
click at [892, 161] on button "Apply" at bounding box center [890, 162] width 152 height 35
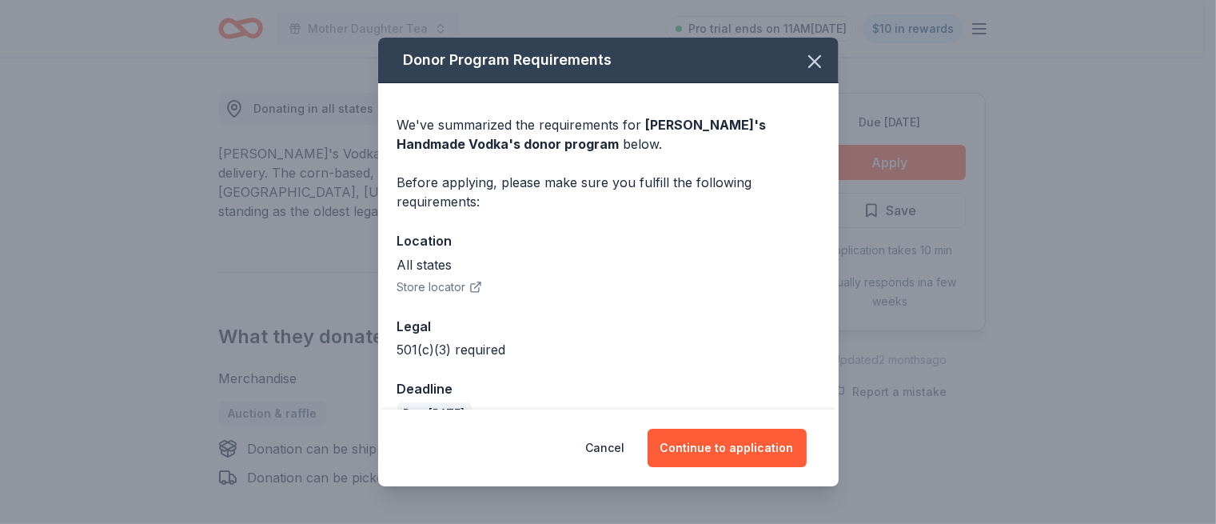
scroll to position [34, 0]
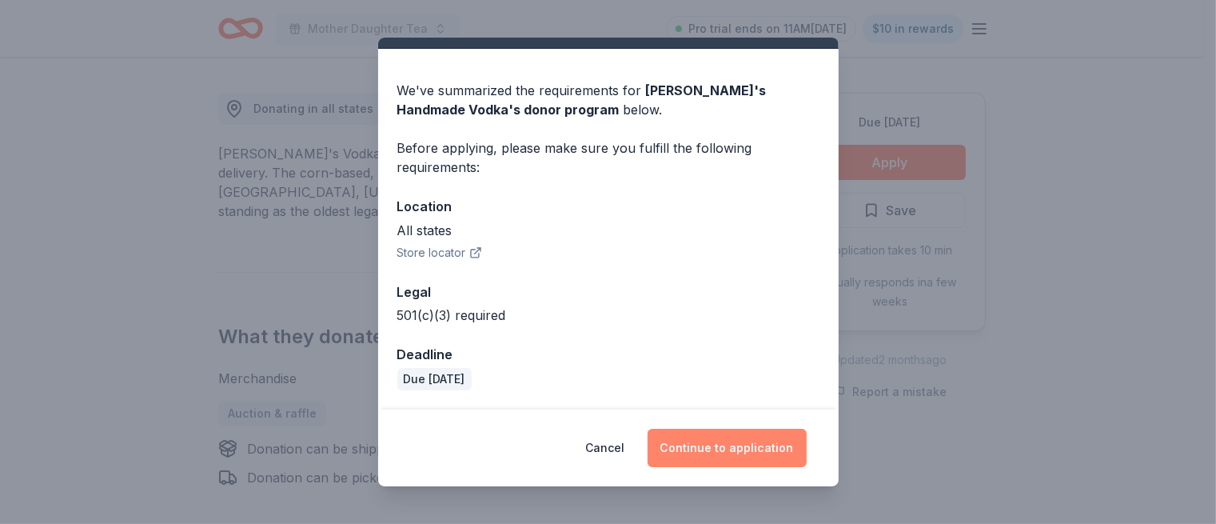
click at [708, 446] on button "Continue to application" at bounding box center [727, 448] width 159 height 38
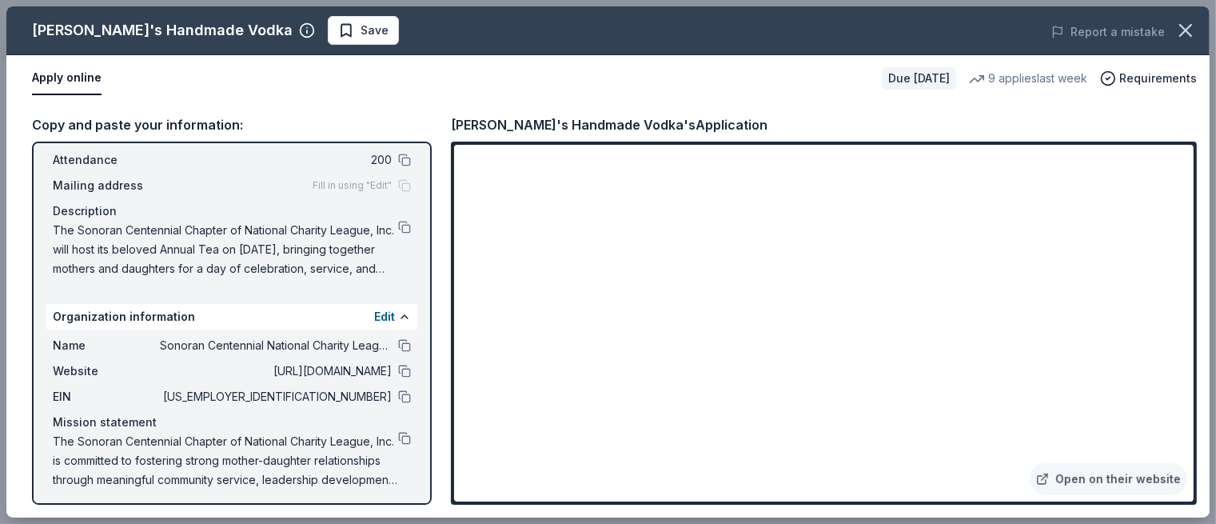
scroll to position [94, 0]
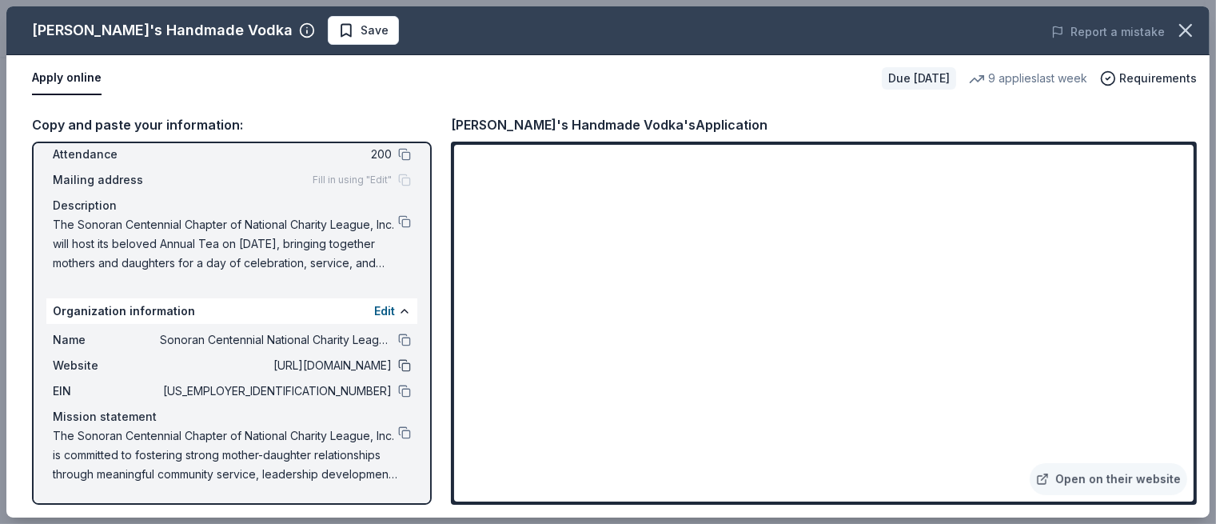
click at [398, 369] on button at bounding box center [404, 365] width 13 height 13
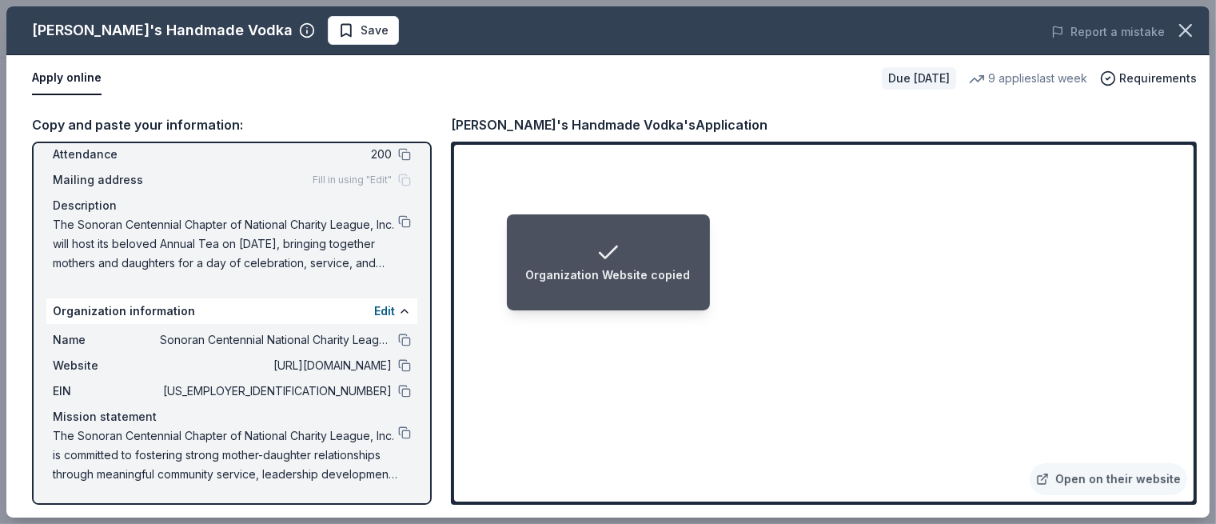
click at [605, 255] on icon "Notifications (F8)" at bounding box center [609, 253] width 26 height 26
click at [612, 252] on icon "Notifications (F8)" at bounding box center [608, 252] width 17 height 12
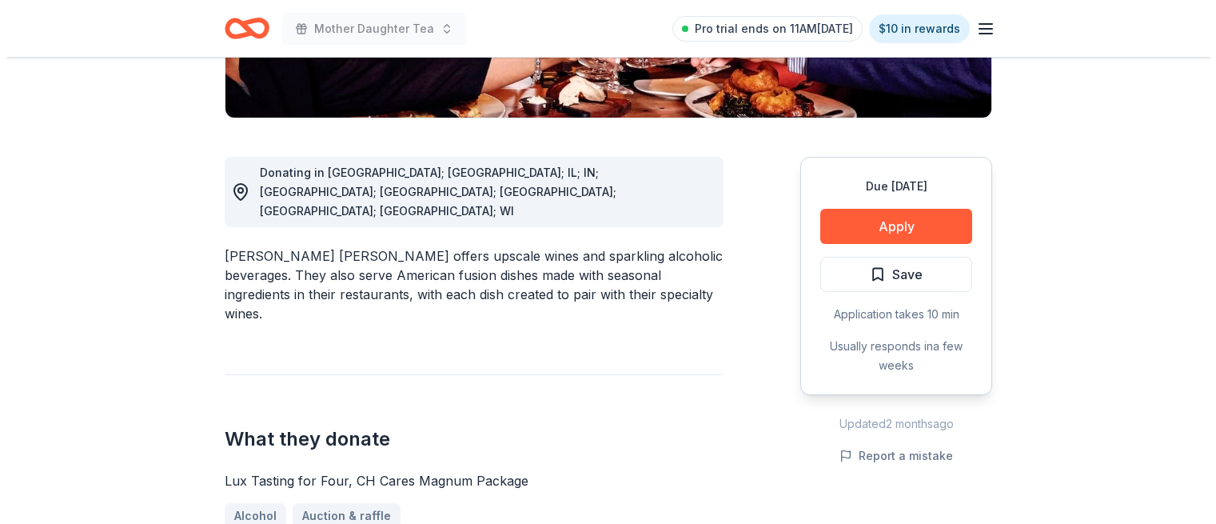
scroll to position [418, 0]
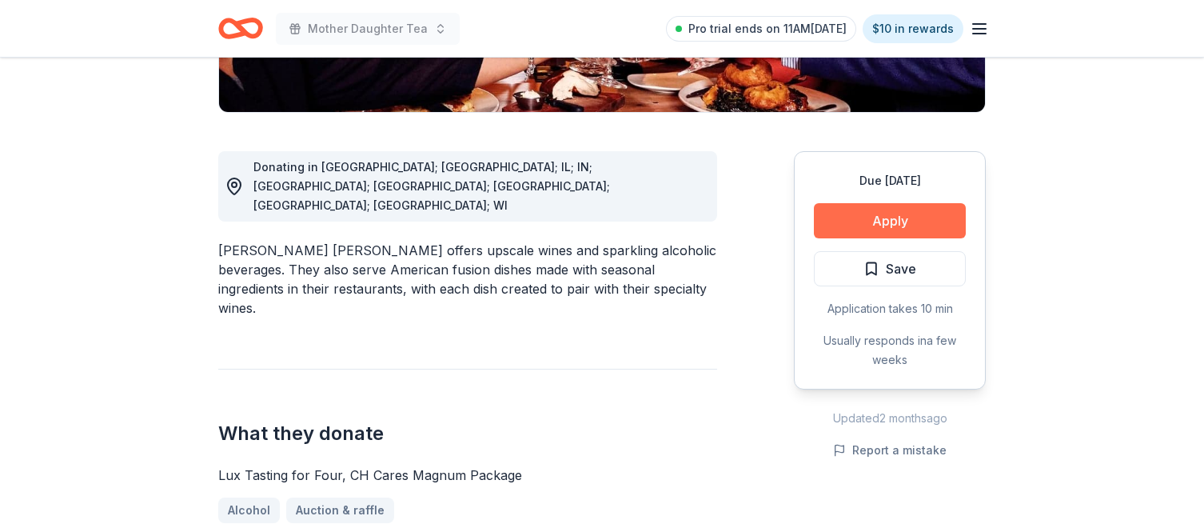
click at [910, 203] on button "Apply" at bounding box center [890, 220] width 152 height 35
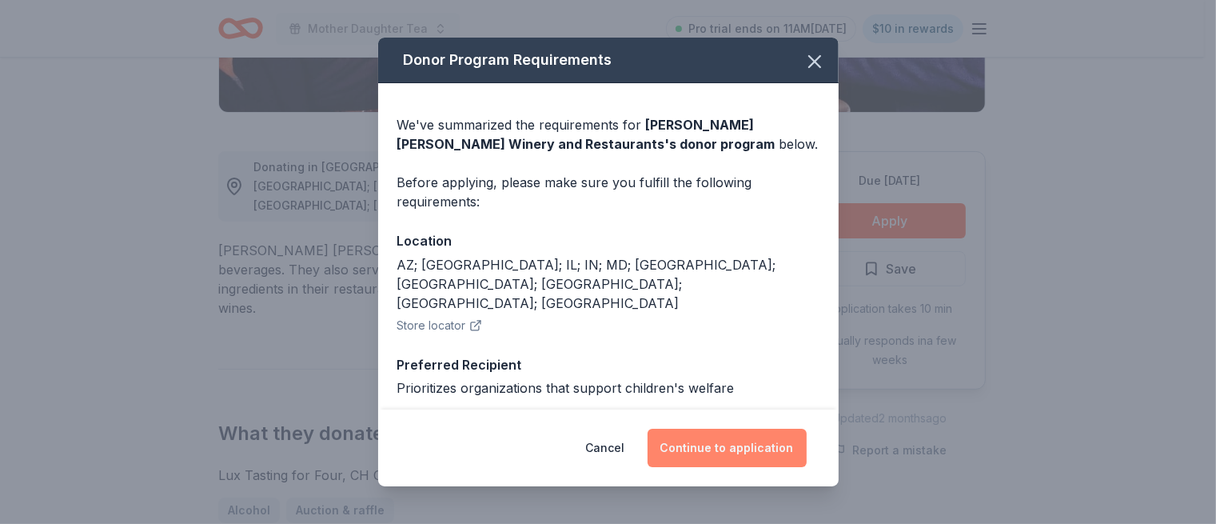
click at [709, 450] on button "Continue to application" at bounding box center [727, 448] width 159 height 38
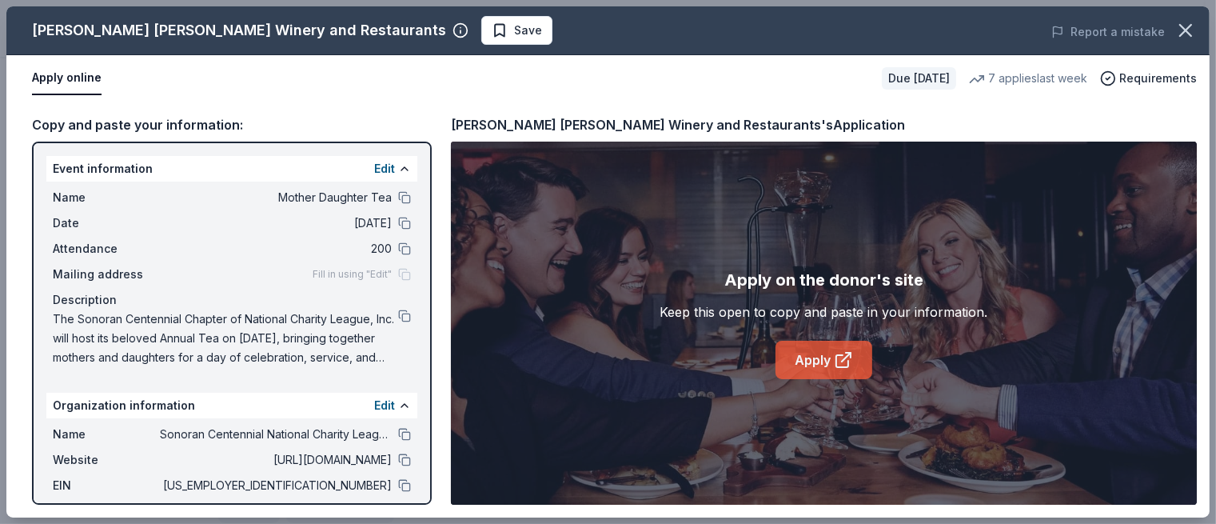
click at [823, 361] on link "Apply" at bounding box center [824, 360] width 97 height 38
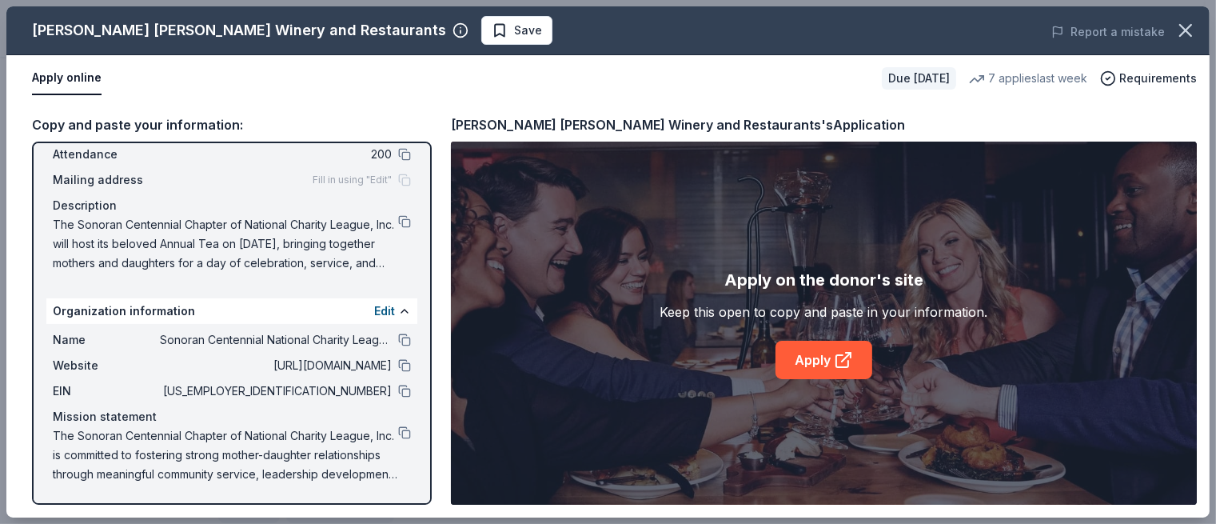
scroll to position [0, 0]
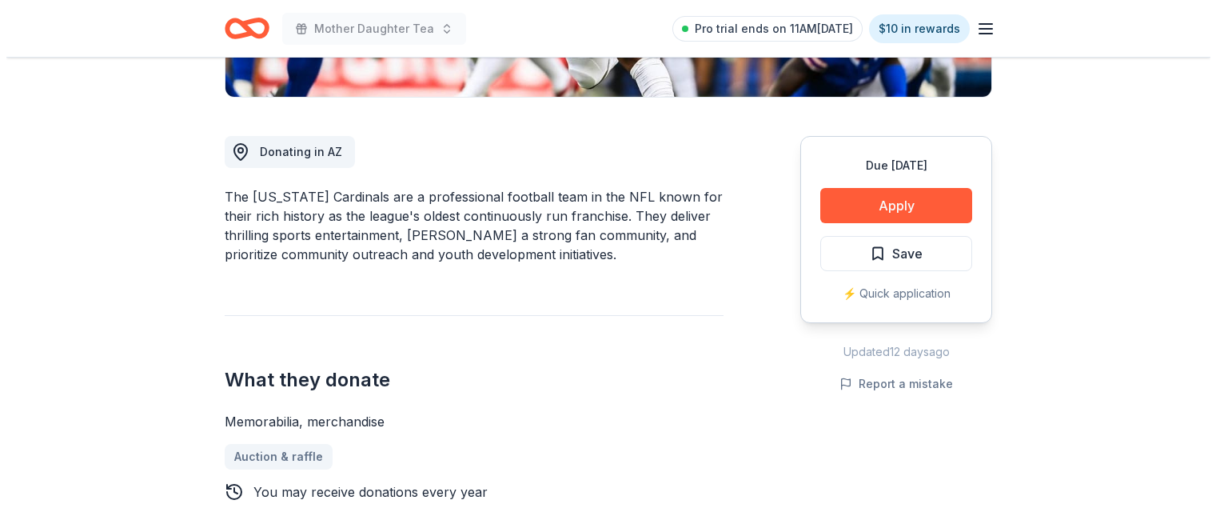
scroll to position [393, 0]
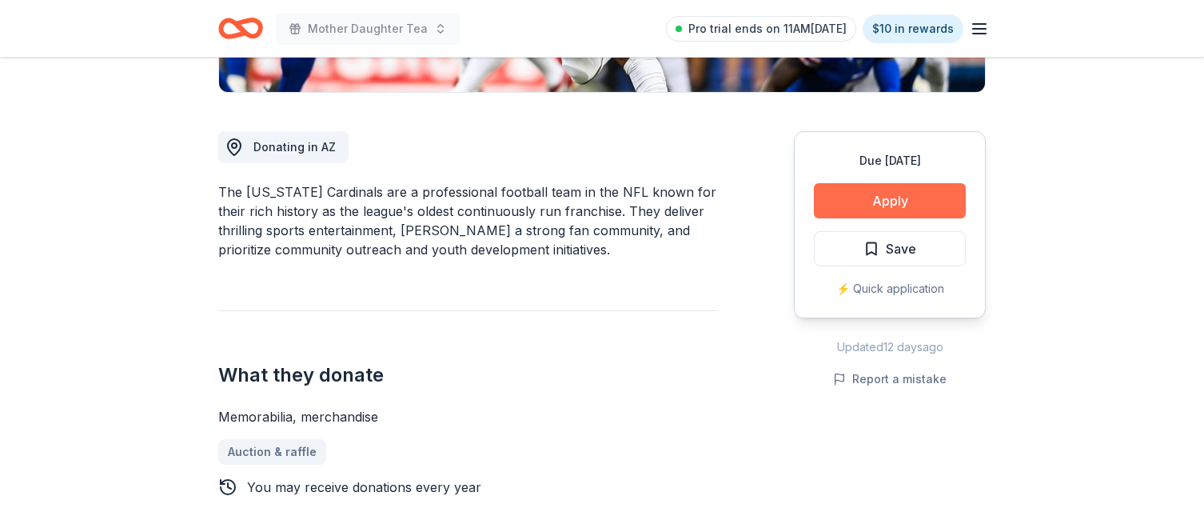
click at [896, 198] on button "Apply" at bounding box center [890, 200] width 152 height 35
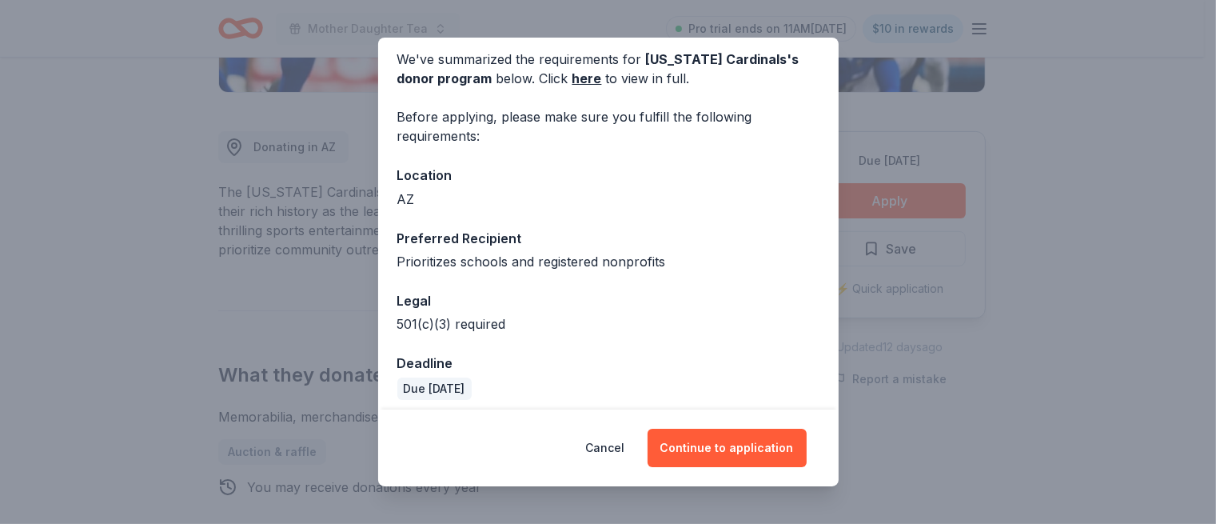
scroll to position [74, 0]
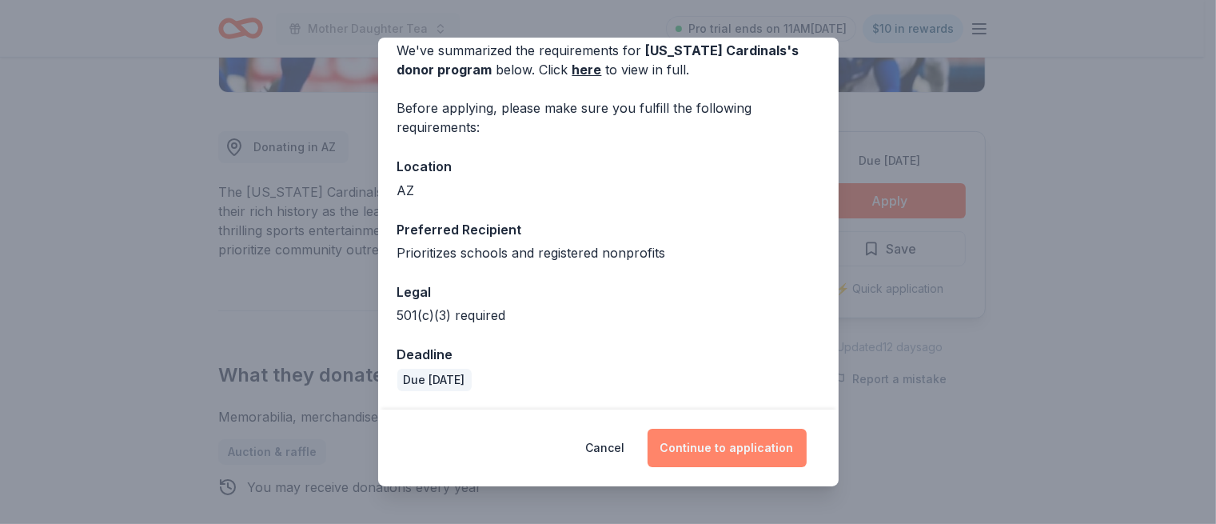
click at [742, 448] on button "Continue to application" at bounding box center [727, 448] width 159 height 38
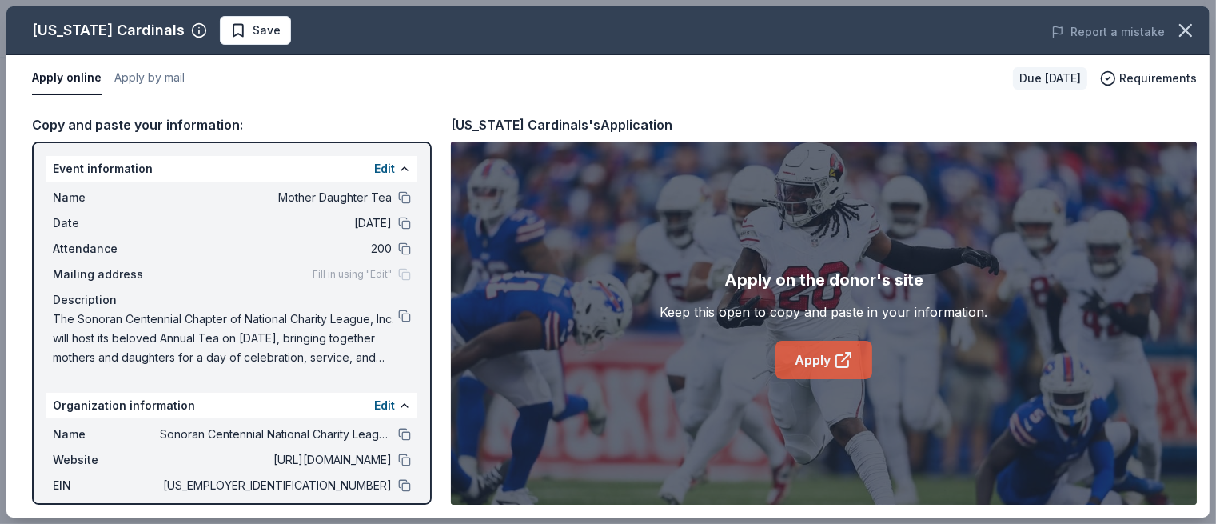
click at [823, 357] on link "Apply" at bounding box center [824, 360] width 97 height 38
click at [1125, 38] on button "Report a mistake" at bounding box center [1108, 31] width 114 height 19
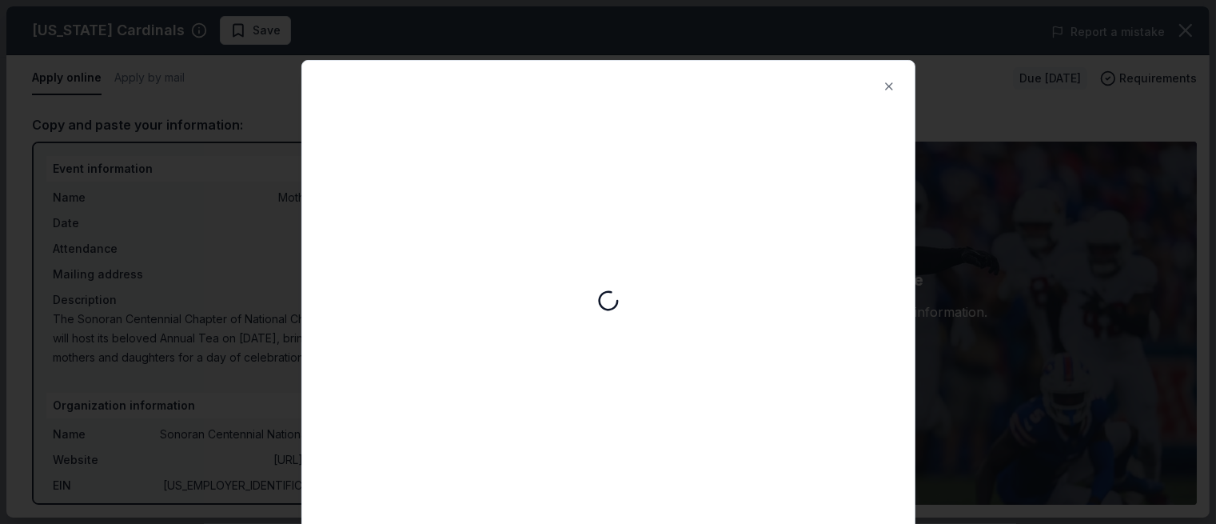
scroll to position [0, 0]
click at [891, 89] on button "Close" at bounding box center [889, 86] width 32 height 32
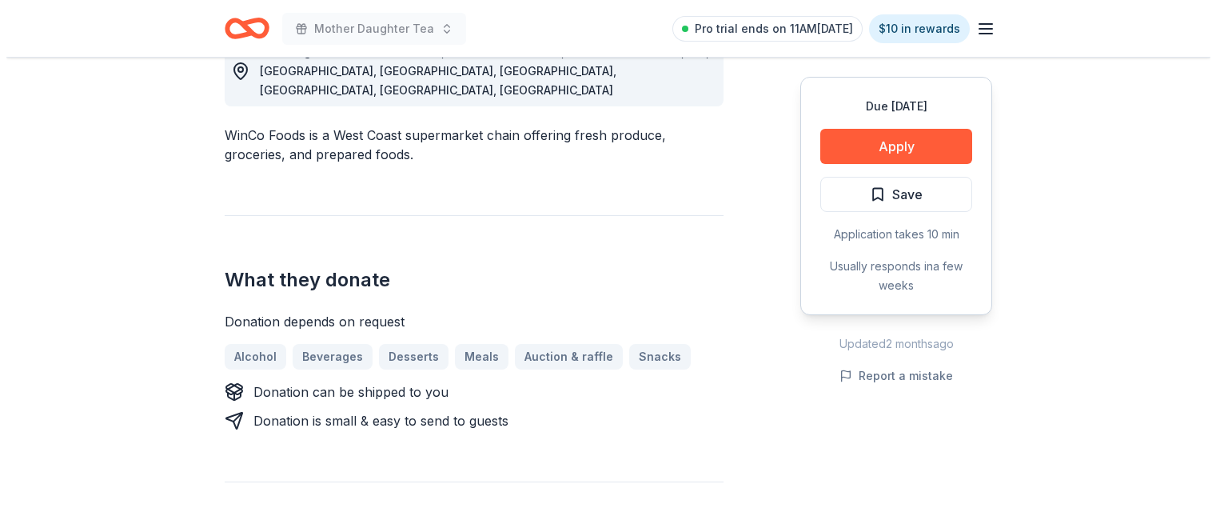
scroll to position [492, 0]
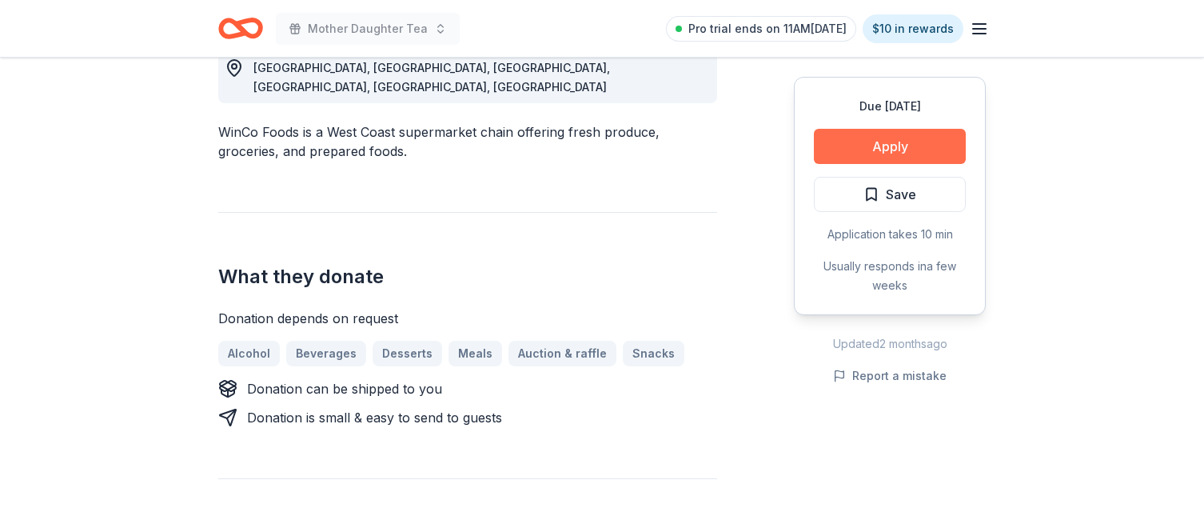
click at [881, 143] on button "Apply" at bounding box center [890, 146] width 152 height 35
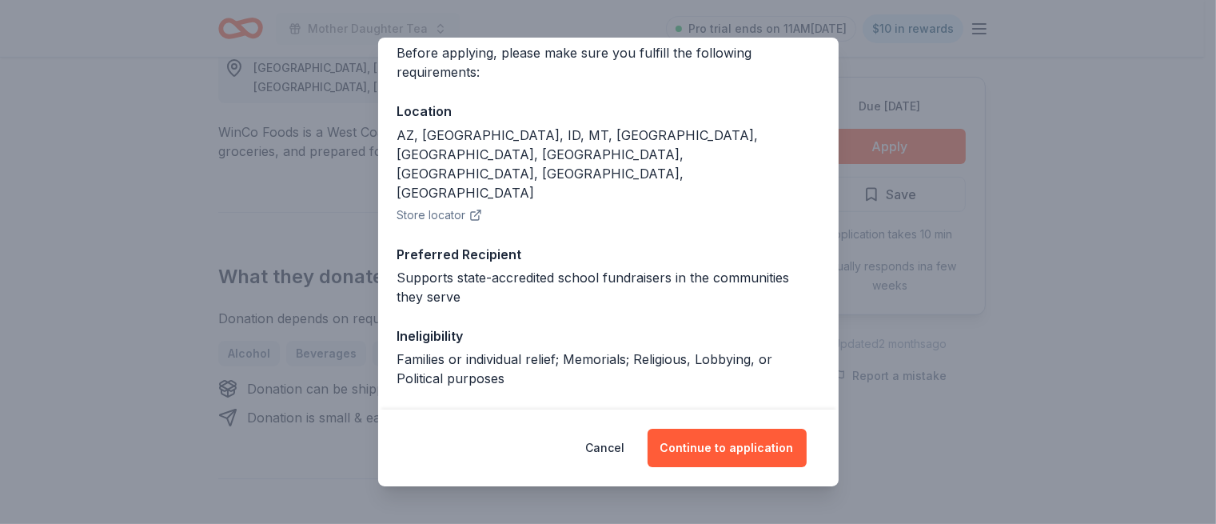
scroll to position [135, 0]
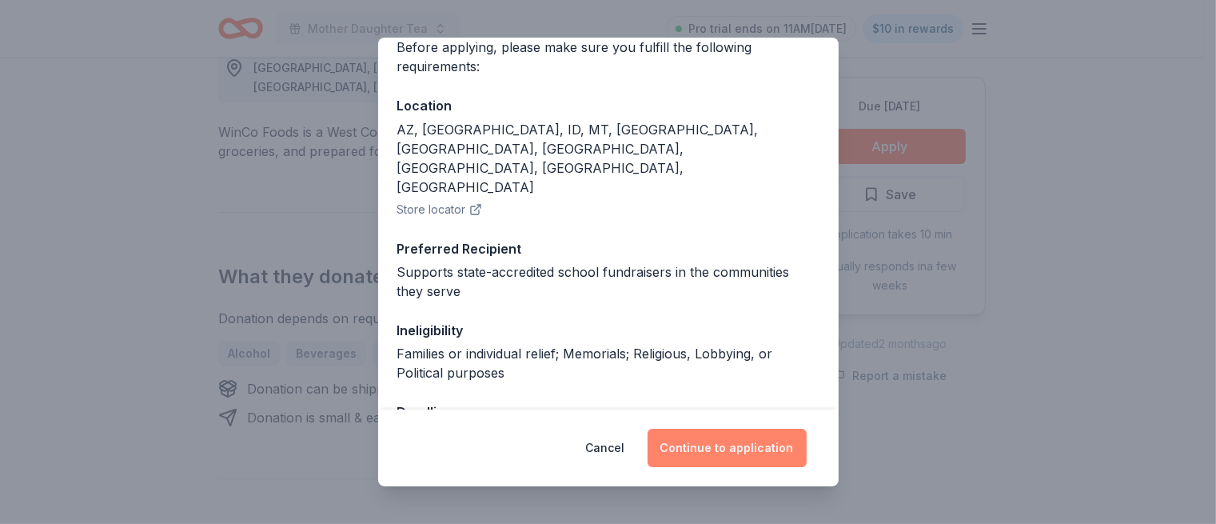
click at [743, 445] on button "Continue to application" at bounding box center [727, 448] width 159 height 38
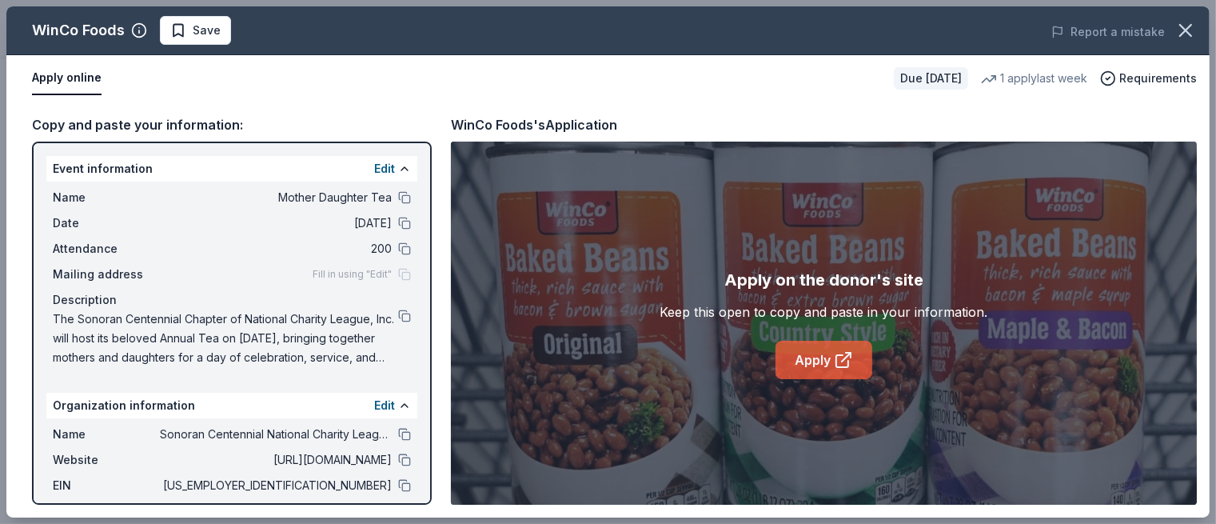
click at [826, 371] on link "Apply" at bounding box center [824, 360] width 97 height 38
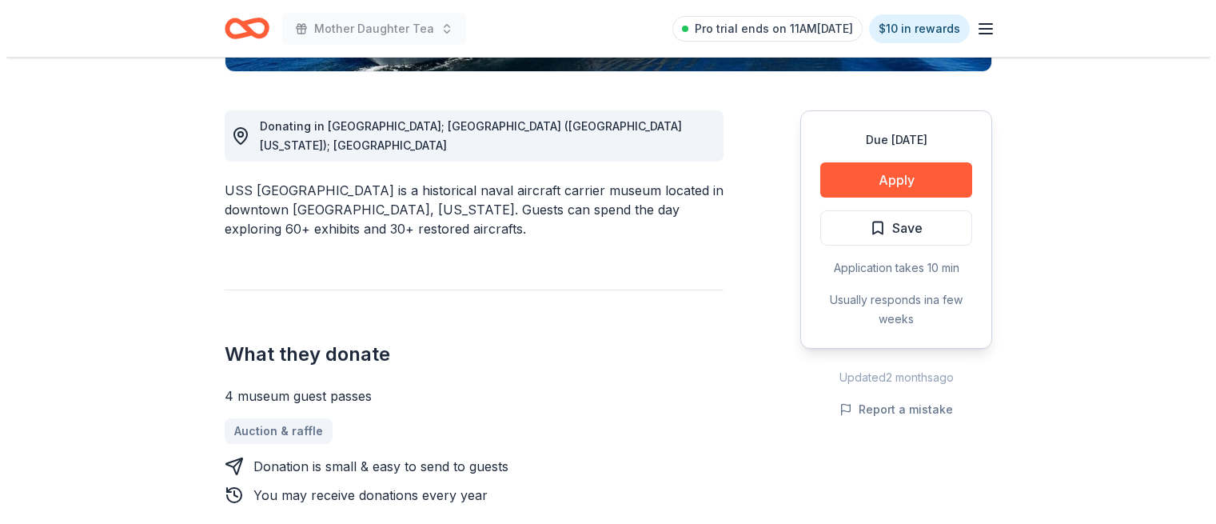
scroll to position [416, 0]
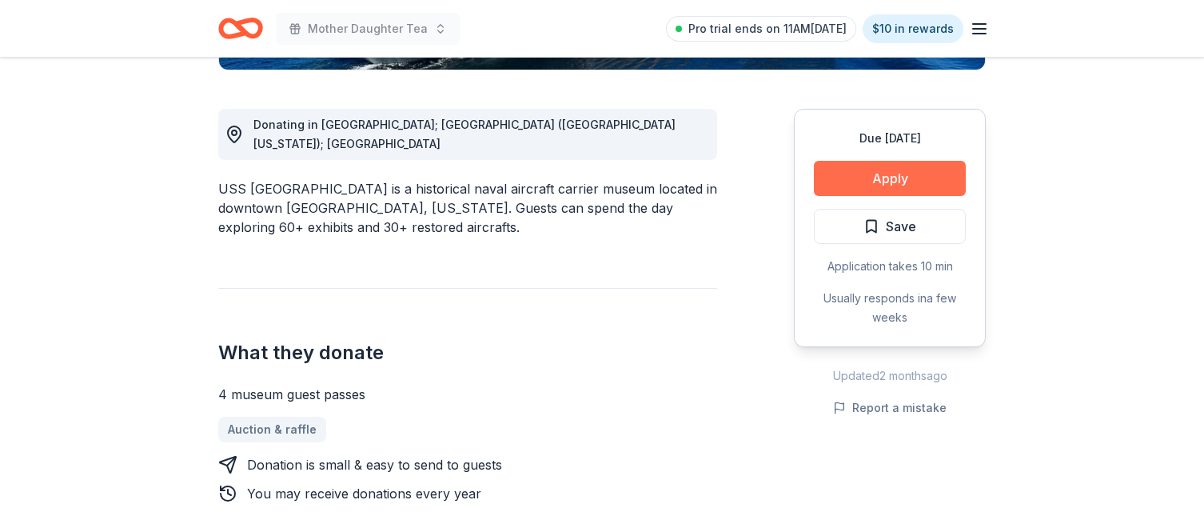
click at [899, 182] on button "Apply" at bounding box center [890, 178] width 152 height 35
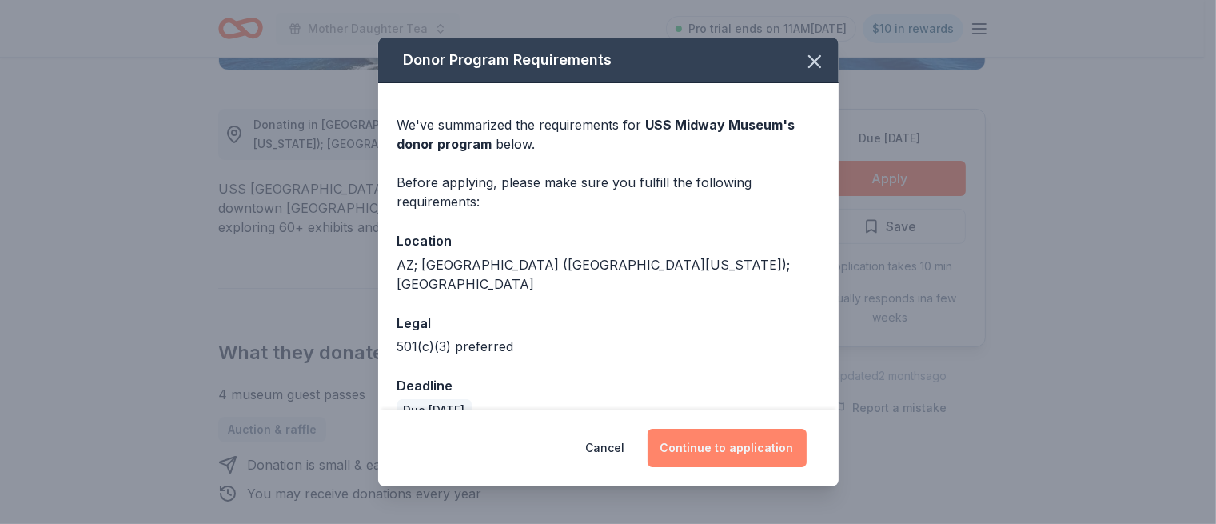
click at [716, 448] on button "Continue to application" at bounding box center [727, 448] width 159 height 38
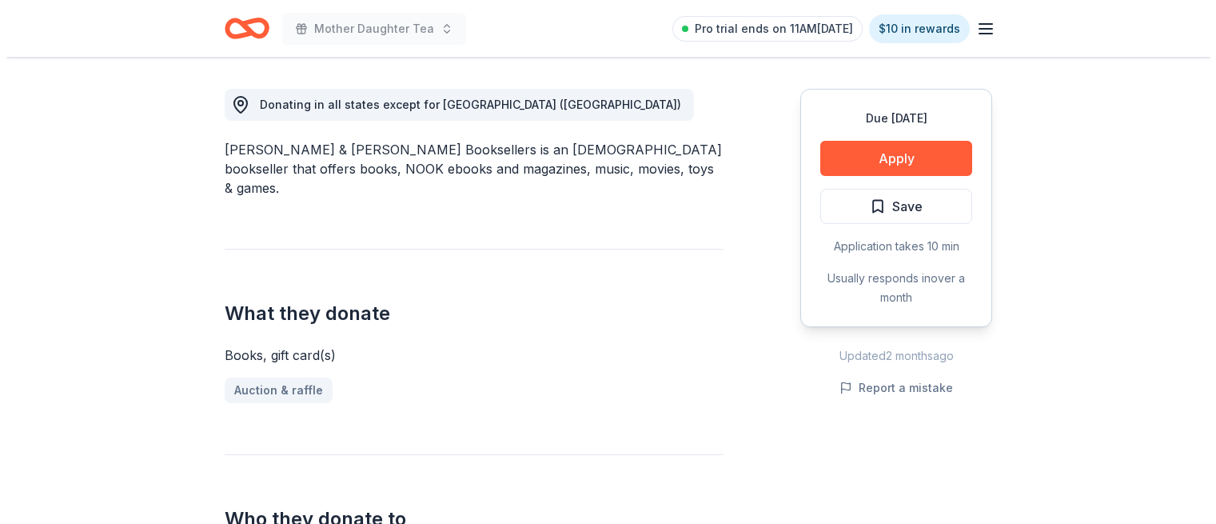
scroll to position [441, 0]
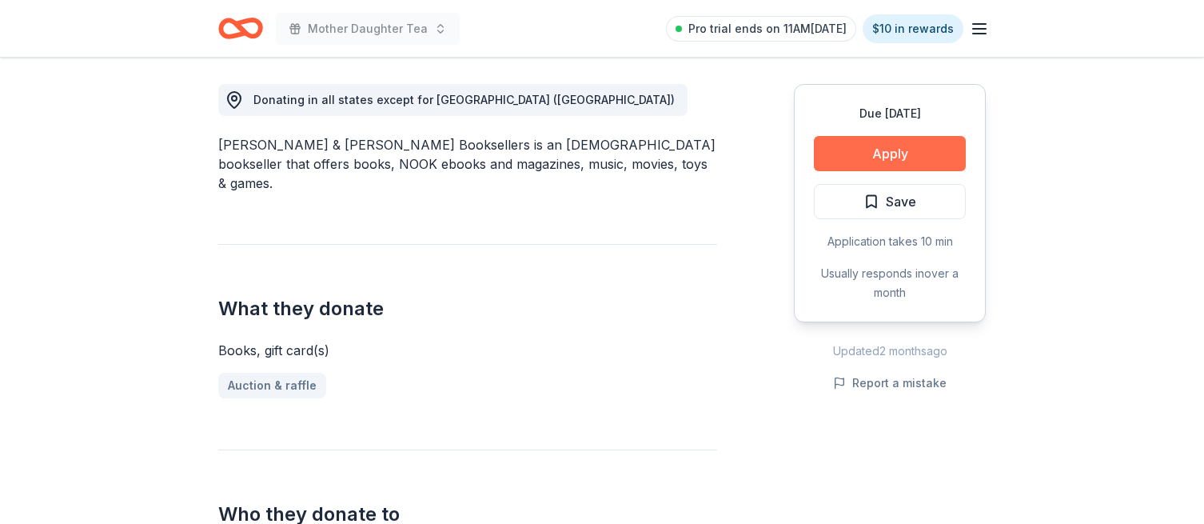
click at [890, 151] on button "Apply" at bounding box center [890, 153] width 152 height 35
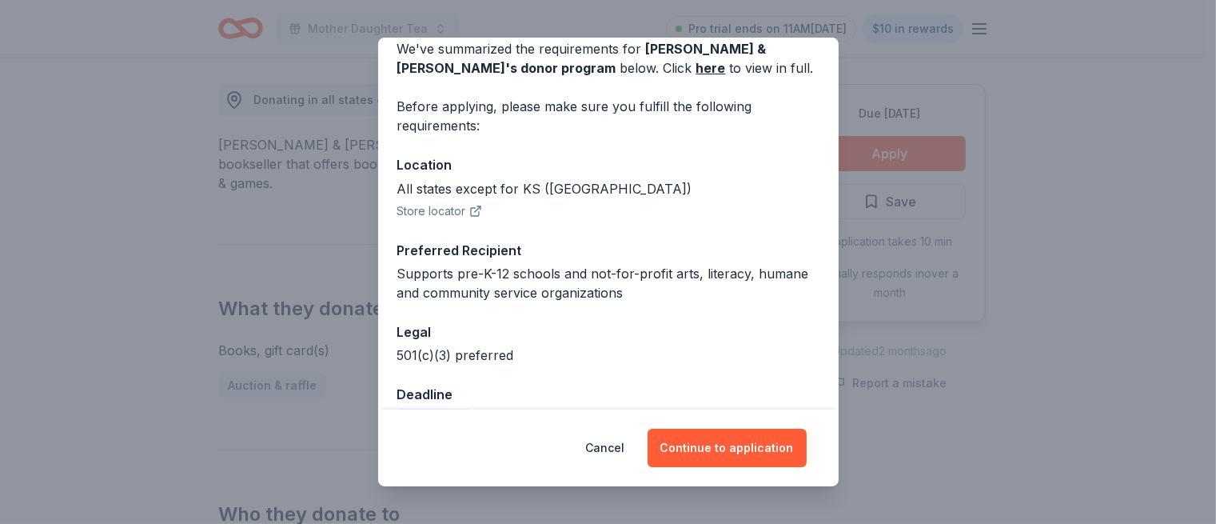
scroll to position [116, 0]
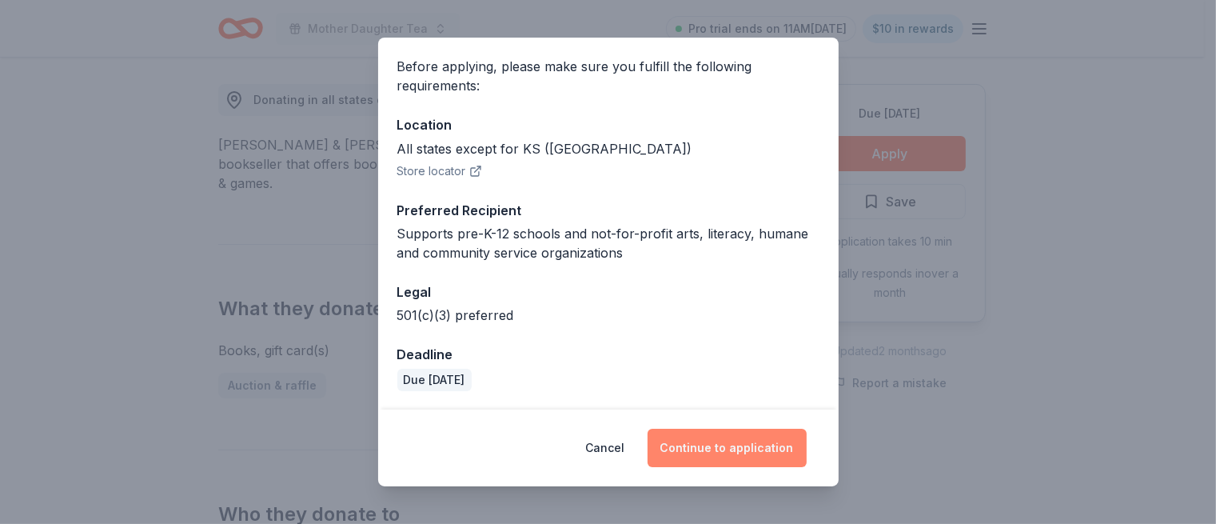
click at [741, 452] on button "Continue to application" at bounding box center [727, 448] width 159 height 38
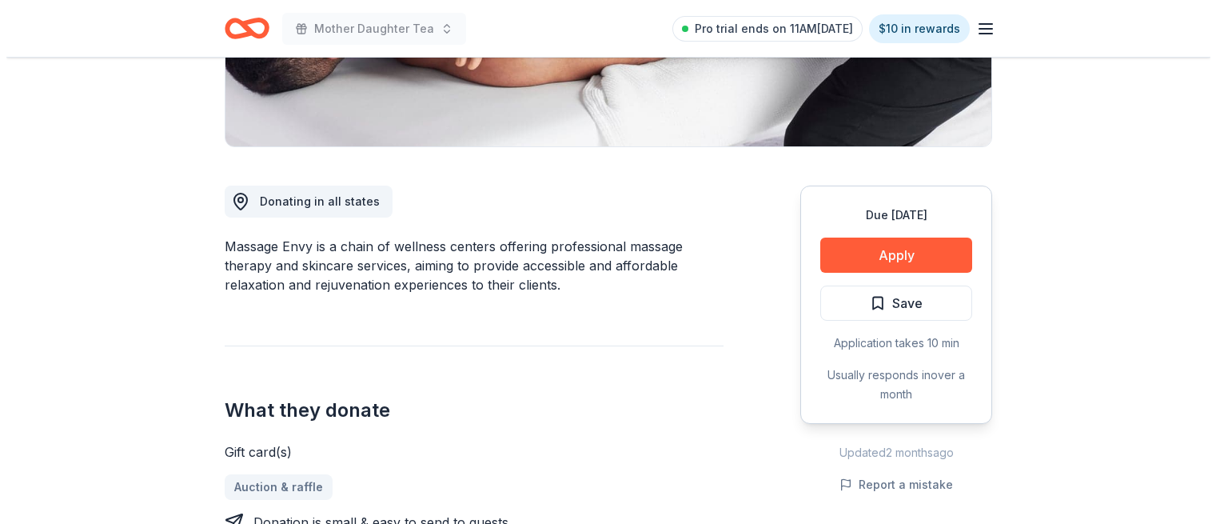
scroll to position [346, 0]
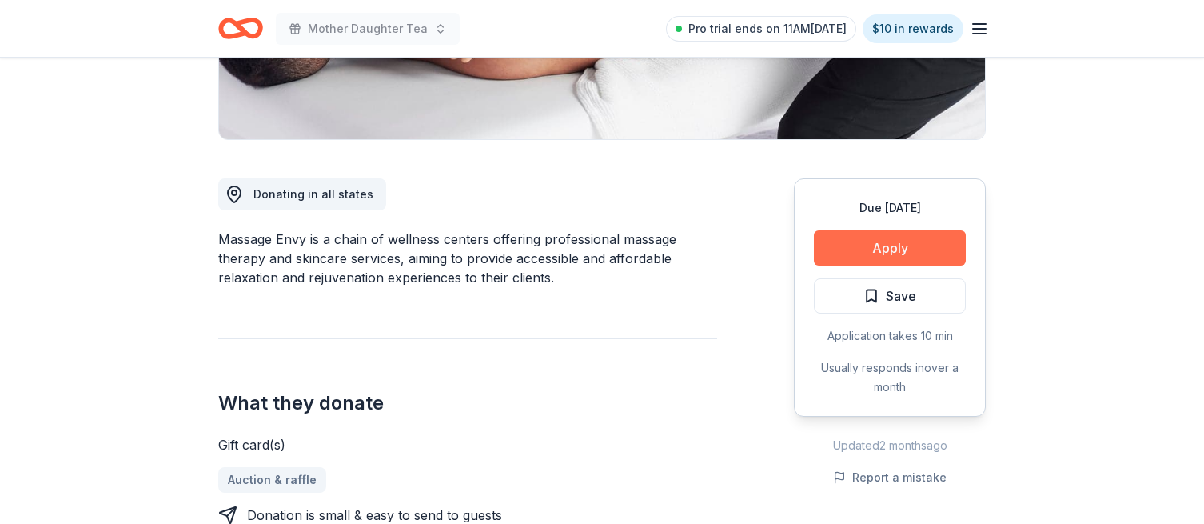
click at [889, 252] on button "Apply" at bounding box center [890, 247] width 152 height 35
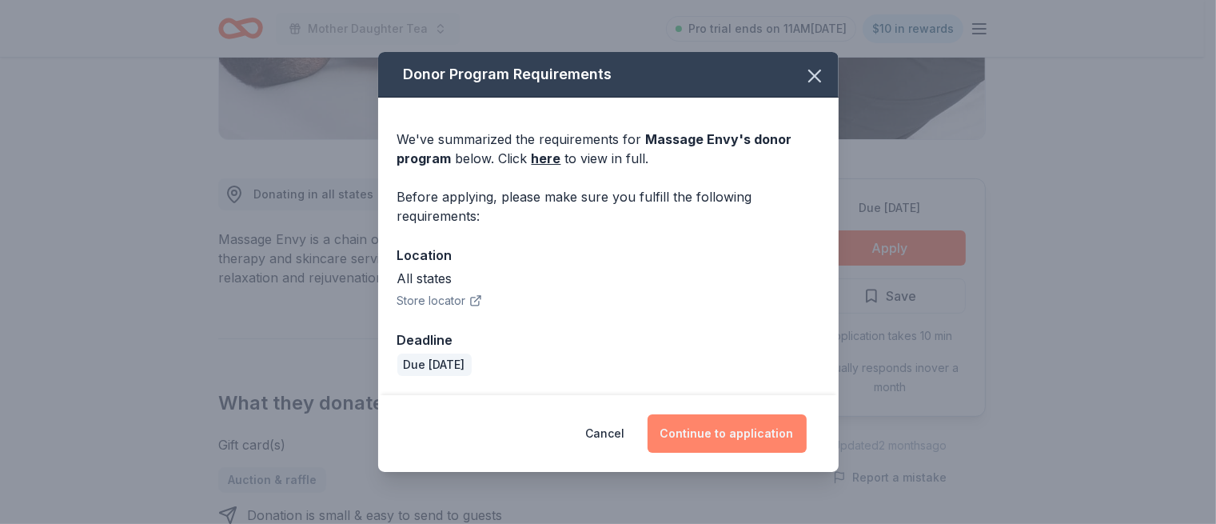
click at [705, 432] on button "Continue to application" at bounding box center [727, 433] width 159 height 38
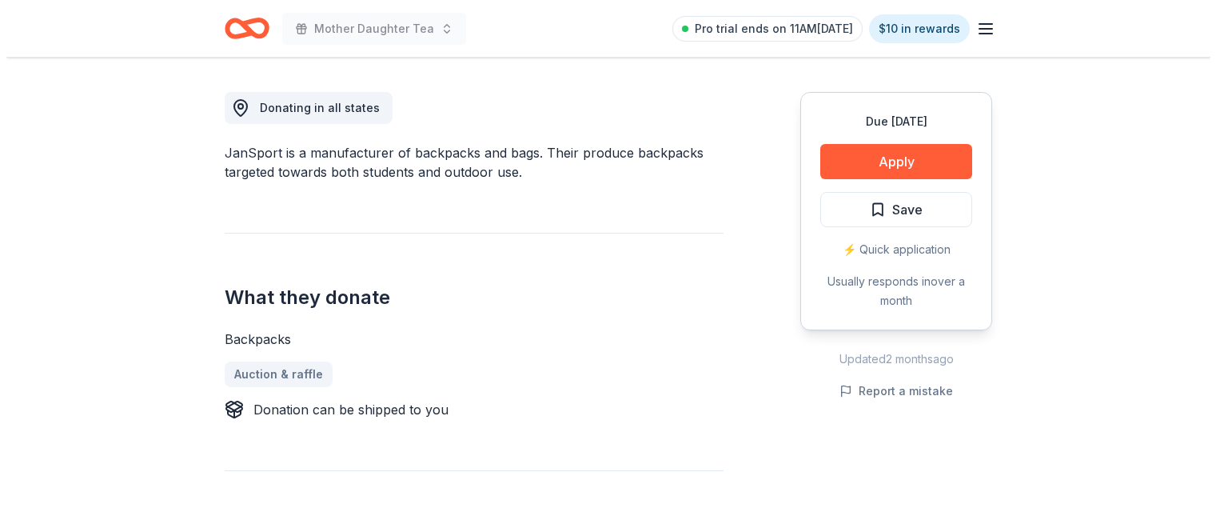
scroll to position [437, 0]
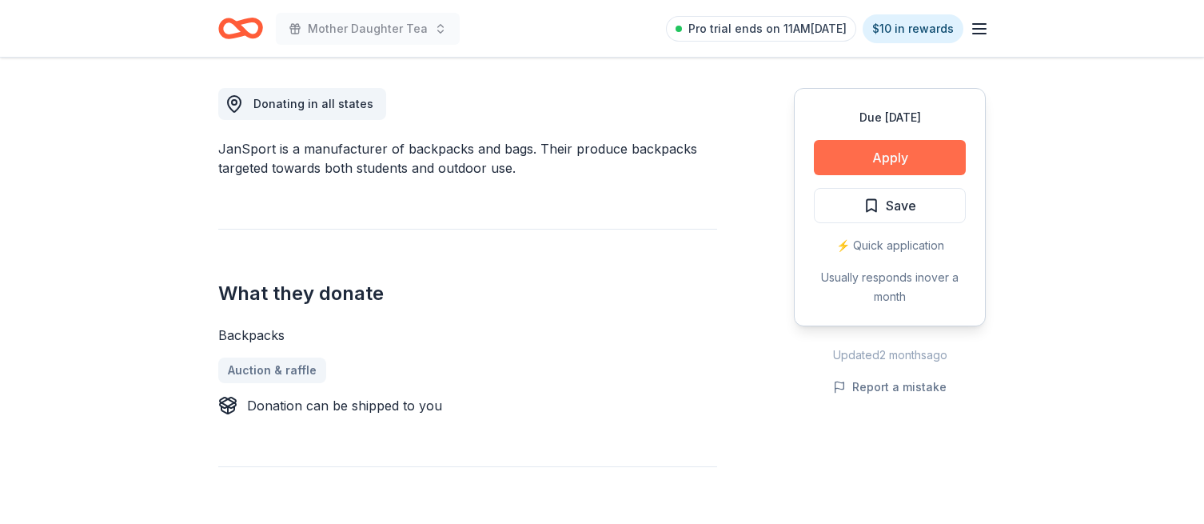
click at [890, 152] on button "Apply" at bounding box center [890, 157] width 152 height 35
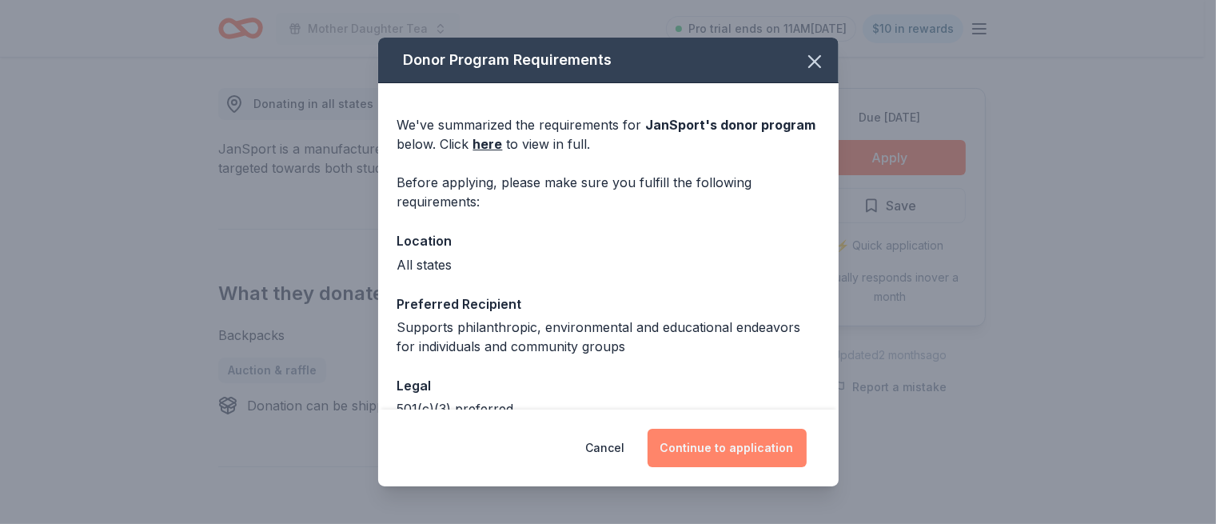
click at [736, 447] on button "Continue to application" at bounding box center [727, 448] width 159 height 38
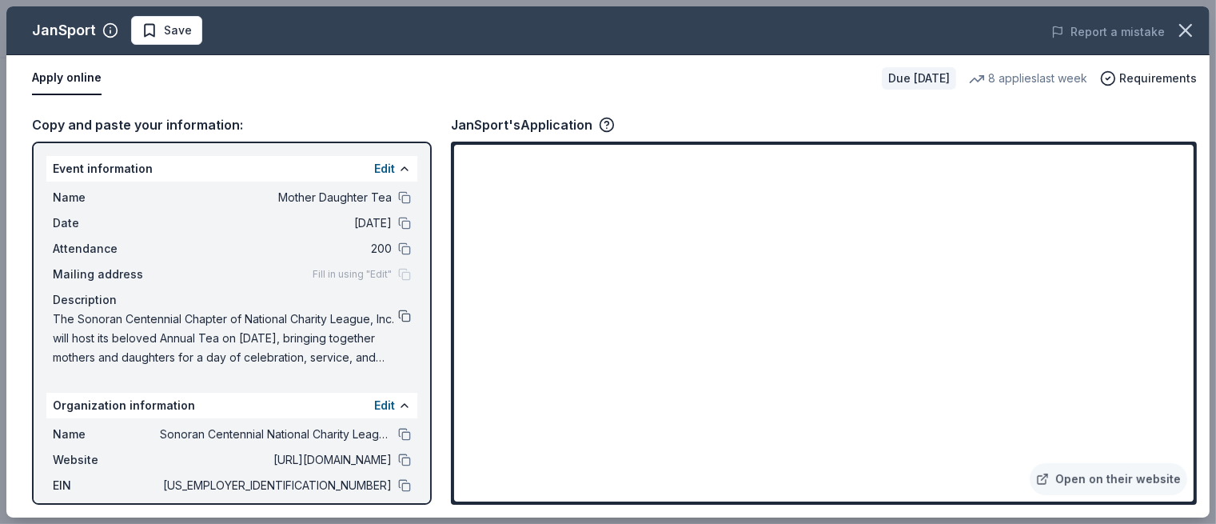
click at [398, 316] on button at bounding box center [404, 315] width 13 height 13
click at [398, 460] on button at bounding box center [404, 459] width 13 height 13
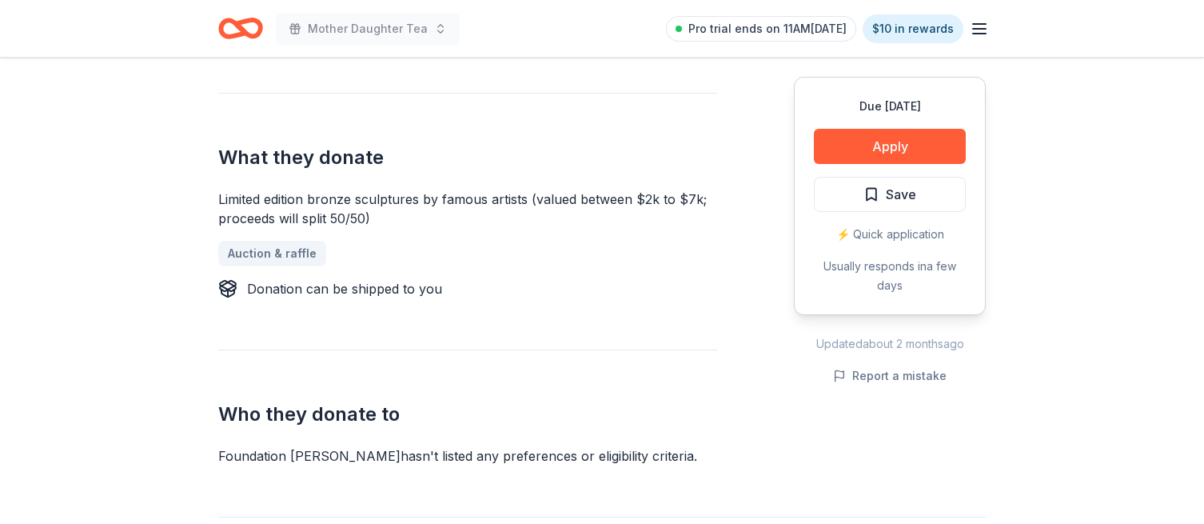
scroll to position [740, 0]
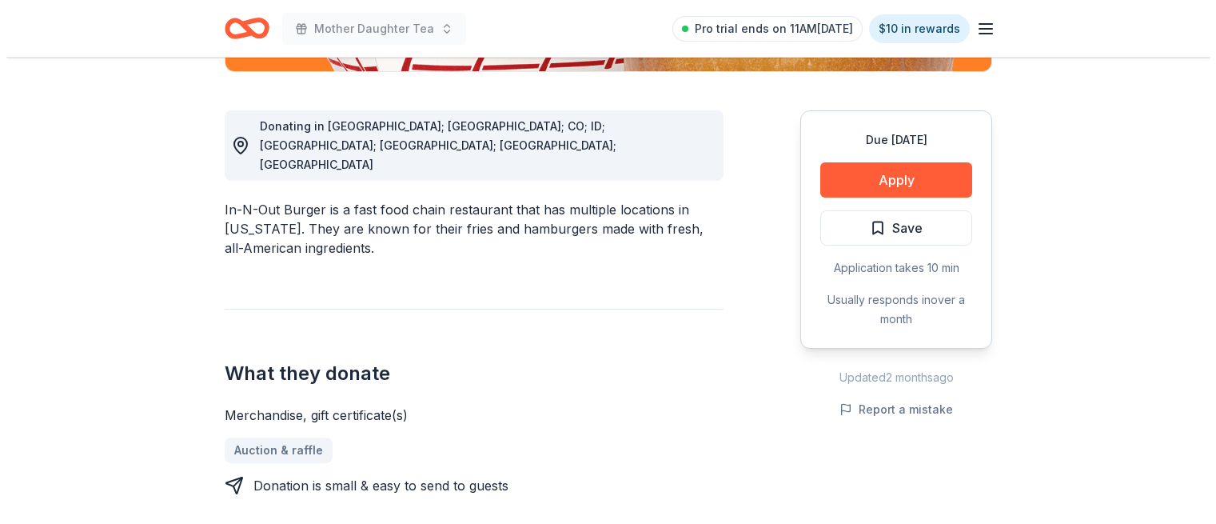
scroll to position [411, 0]
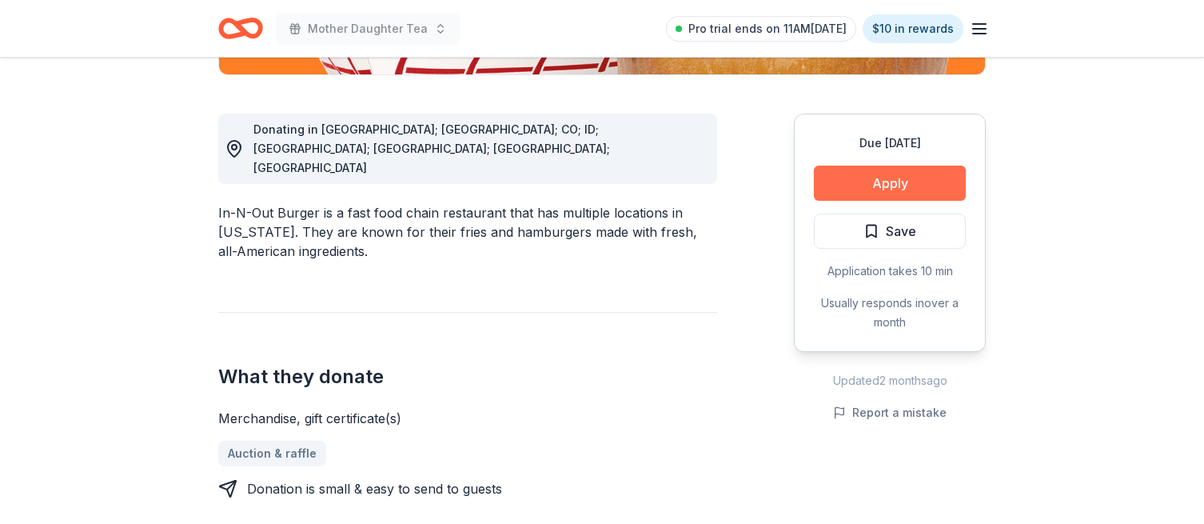
click at [888, 177] on button "Apply" at bounding box center [890, 183] width 152 height 35
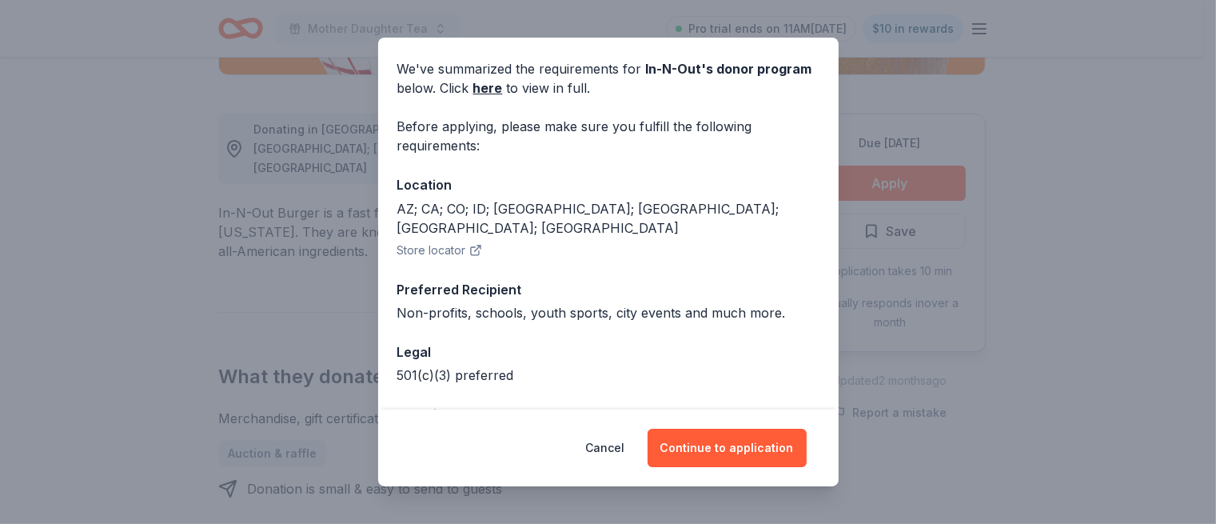
scroll to position [97, 0]
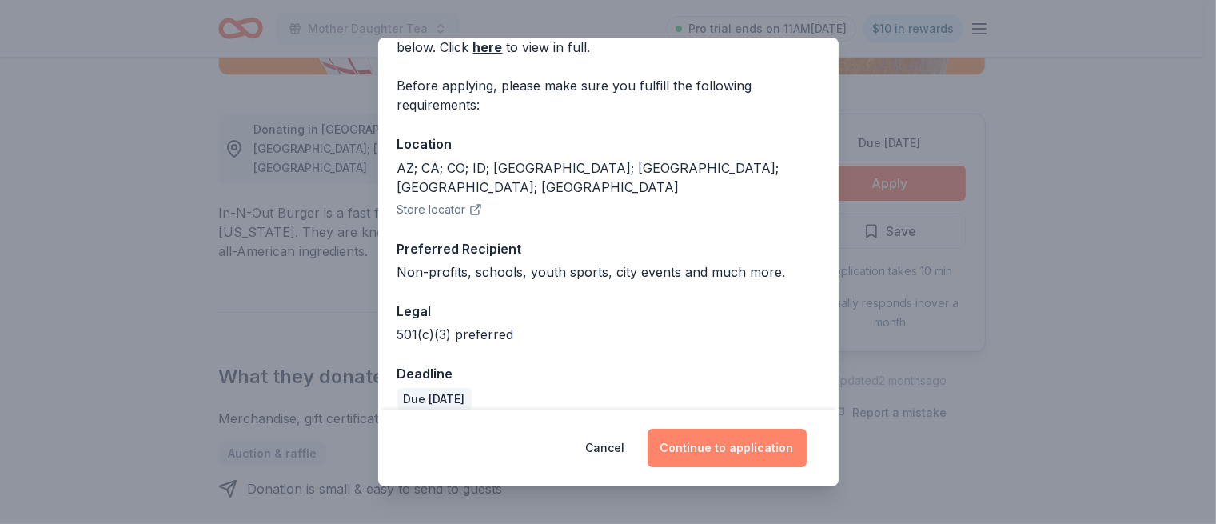
click at [731, 442] on button "Continue to application" at bounding box center [727, 448] width 159 height 38
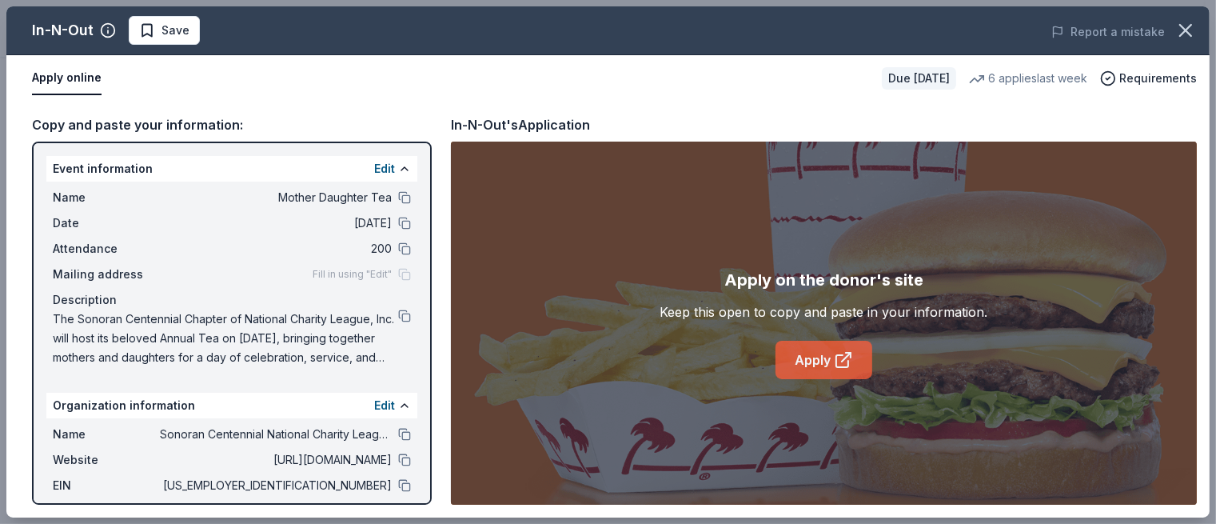
click at [819, 356] on link "Apply" at bounding box center [824, 360] width 97 height 38
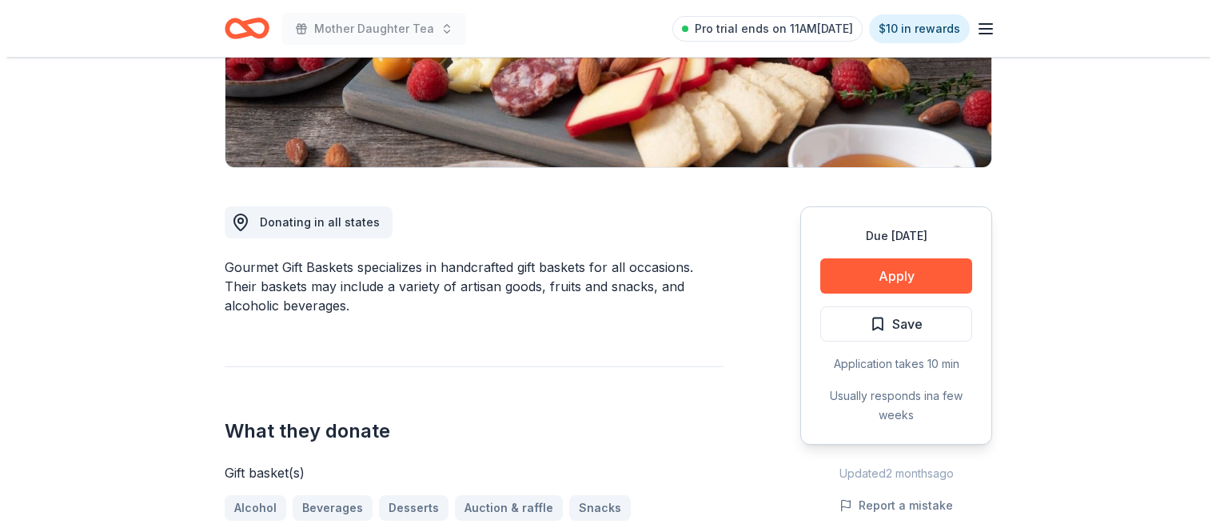
scroll to position [330, 0]
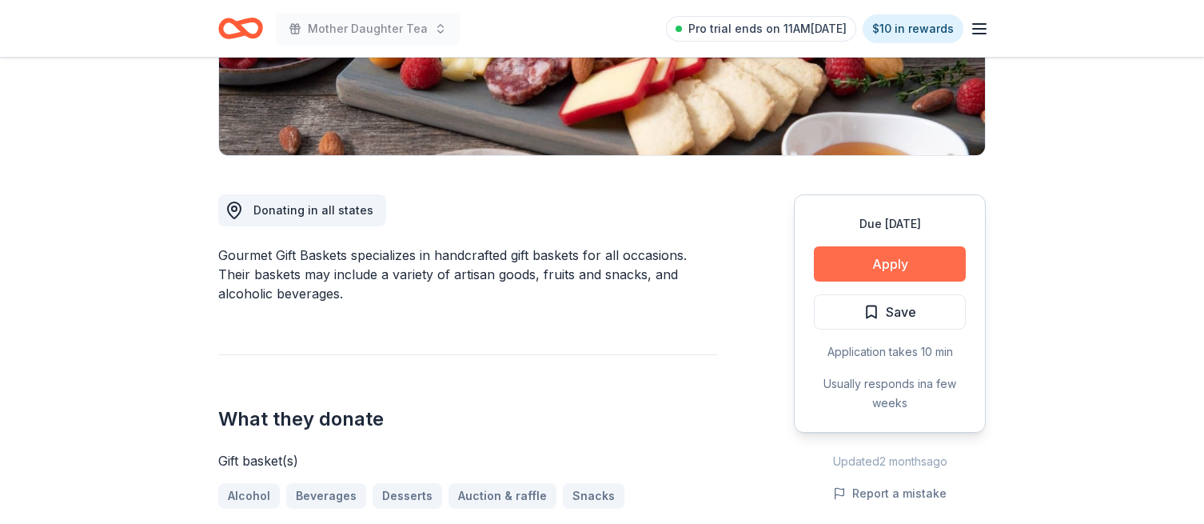
click at [884, 265] on button "Apply" at bounding box center [890, 263] width 152 height 35
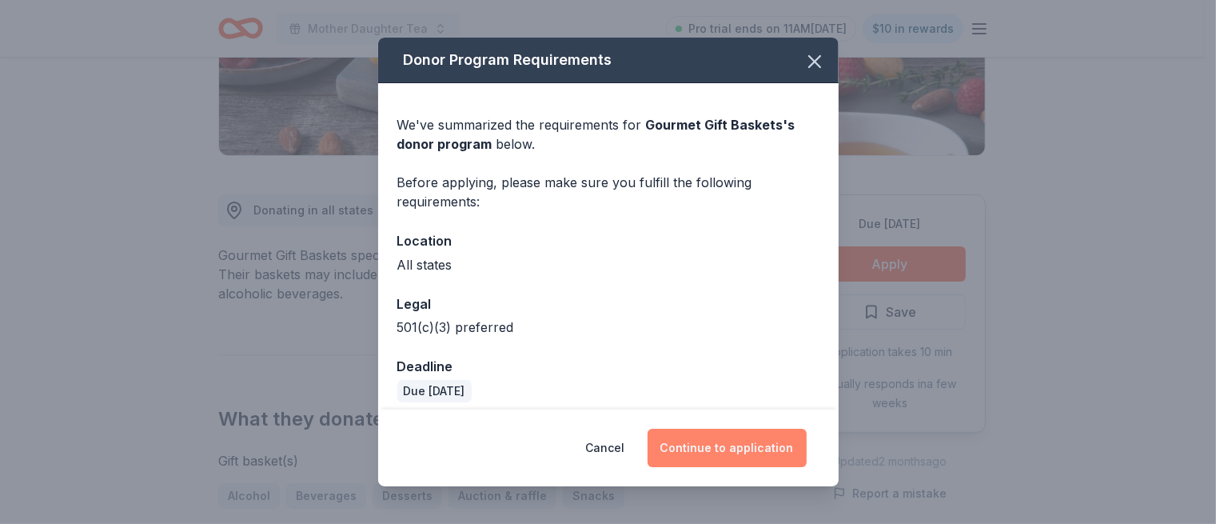
click at [745, 441] on button "Continue to application" at bounding box center [727, 448] width 159 height 38
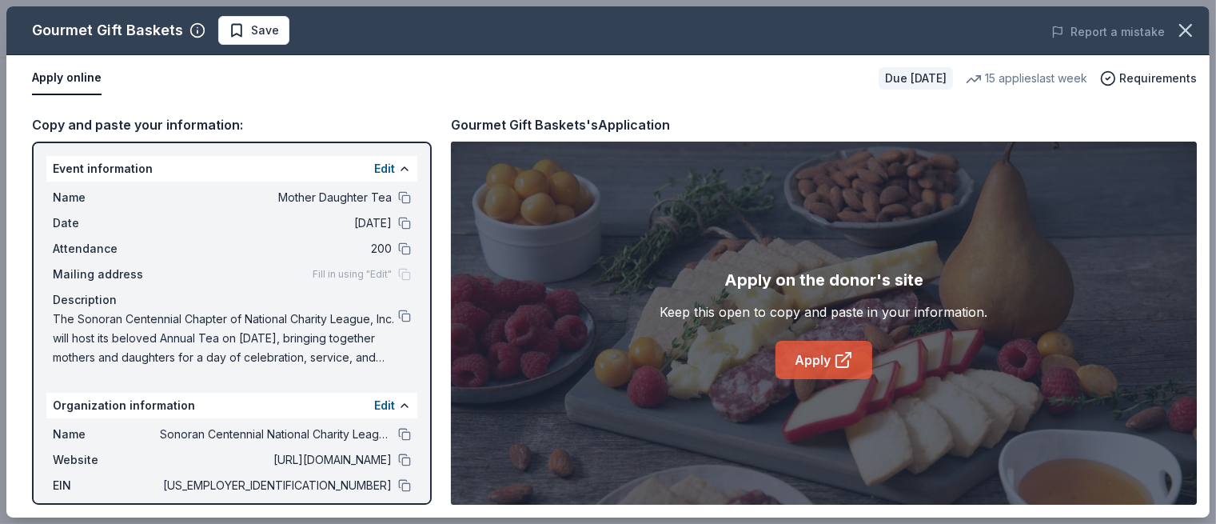
click at [831, 360] on link "Apply" at bounding box center [824, 360] width 97 height 38
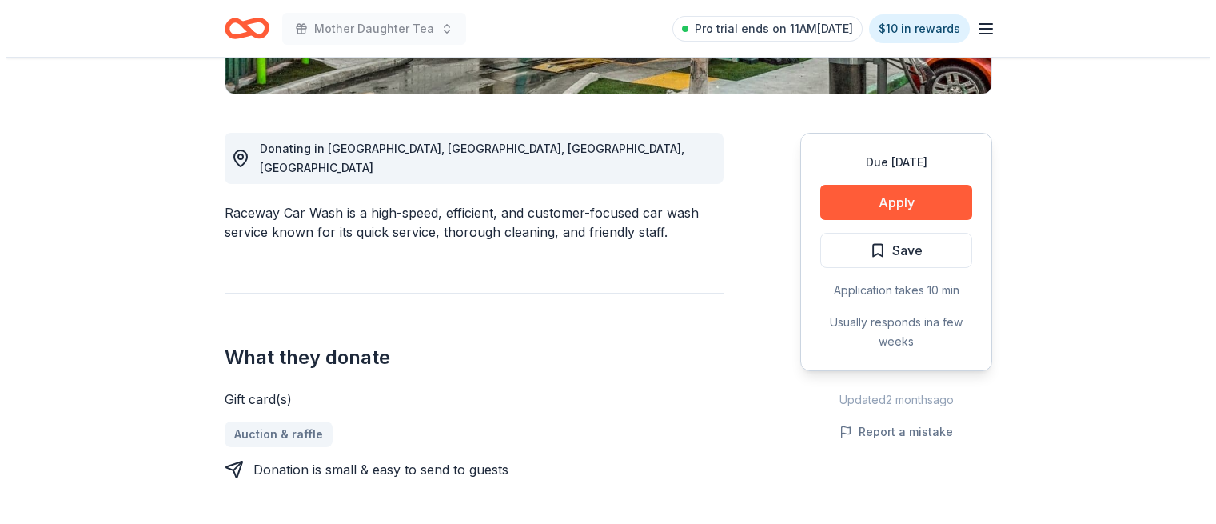
scroll to position [398, 0]
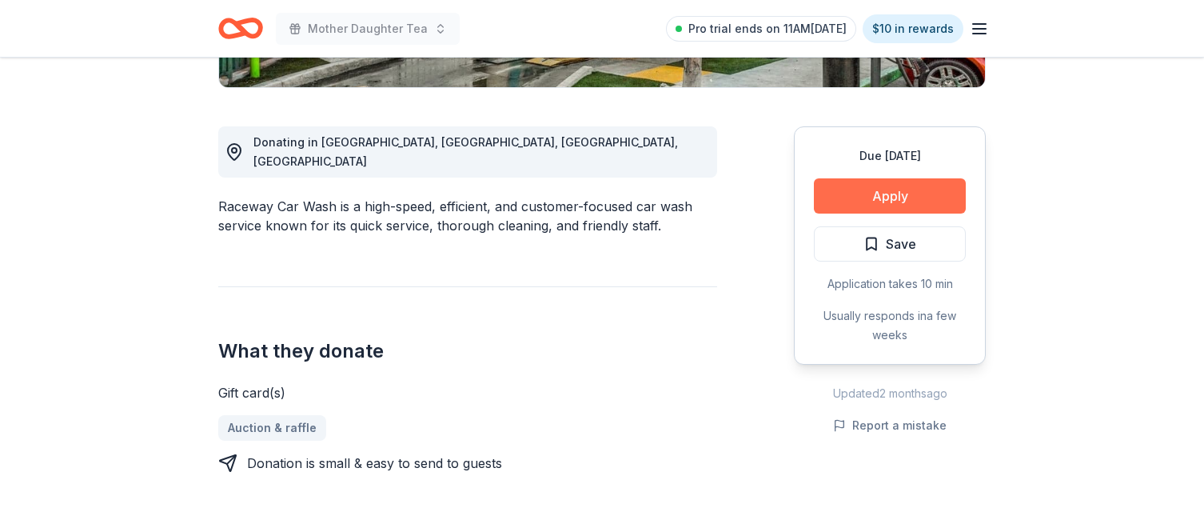
click at [891, 196] on button "Apply" at bounding box center [890, 195] width 152 height 35
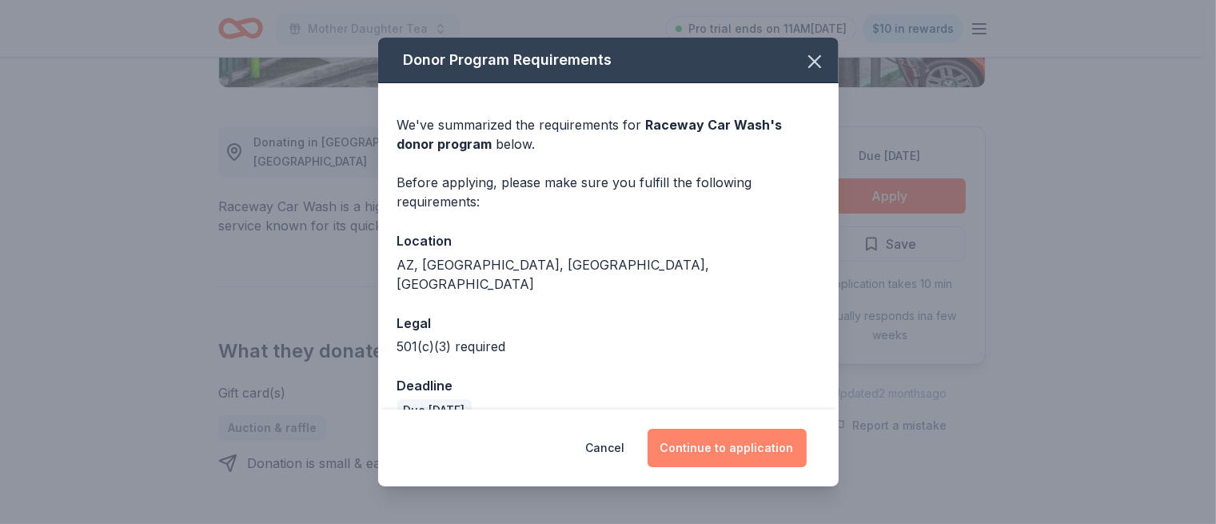
click at [727, 434] on button "Continue to application" at bounding box center [727, 448] width 159 height 38
